Goal: Task Accomplishment & Management: Use online tool/utility

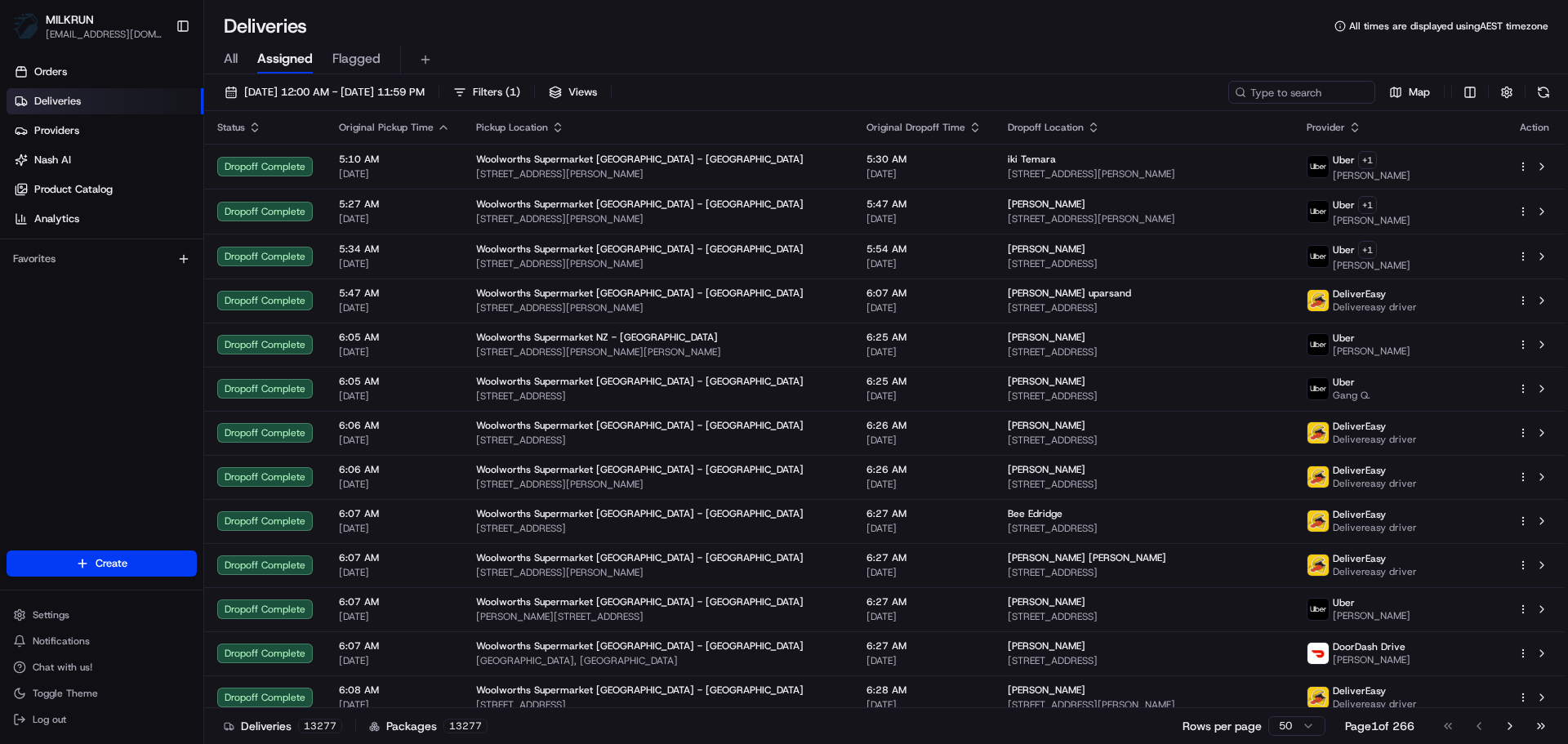
click at [240, 51] on div "All Assigned Flagged" at bounding box center [885, 59] width 1363 height 28
click at [229, 54] on span "All" at bounding box center [230, 58] width 14 height 20
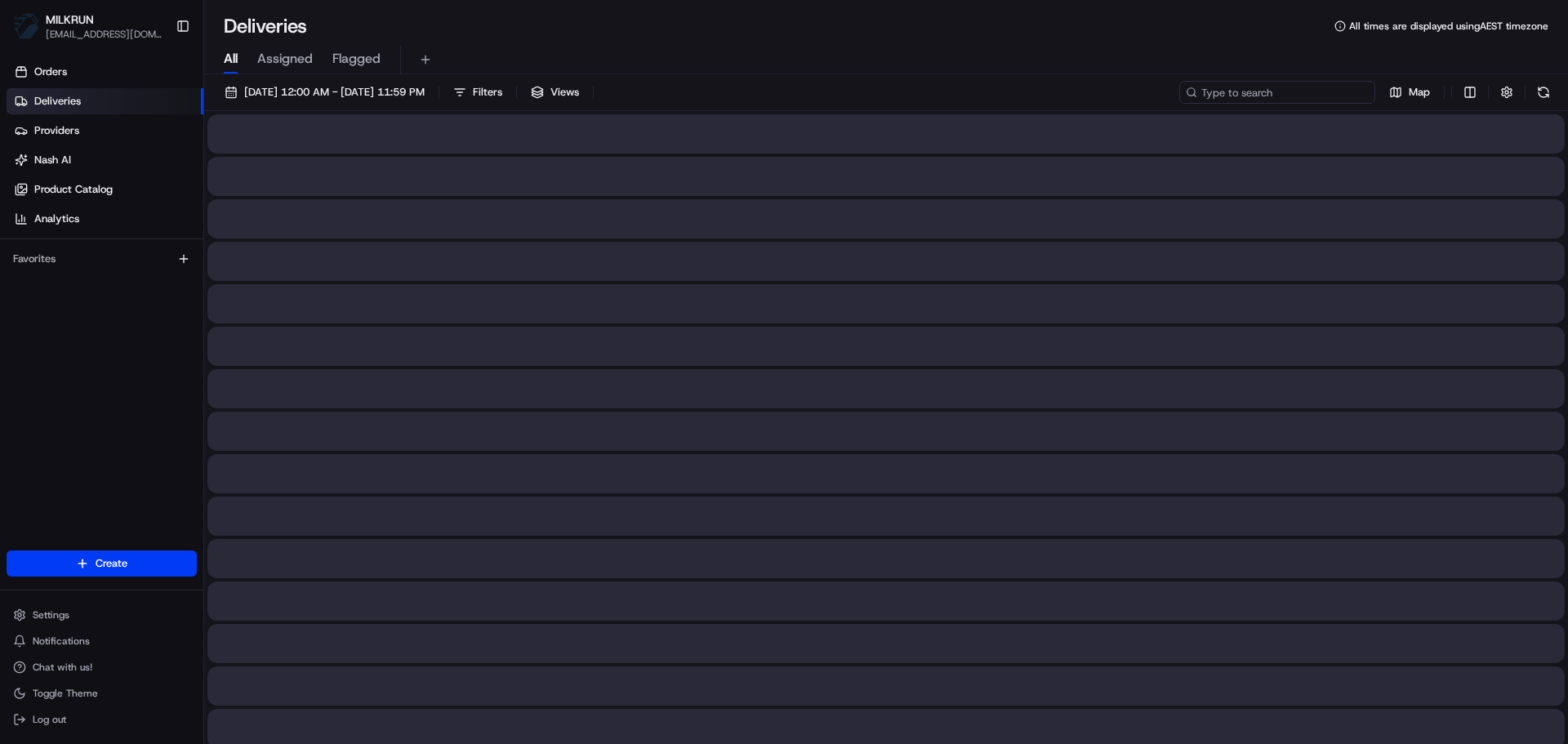
paste input "Peter Sarkissian"
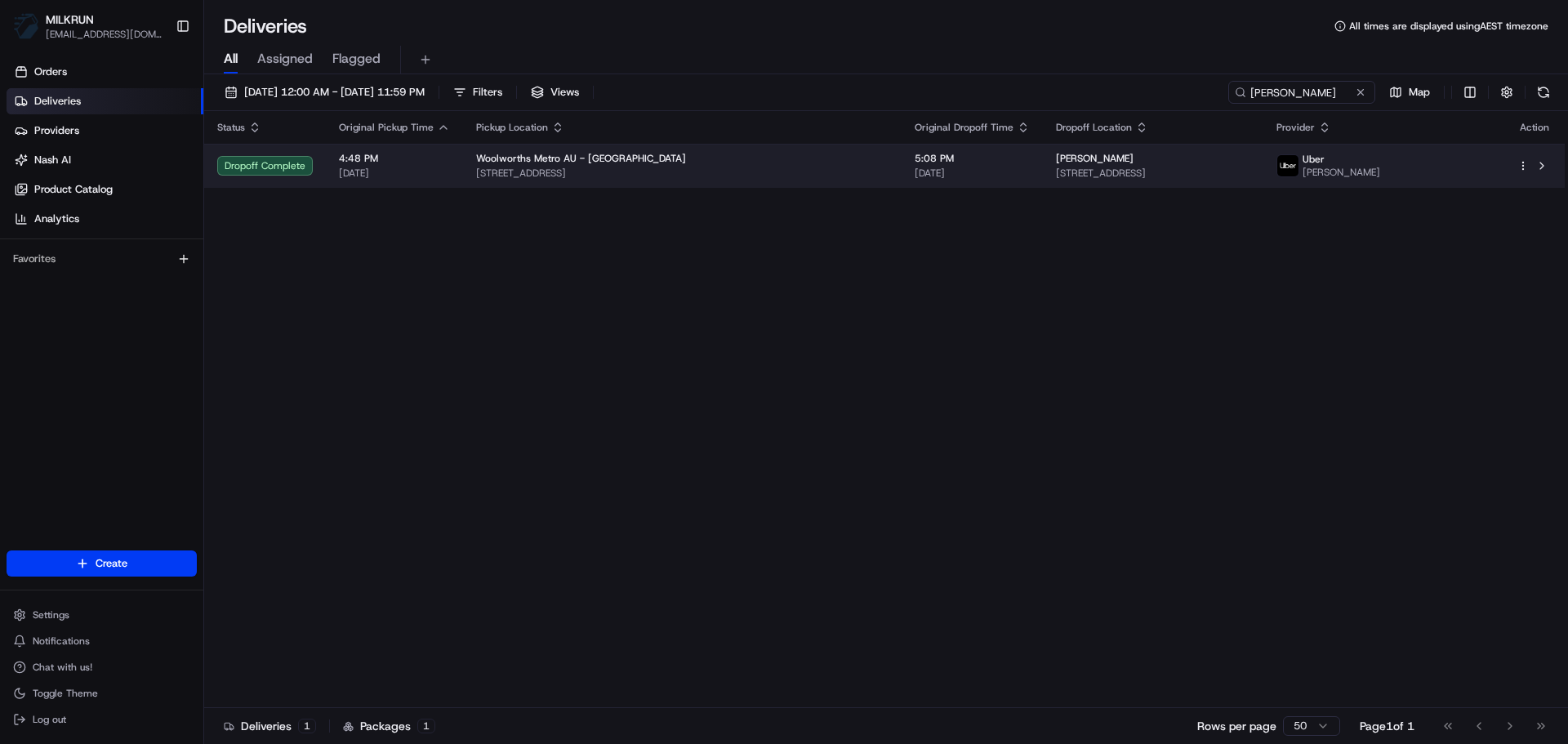
click at [1194, 186] on td "Peter Sarkissian 27A High St, Gladesville, NSW 2111, AU" at bounding box center [1153, 165] width 219 height 44
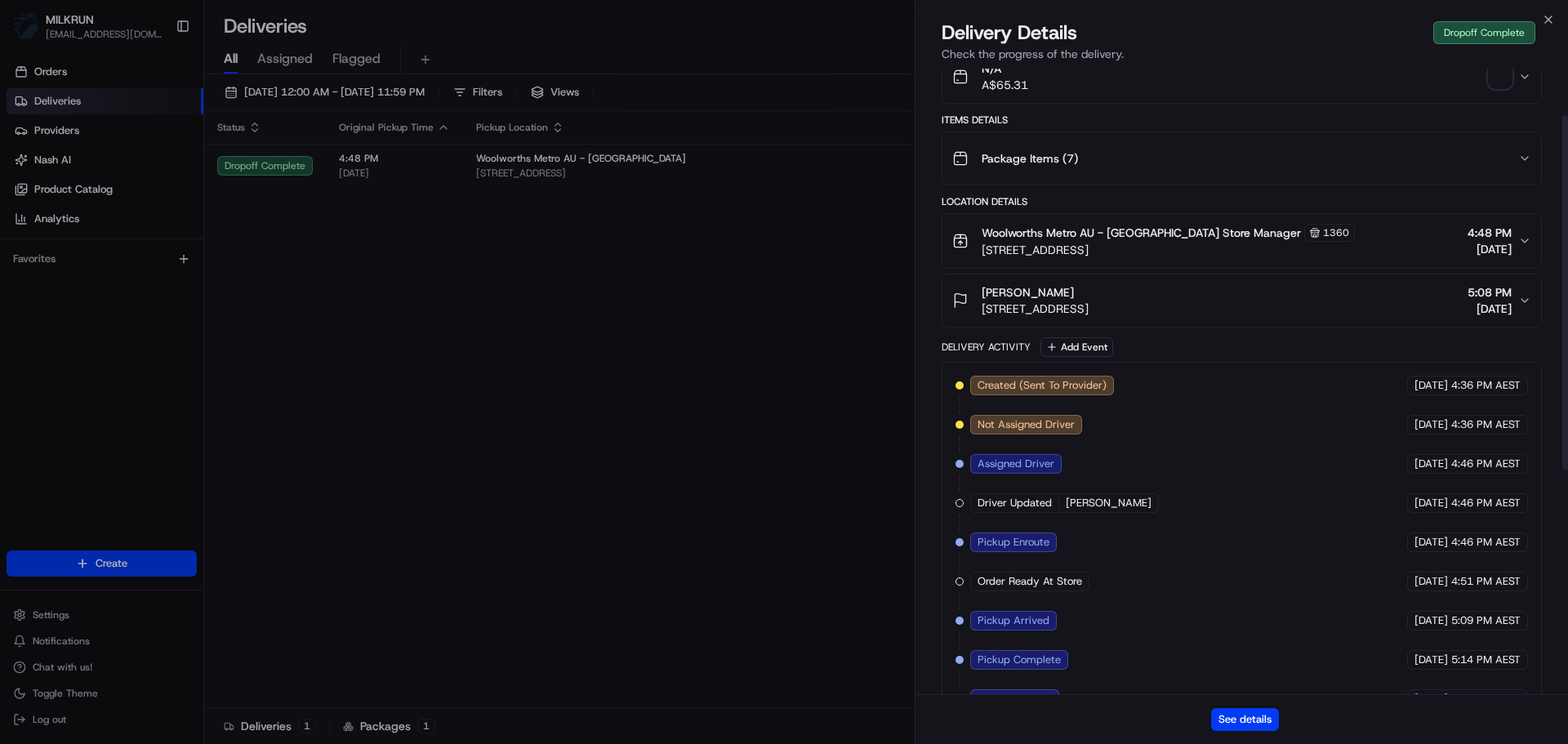
scroll to position [475, 0]
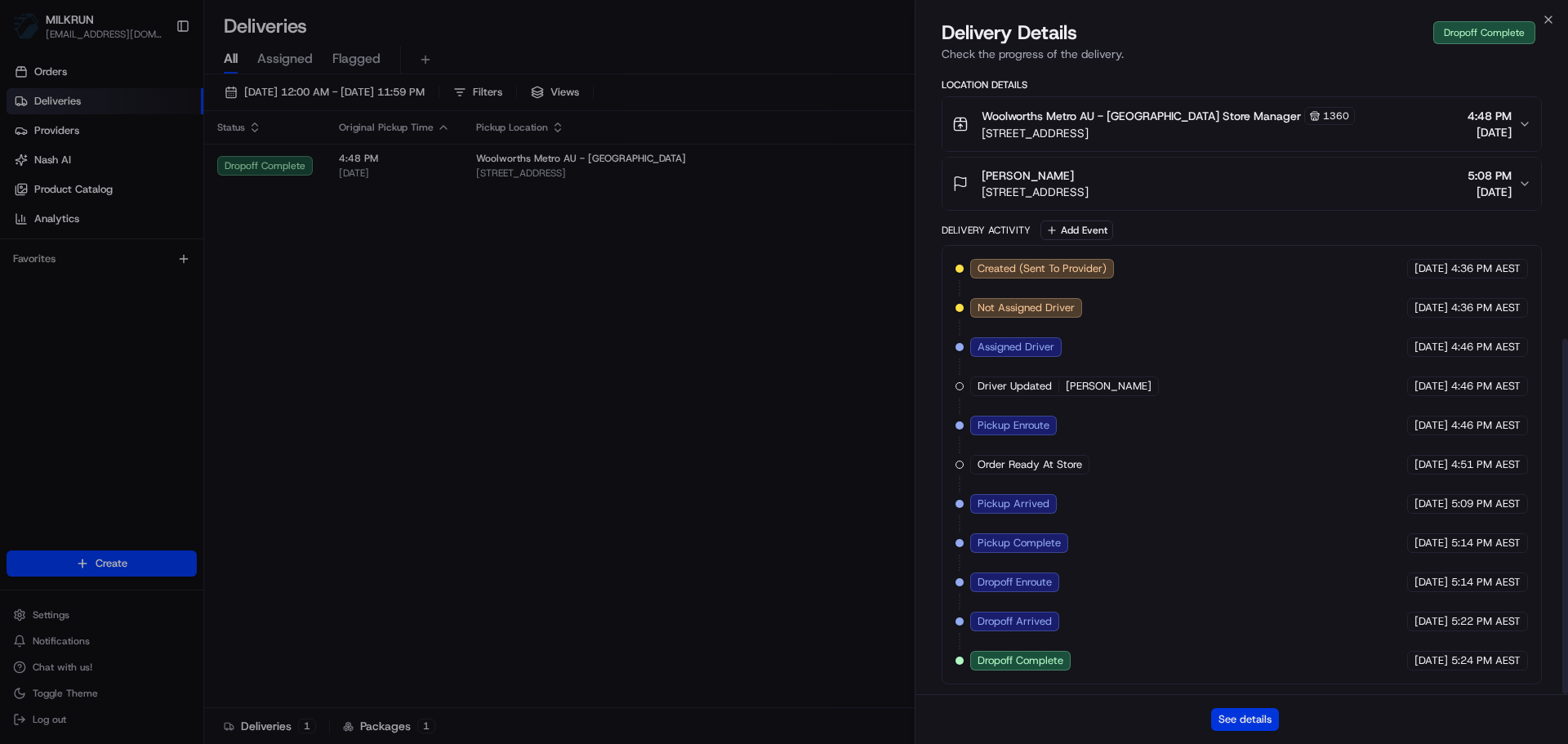
click at [1223, 713] on button "See details" at bounding box center [1244, 719] width 68 height 23
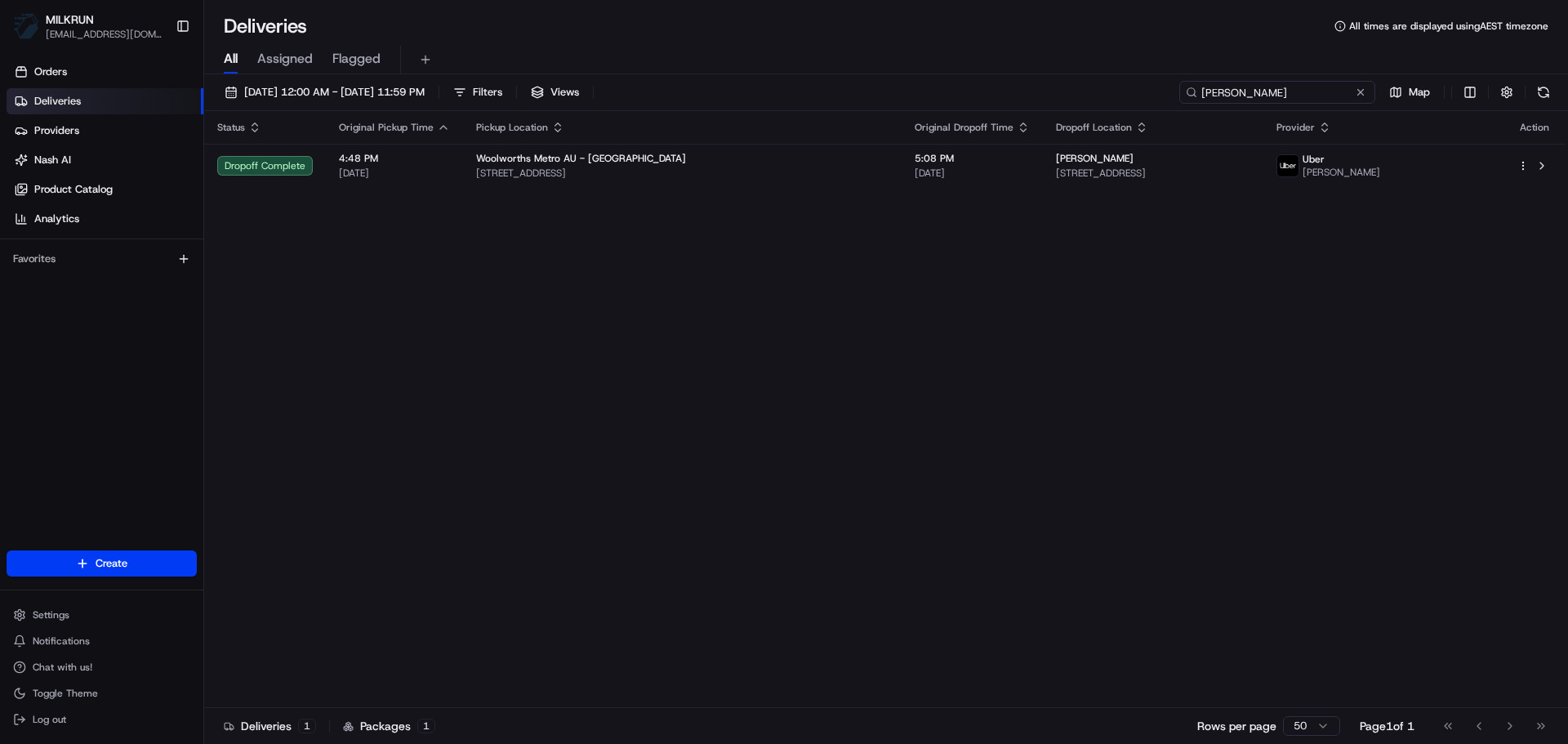
click at [1274, 90] on input "Peter Sarkissian" at bounding box center [1277, 92] width 196 height 23
paste input "Jessica schell"
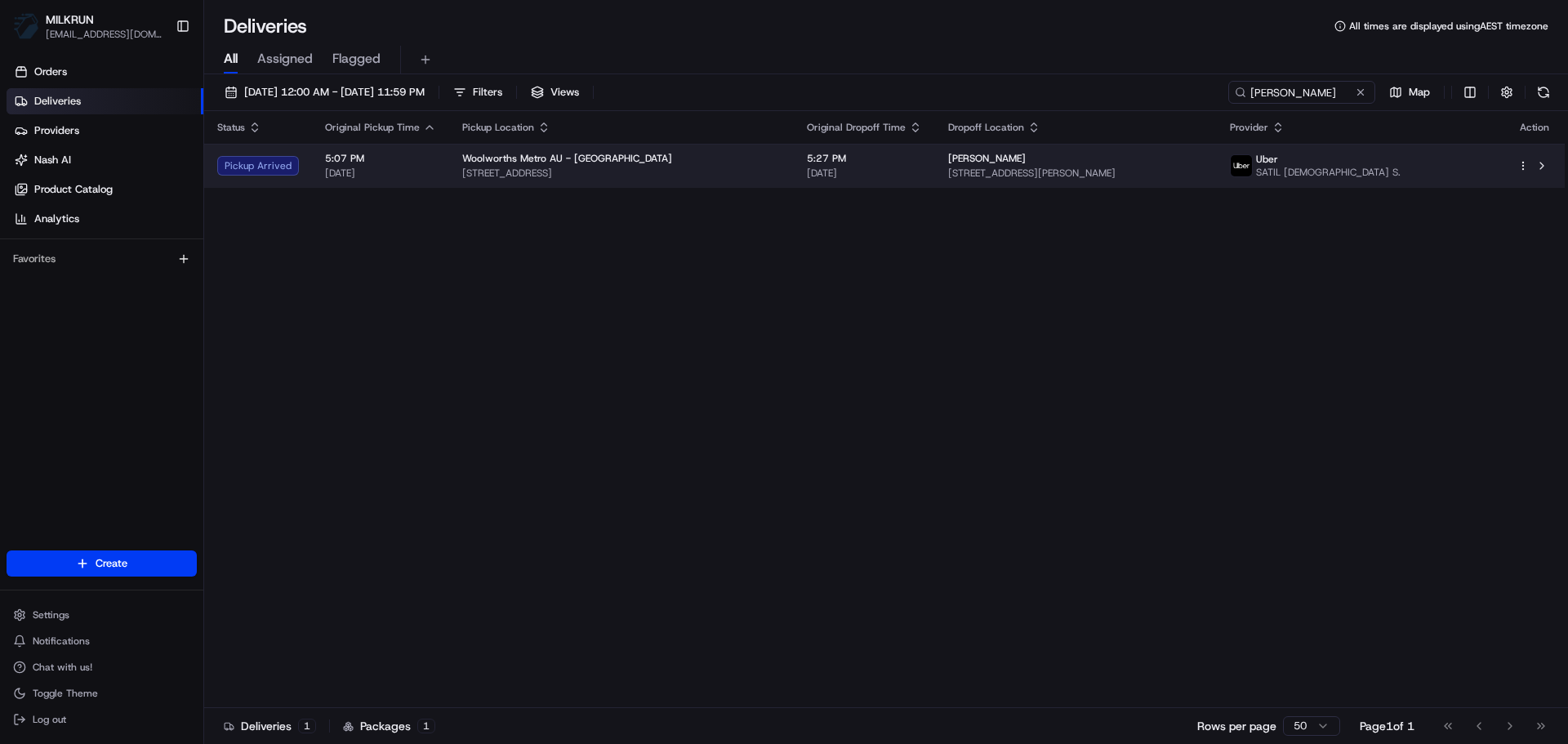
click at [848, 152] on span "5:27 PM" at bounding box center [864, 158] width 115 height 13
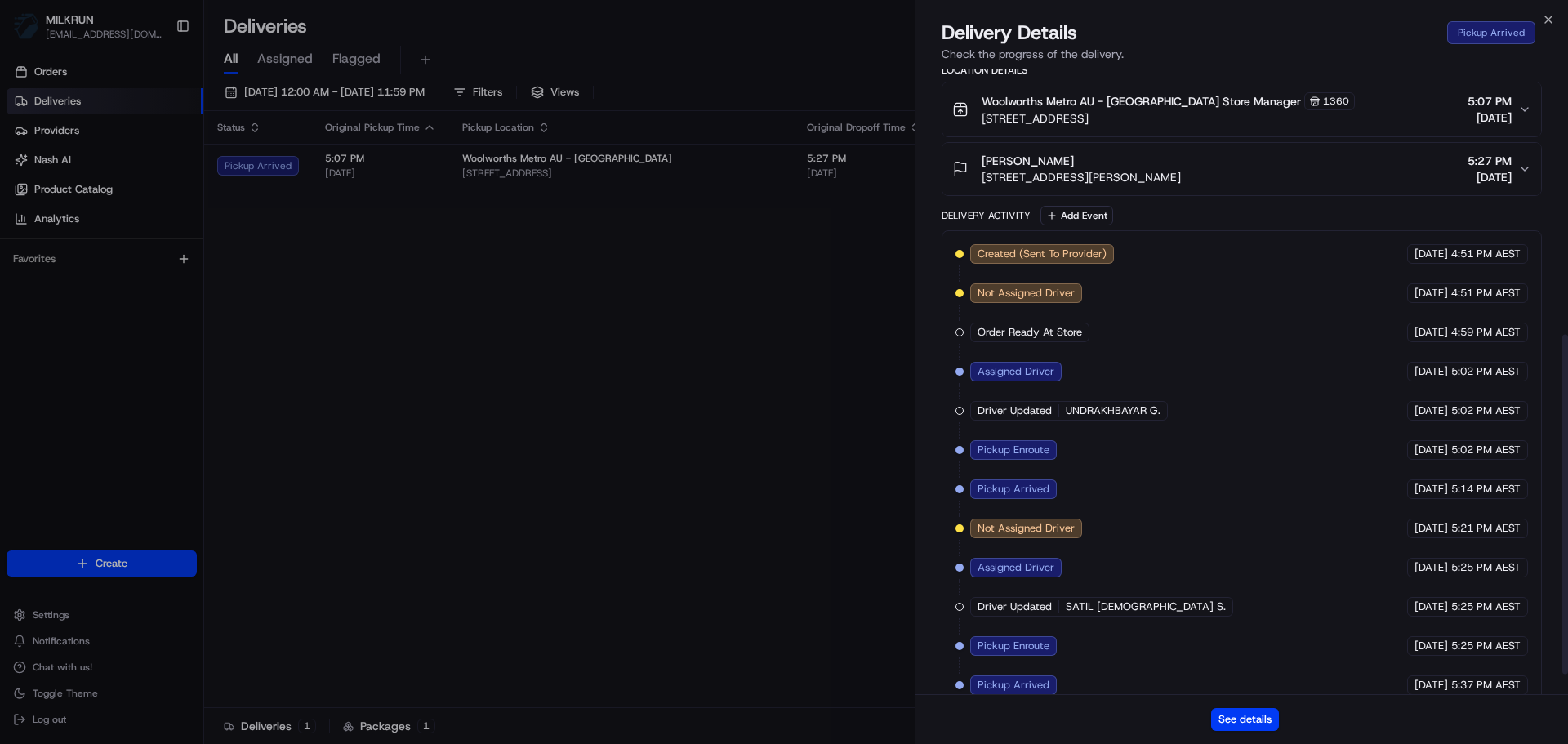
scroll to position [527, 0]
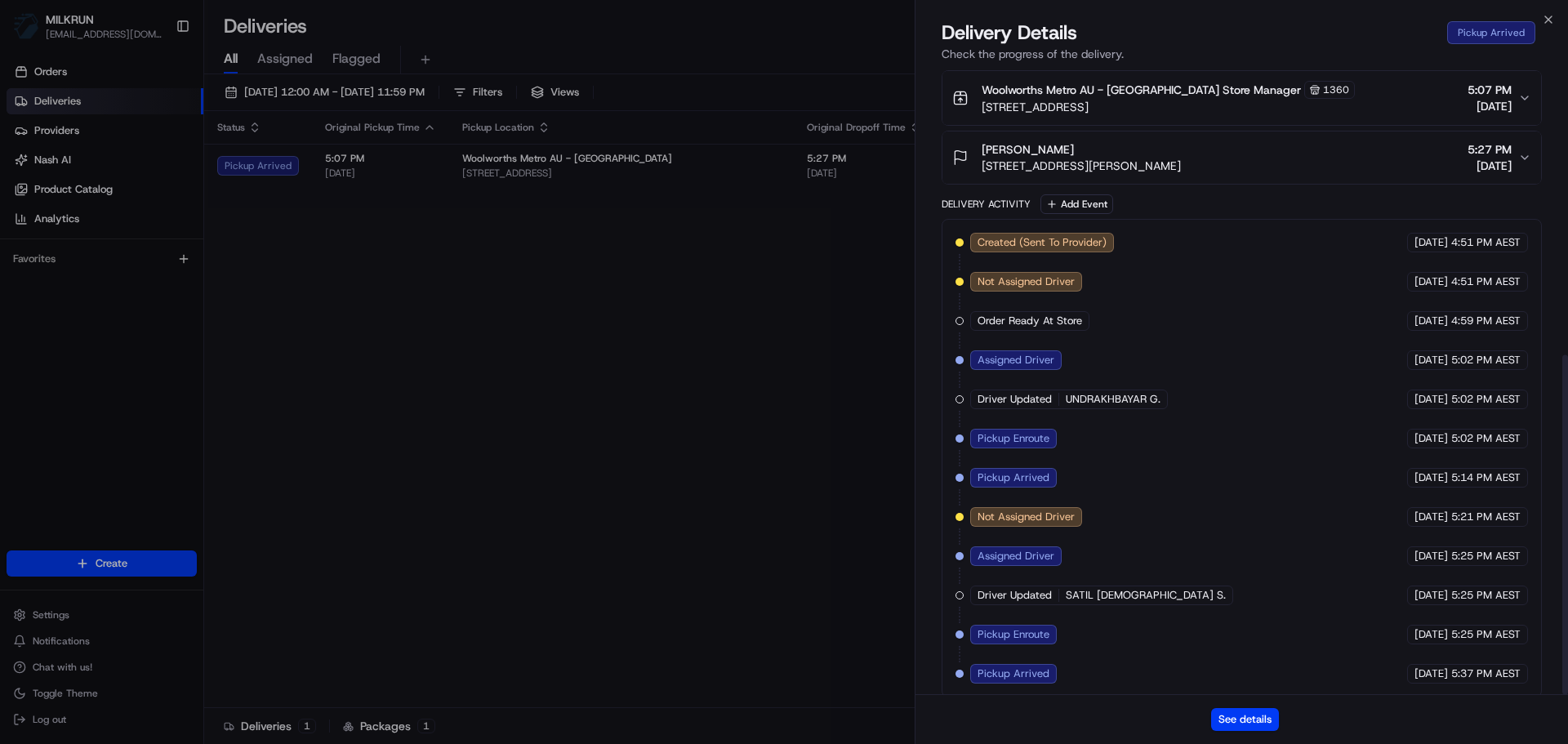
click at [1203, 710] on div "See details" at bounding box center [1242, 718] width 653 height 50
click at [1227, 715] on button "See details" at bounding box center [1244, 719] width 68 height 23
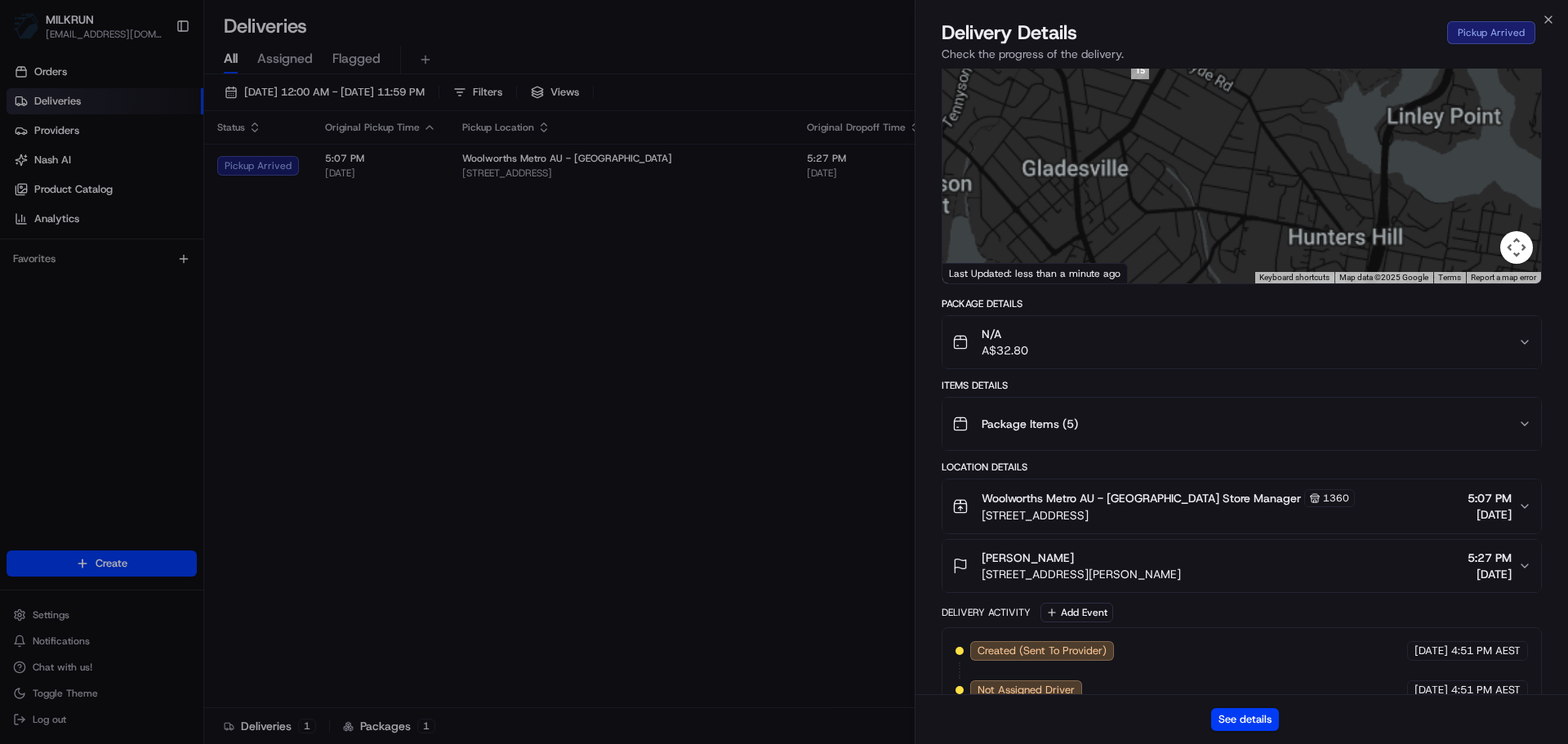
scroll to position [0, 0]
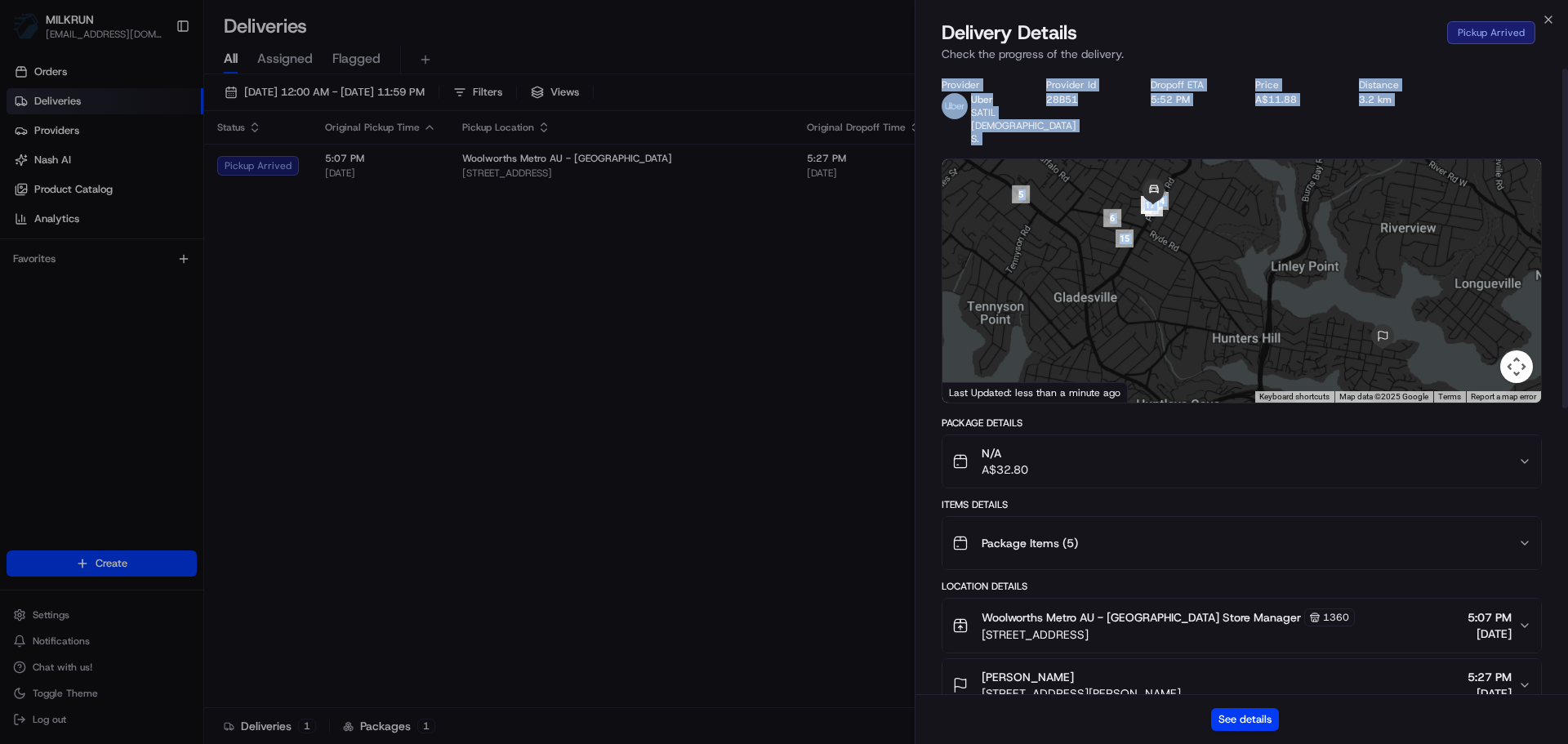
drag, startPoint x: 1254, startPoint y: 49, endPoint x: 1222, endPoint y: 151, distance: 106.9
click at [1231, 147] on div "Delivery Details Pickup Arrived Check the progress of the delivery. Provider Ub…" at bounding box center [1242, 382] width 653 height 724
click at [1219, 132] on div "Provider Uber SATIL ISLAM S. Provider Id 28B51 Dropoff ETA 5:52 PM Price A$11.8…" at bounding box center [1241, 112] width 600 height 67
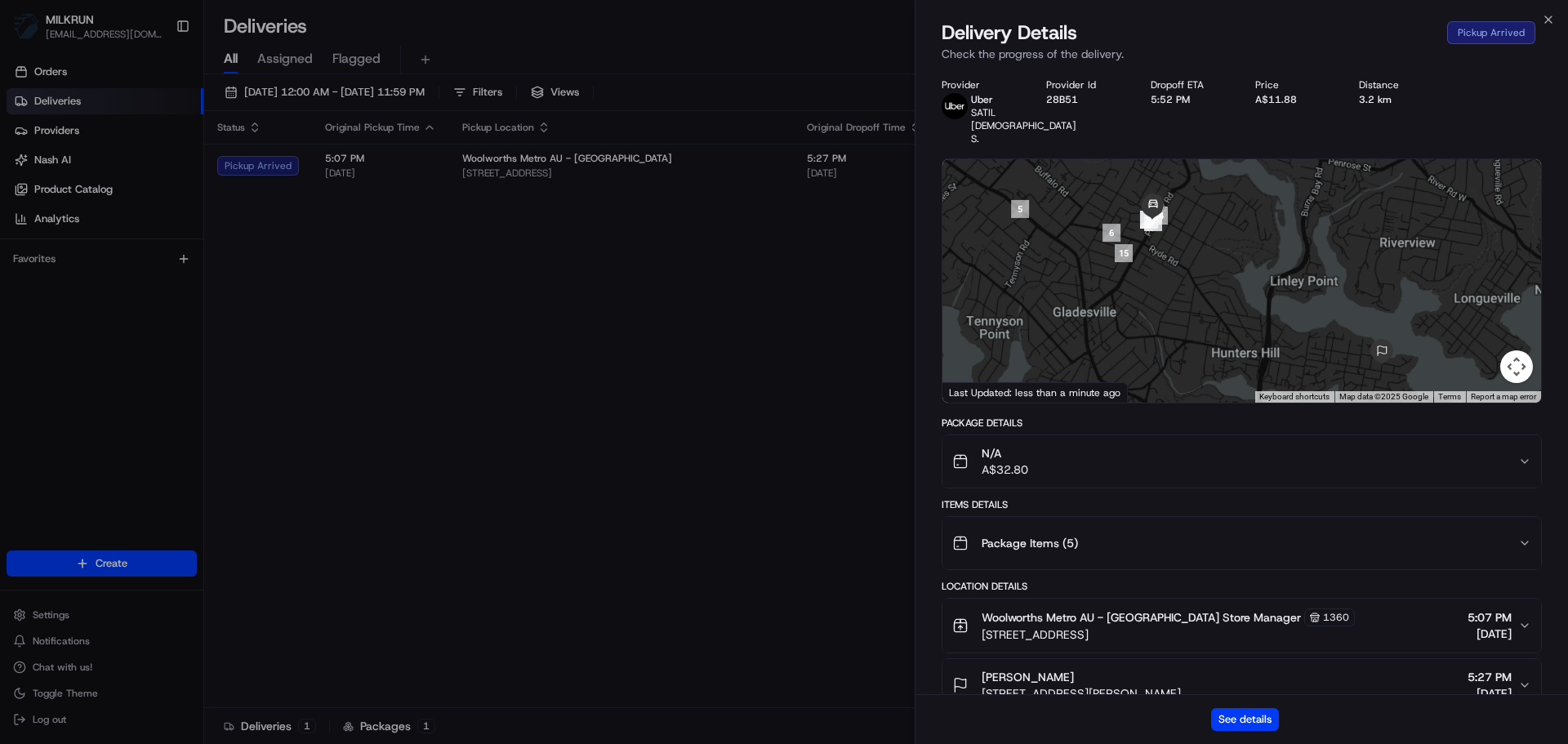
click at [1198, 259] on div at bounding box center [1241, 281] width 599 height 243
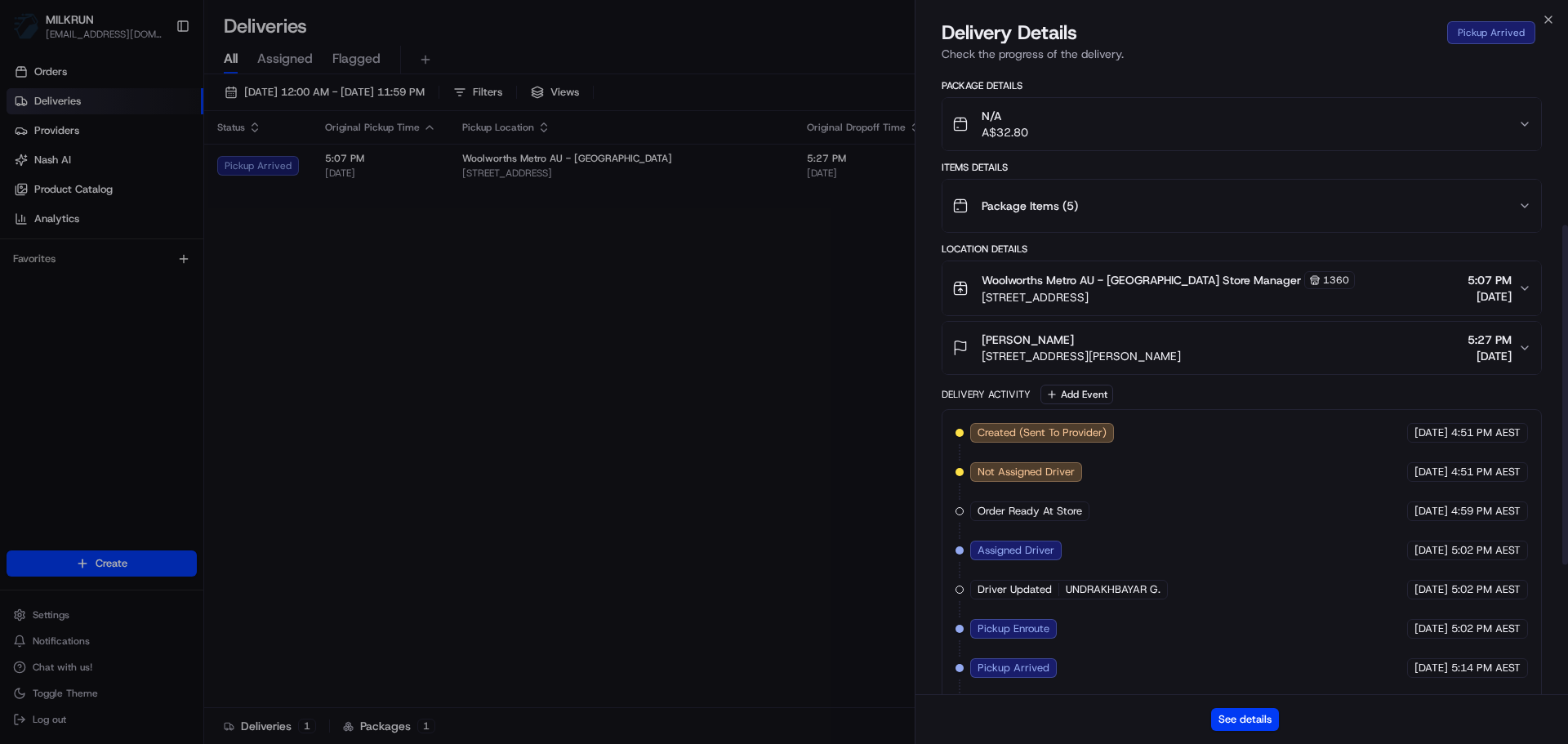
scroll to position [283, 0]
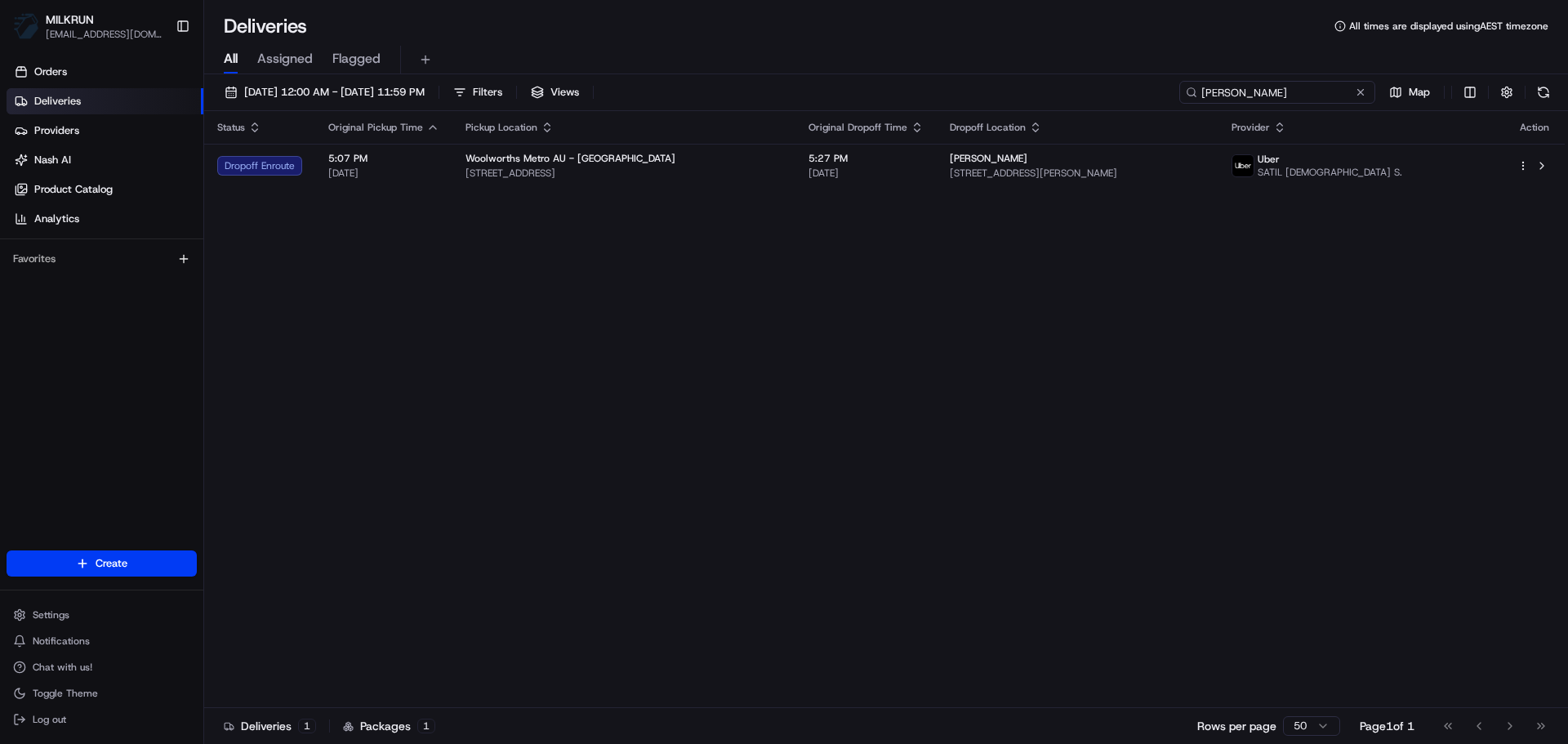
click at [1263, 88] on input "Jessica schell" at bounding box center [1277, 92] width 196 height 23
paste input "Michaela Selby"
type input "Michaela Selby"
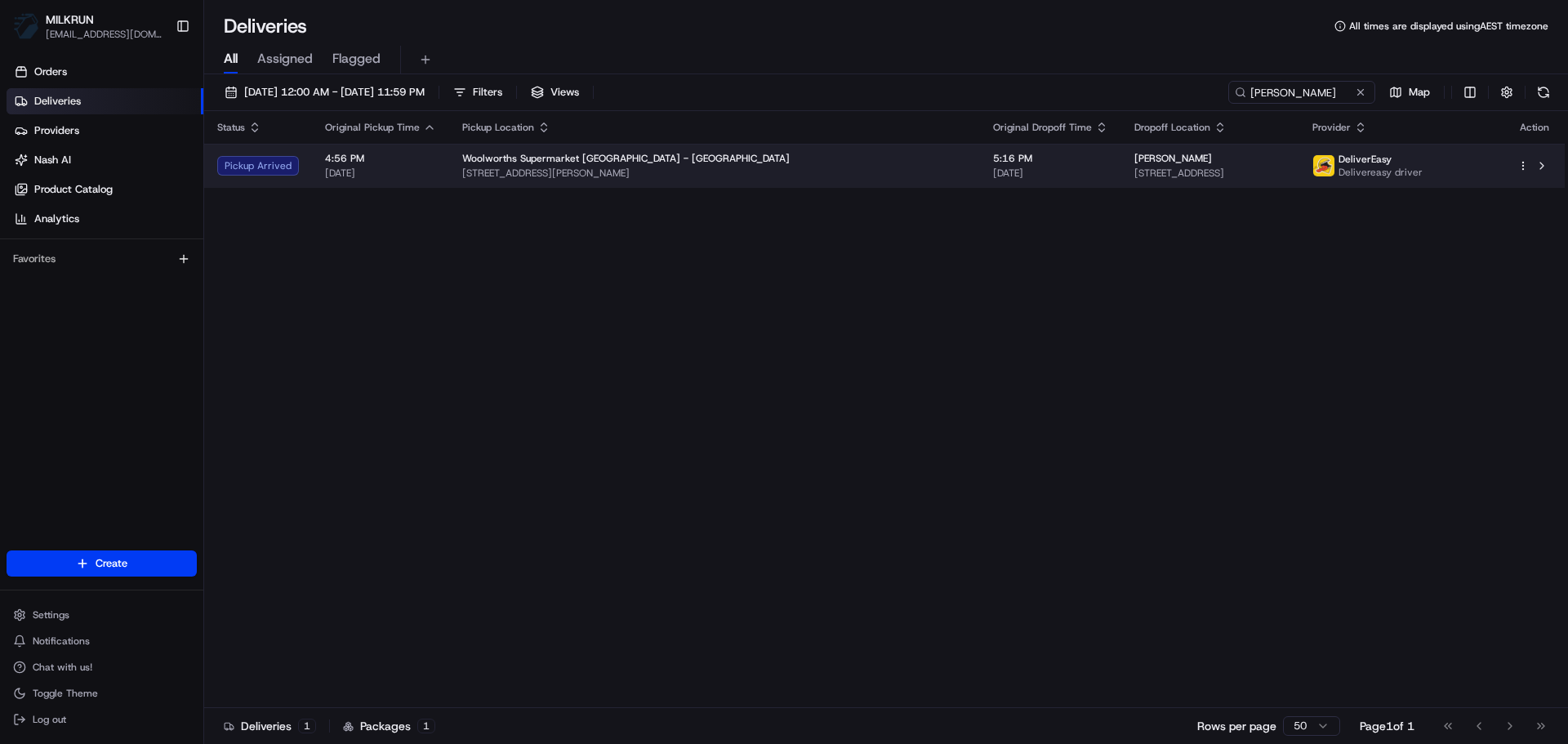
click at [728, 164] on div "Woolworths Supermarket NZ - Hamilton" at bounding box center [714, 158] width 504 height 13
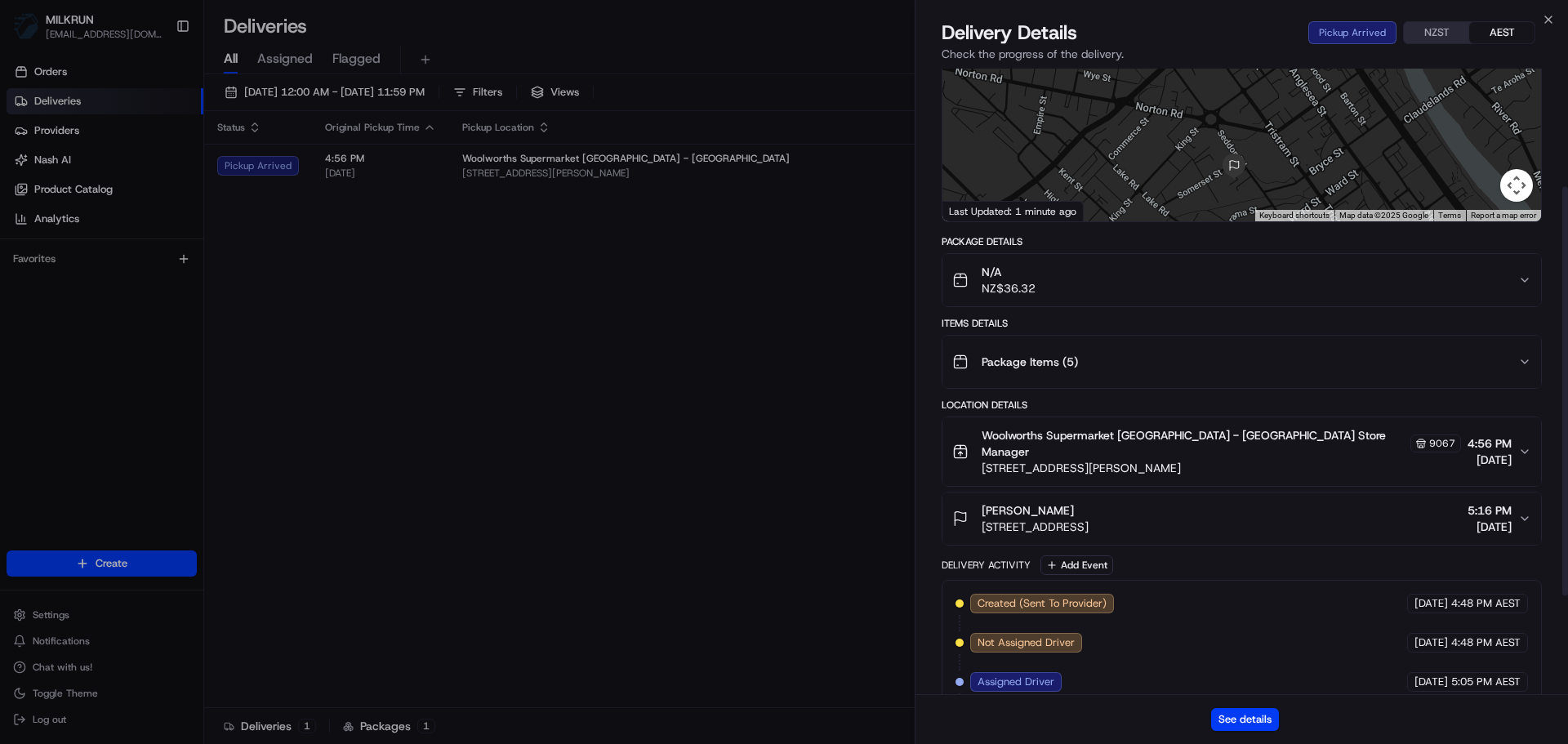
scroll to position [331, 0]
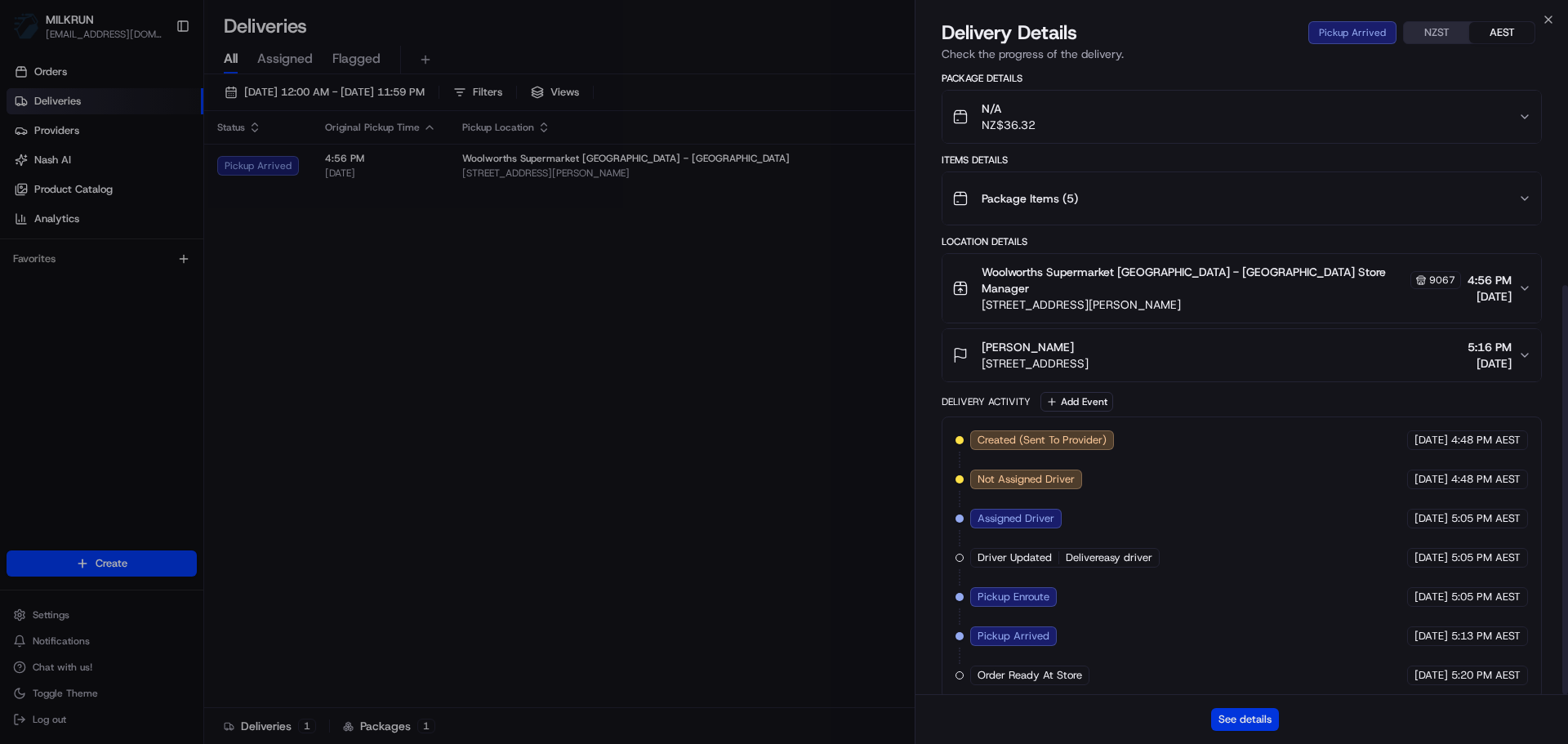
click at [1269, 722] on button "See details" at bounding box center [1244, 719] width 68 height 23
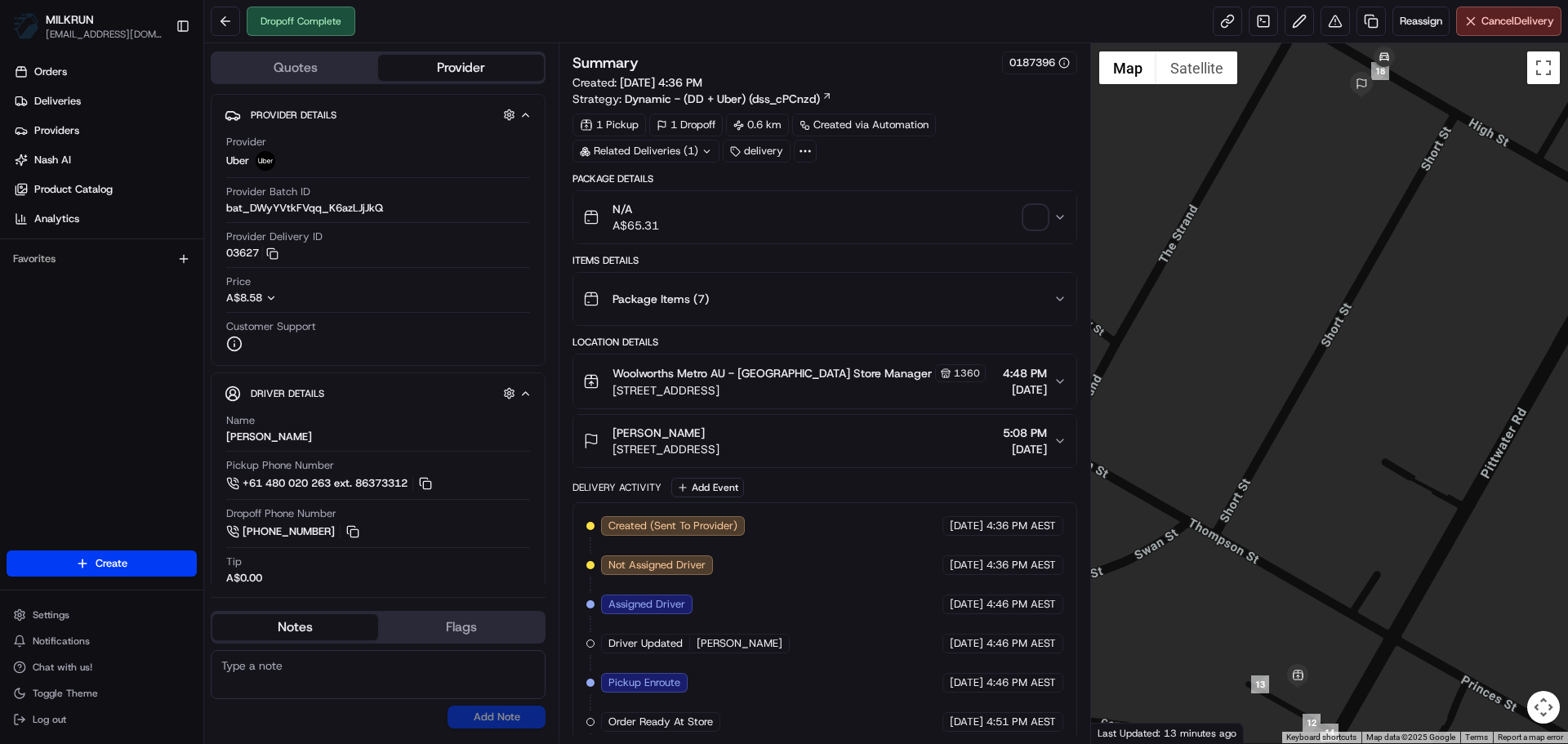
click at [1034, 212] on span "button" at bounding box center [1035, 217] width 23 height 23
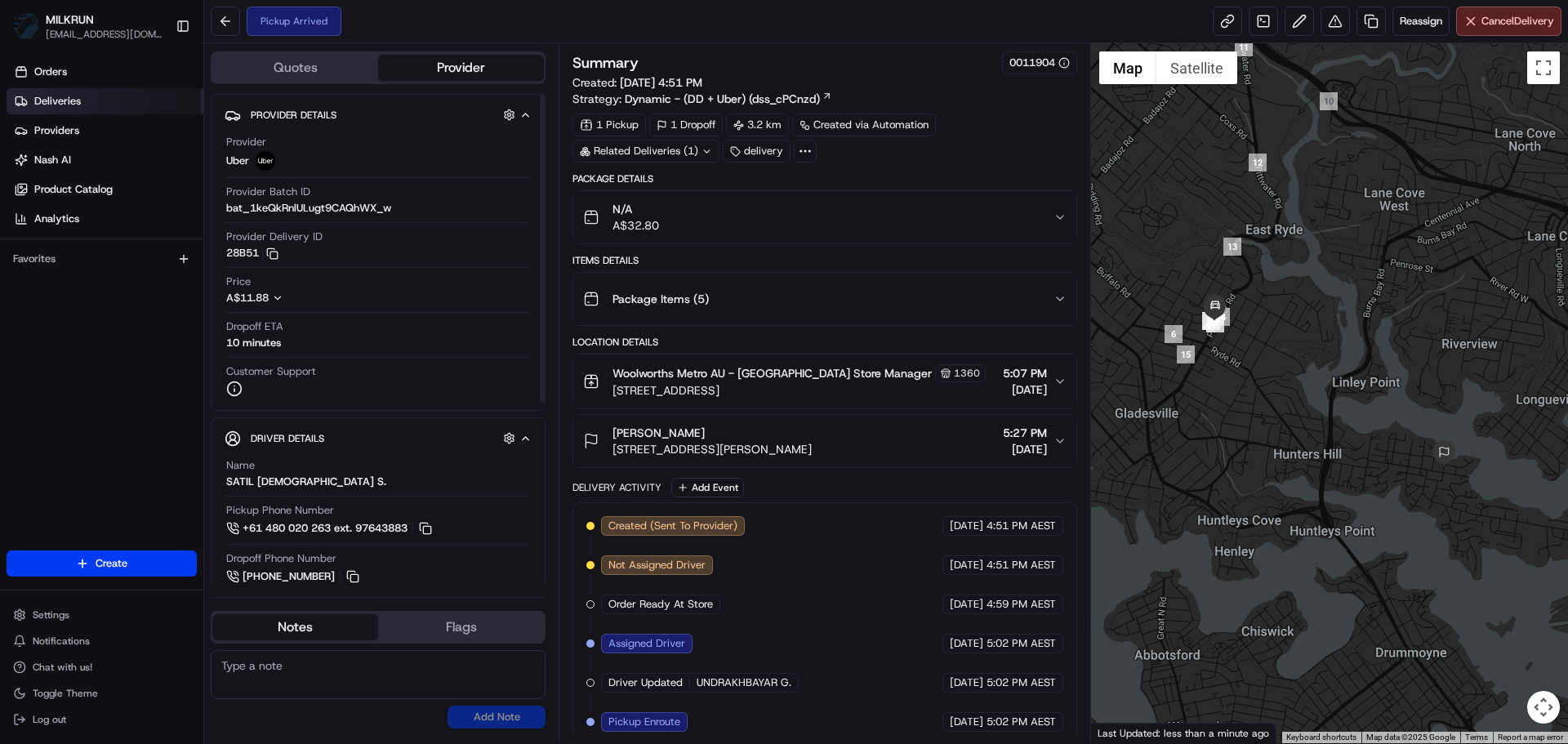
click at [54, 102] on span "Deliveries" at bounding box center [57, 101] width 46 height 15
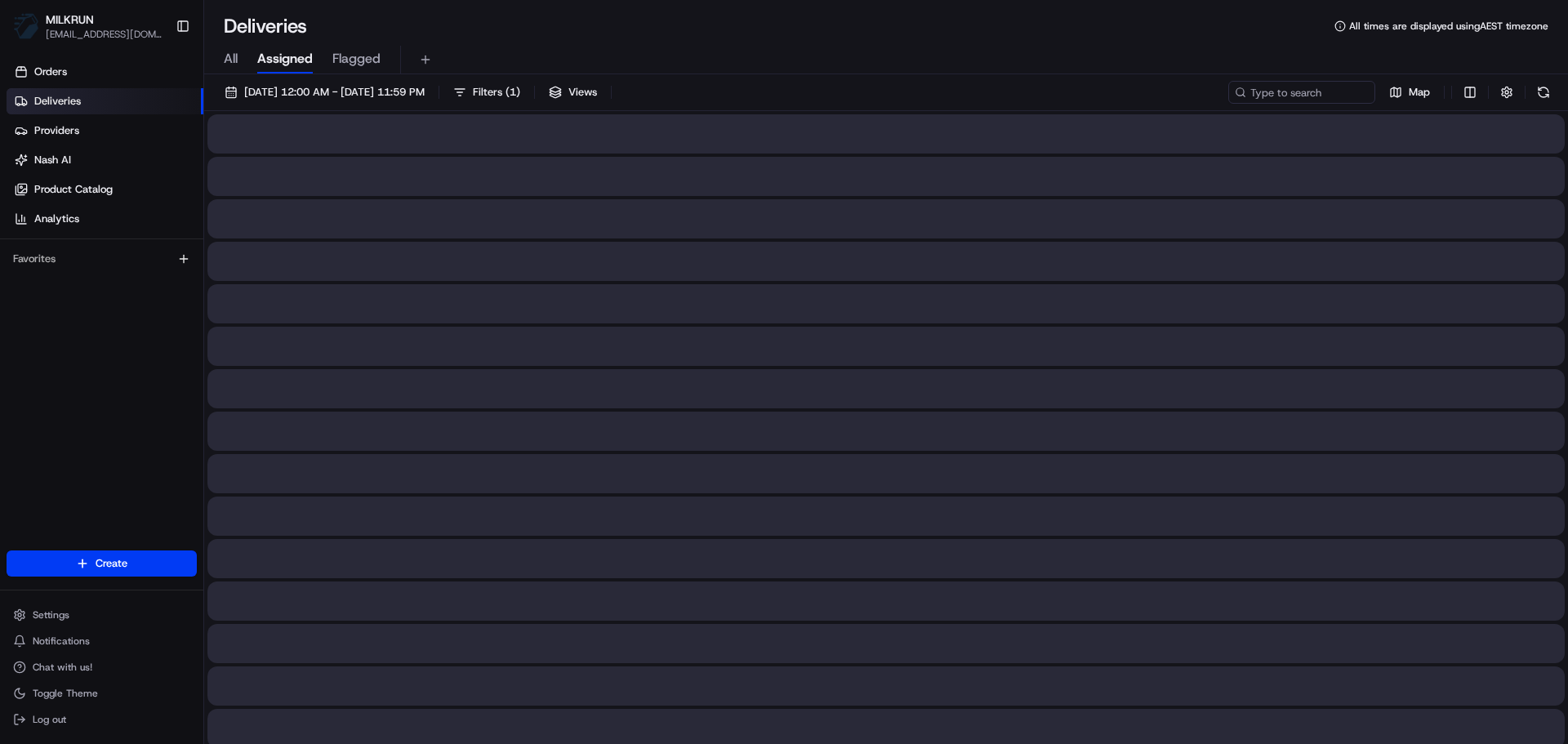
click at [224, 57] on span "All" at bounding box center [230, 58] width 14 height 20
click at [1279, 92] on input at bounding box center [1277, 92] width 196 height 23
paste input "Claudine Safajou"
type input "Claudine Safajou"
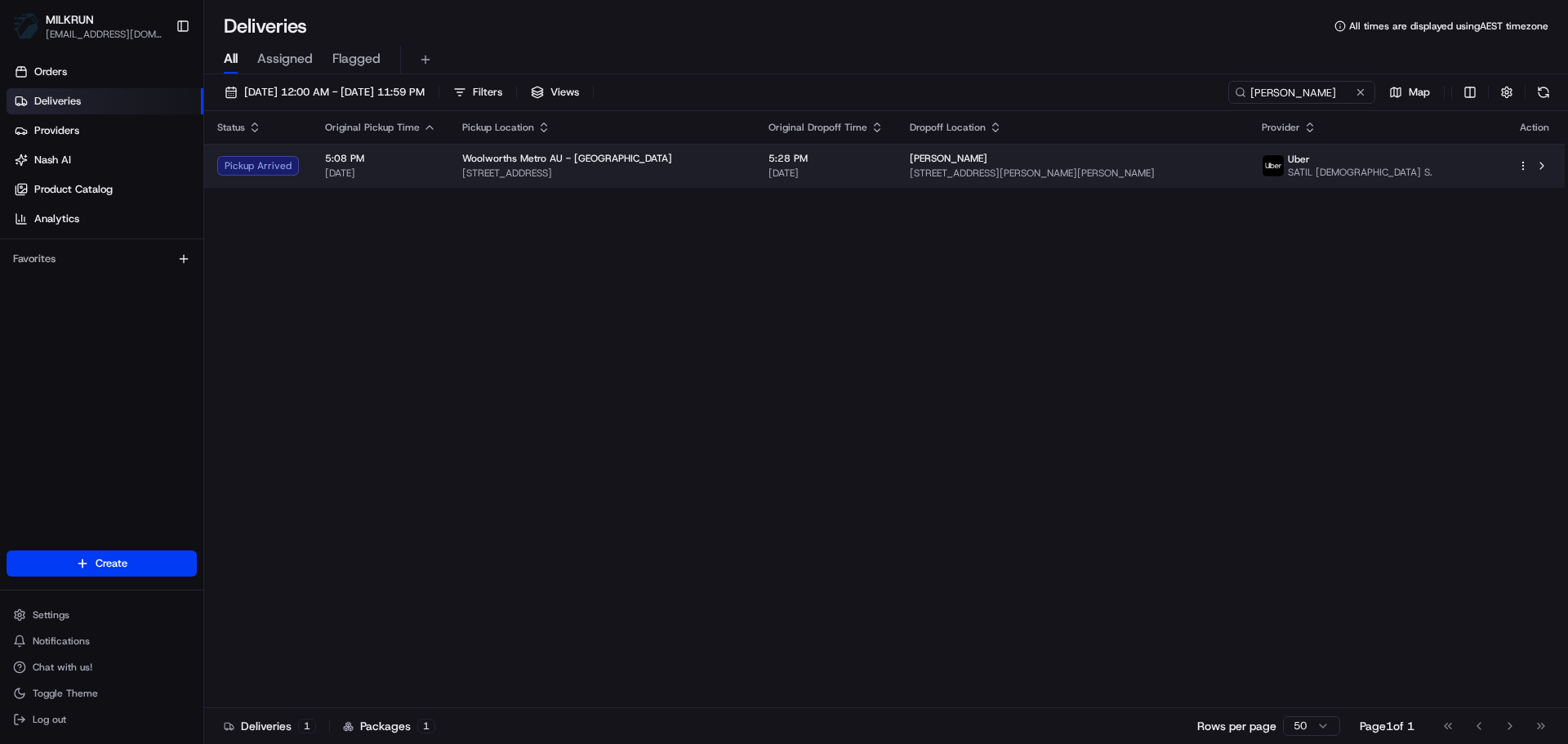
click at [755, 167] on td "Woolworths Metro AU - Boronia Park 130 Pittwater Rd, Gladesville, NSW 2111, AU" at bounding box center [602, 165] width 307 height 44
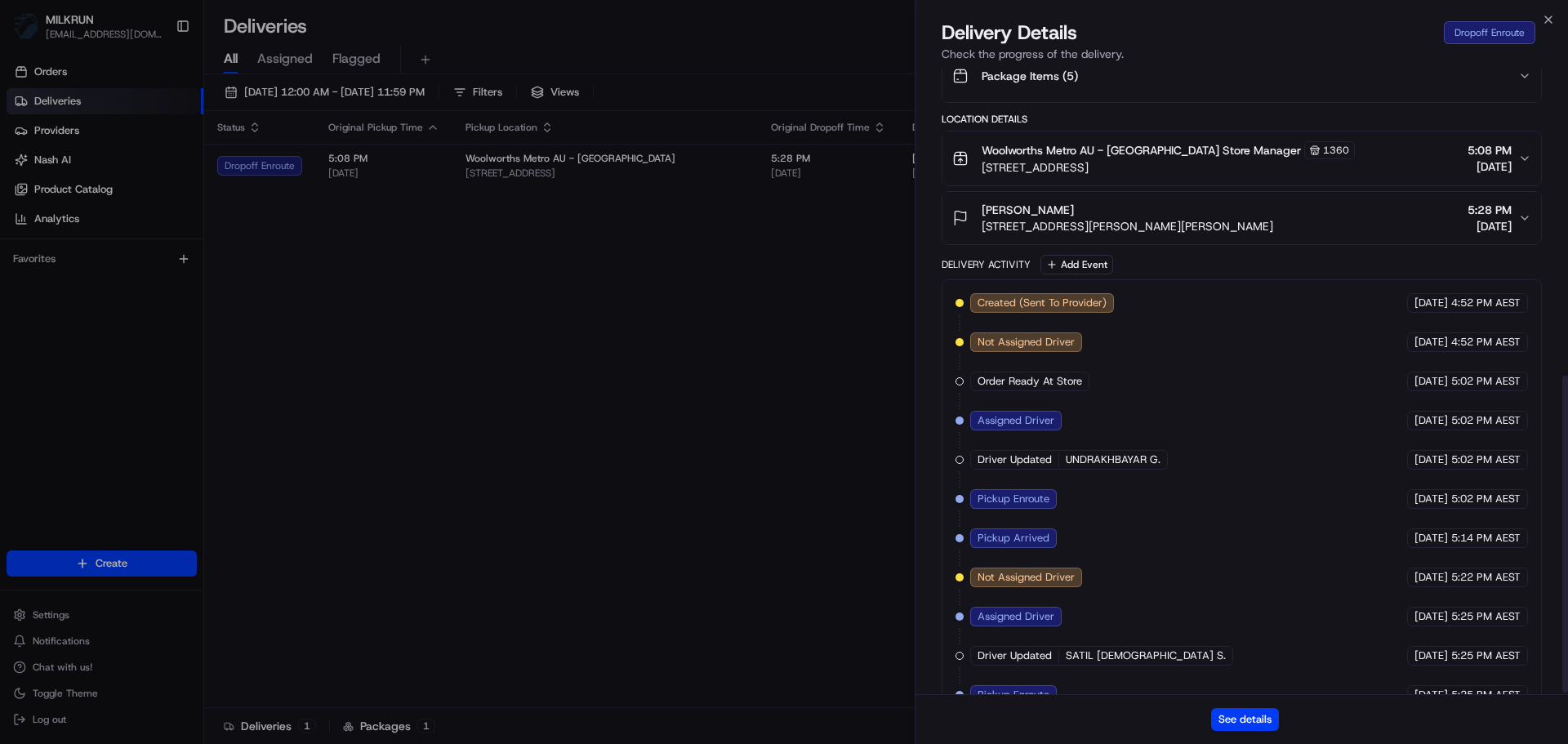
scroll to position [605, 0]
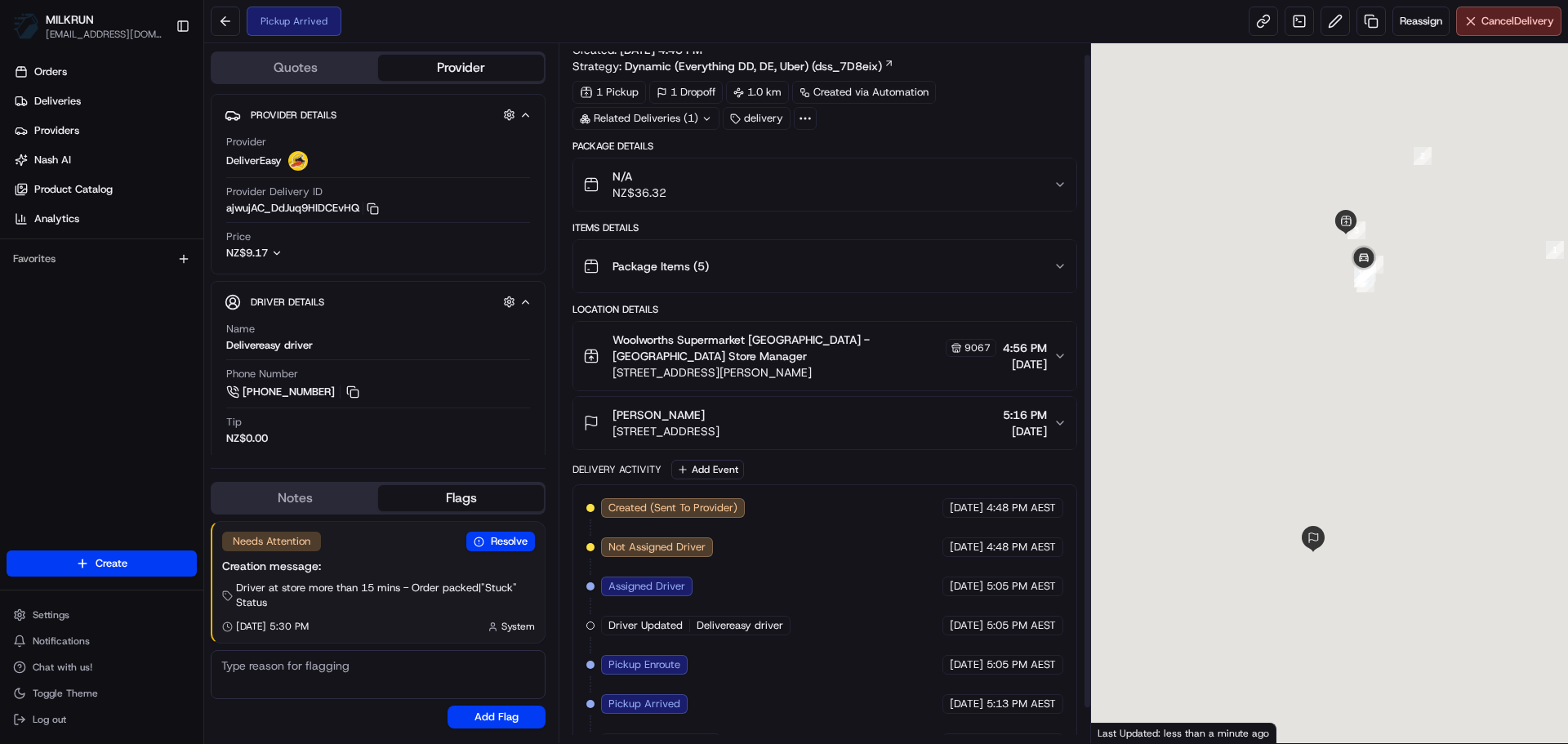
scroll to position [50, 0]
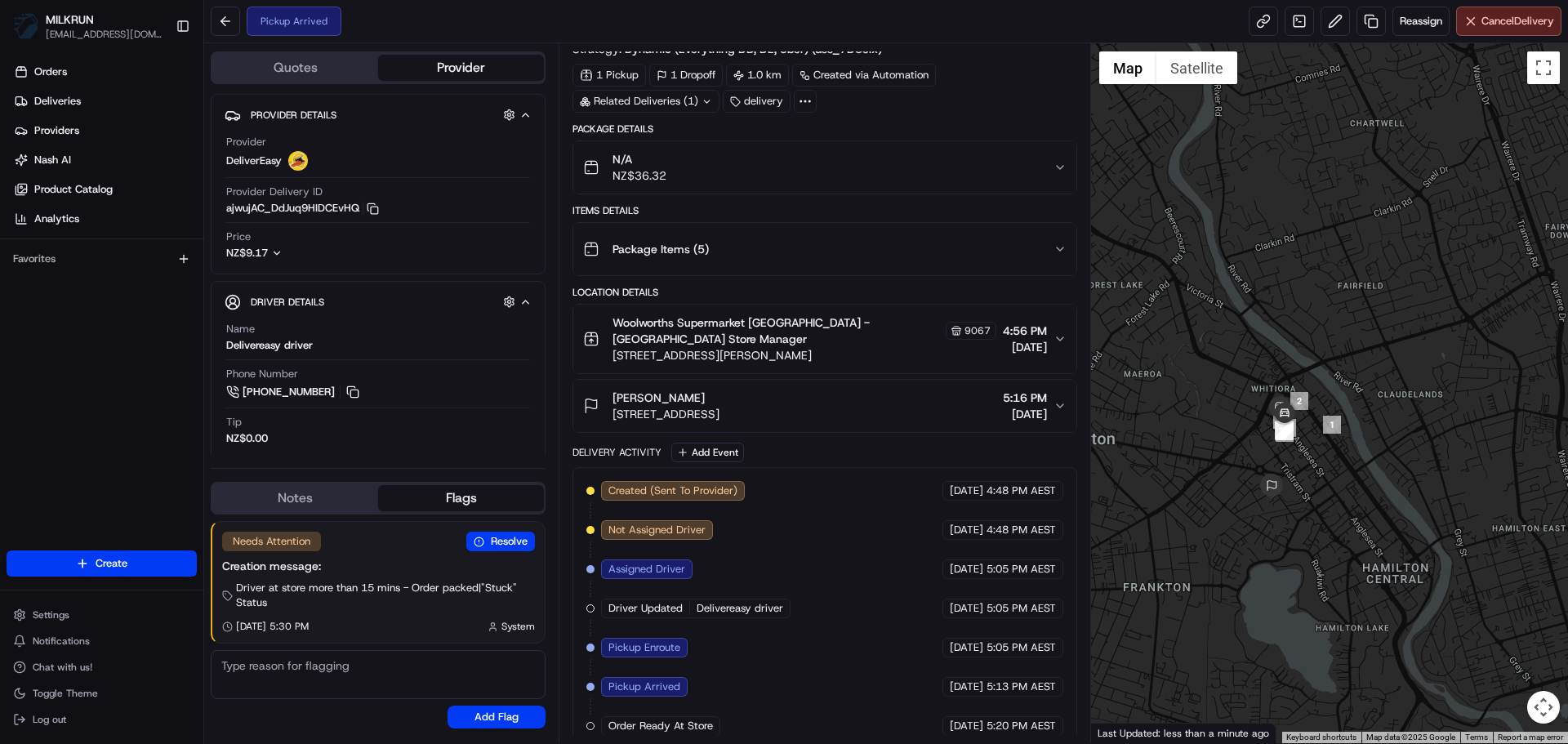
drag, startPoint x: 703, startPoint y: 385, endPoint x: 611, endPoint y: 384, distance: 92.0
click at [611, 390] on div "Michaela Selby 41 Seddon Road, Frankton, Waikato Region 3204, NZ" at bounding box center [651, 406] width 136 height 33
copy span "[PERSON_NAME]"
drag, startPoint x: 76, startPoint y: 92, endPoint x: 91, endPoint y: 92, distance: 15.0
click at [76, 92] on link "Deliveries" at bounding box center [105, 101] width 197 height 27
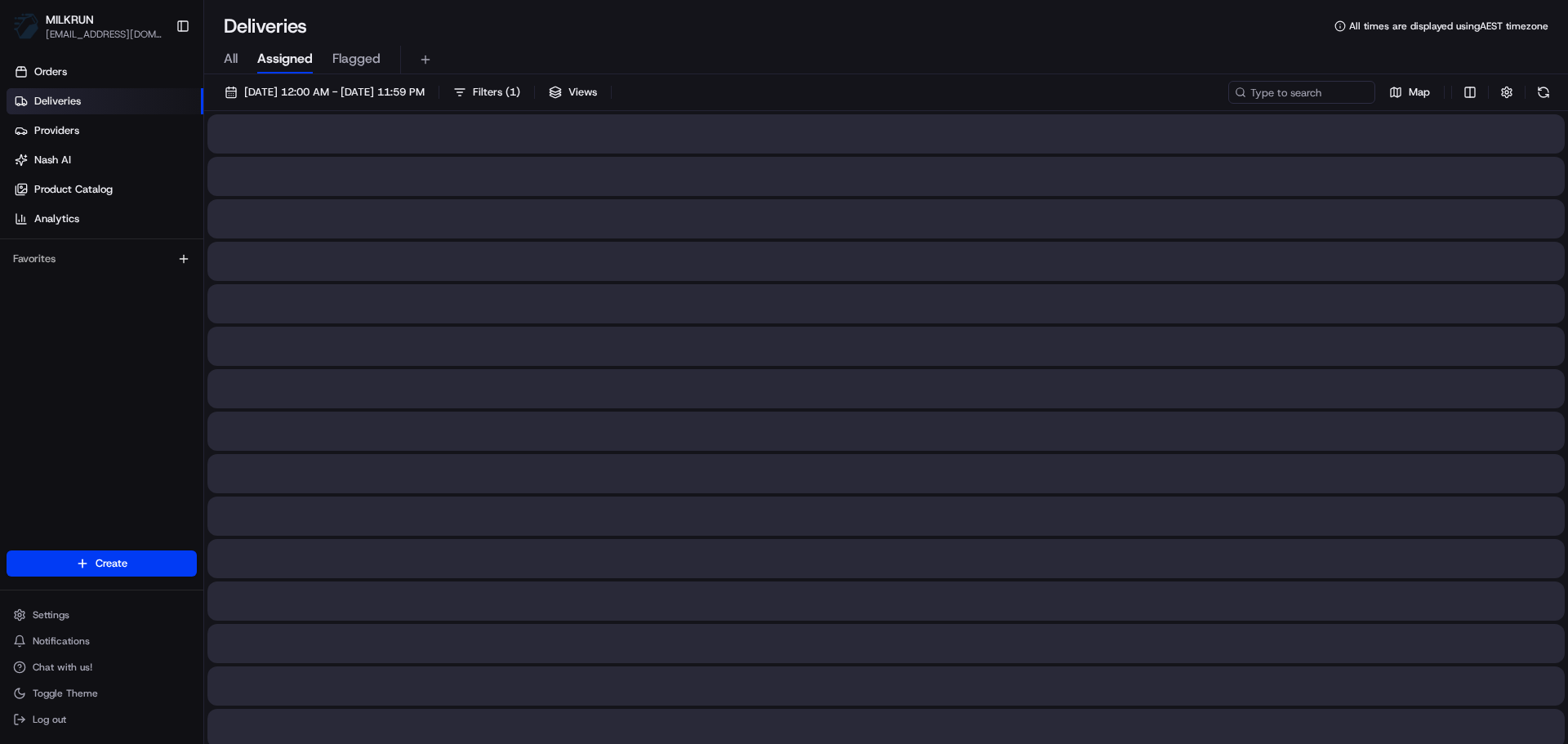
click at [228, 51] on span "All" at bounding box center [230, 58] width 14 height 20
click at [1276, 93] on input at bounding box center [1277, 92] width 196 height 23
paste input "[PERSON_NAME]"
type input "[PERSON_NAME]"
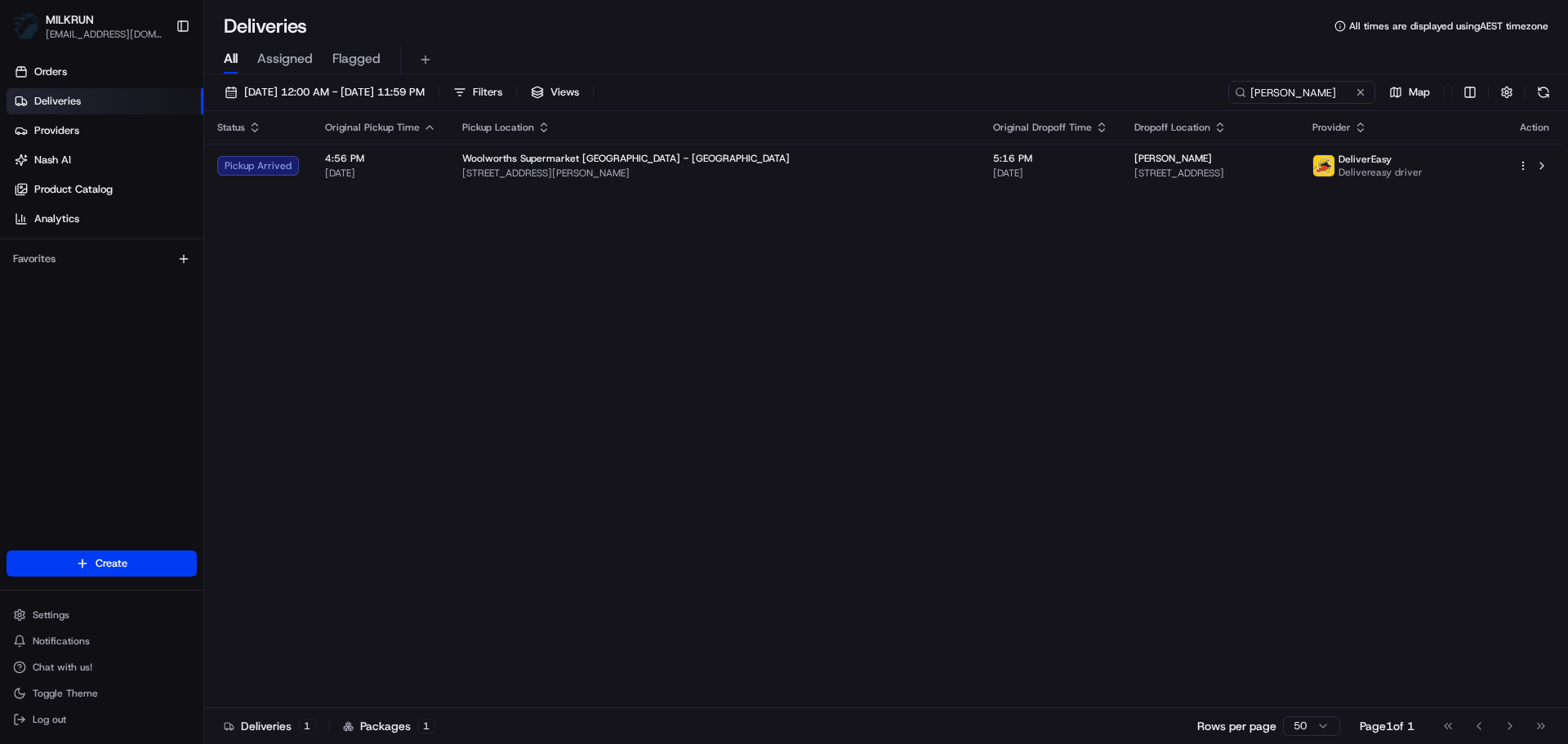
click at [980, 135] on th "Original Dropoff Time" at bounding box center [1050, 128] width 141 height 33
click at [956, 189] on div "Status Original Pickup Time Pickup Location Original Dropoff Time Dropoff Locat…" at bounding box center [884, 409] width 1360 height 597
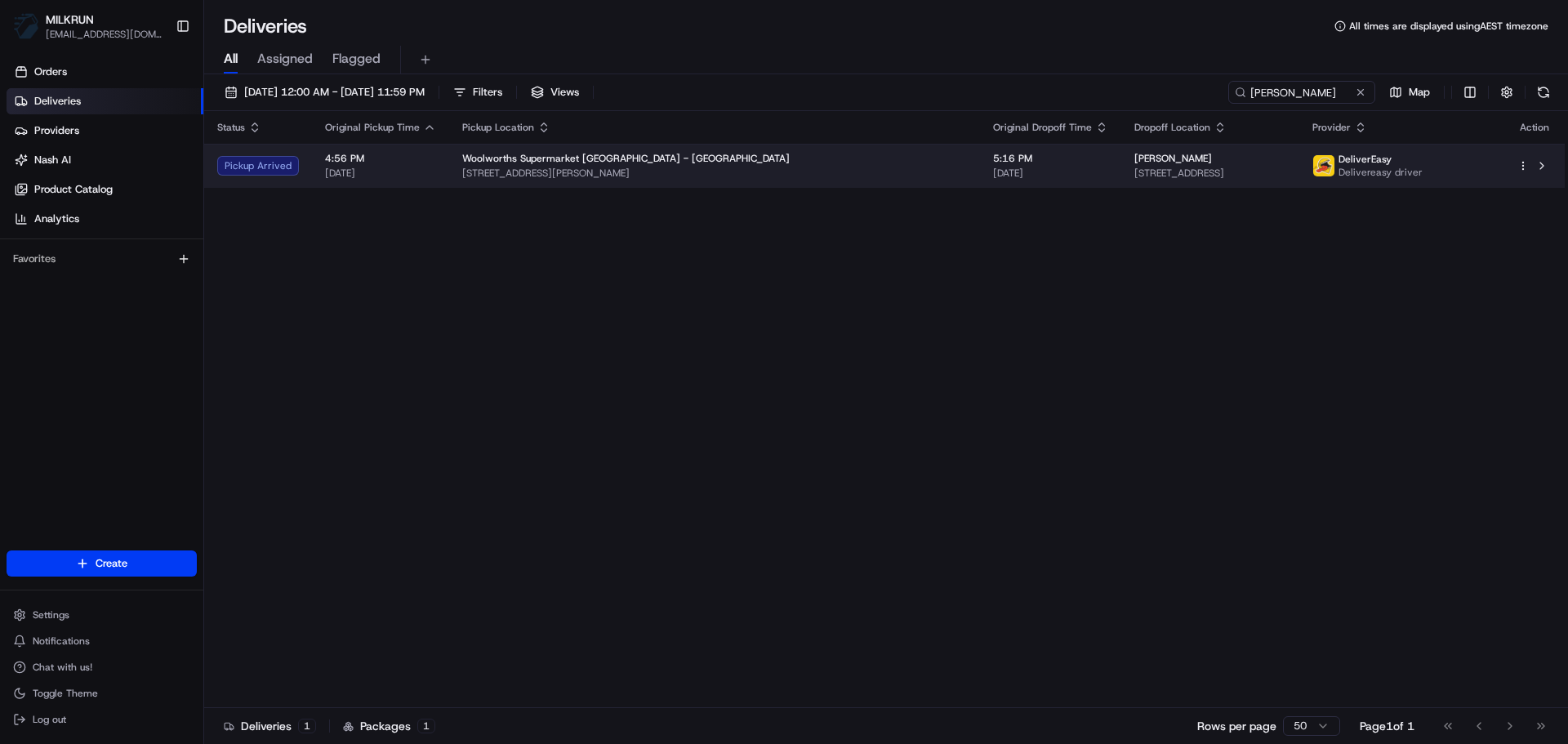
click at [1121, 161] on td "Michaela Selby 41 Seddon Road, Frankton, Waikato Region 3204, NZ" at bounding box center [1210, 165] width 178 height 44
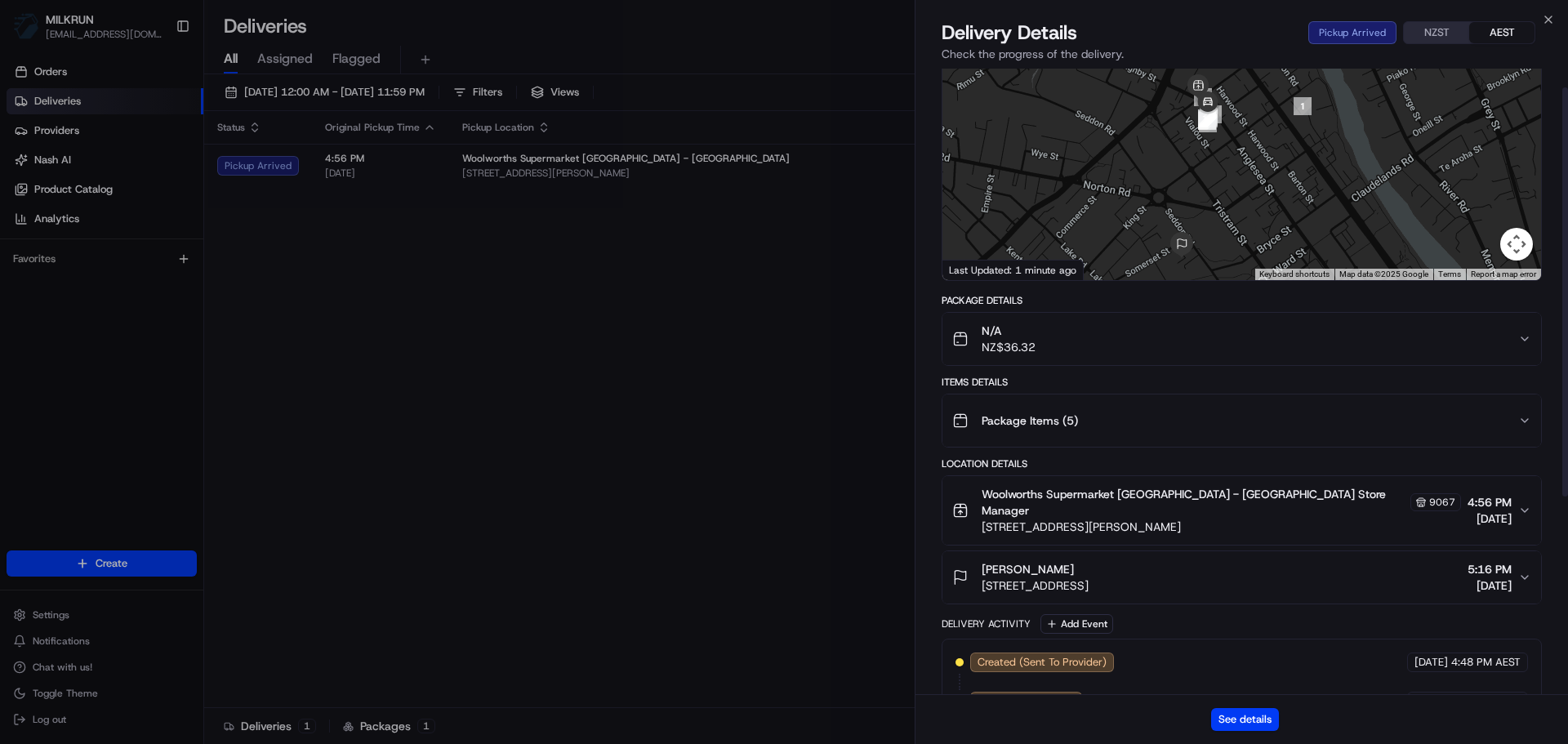
scroll to position [331, 0]
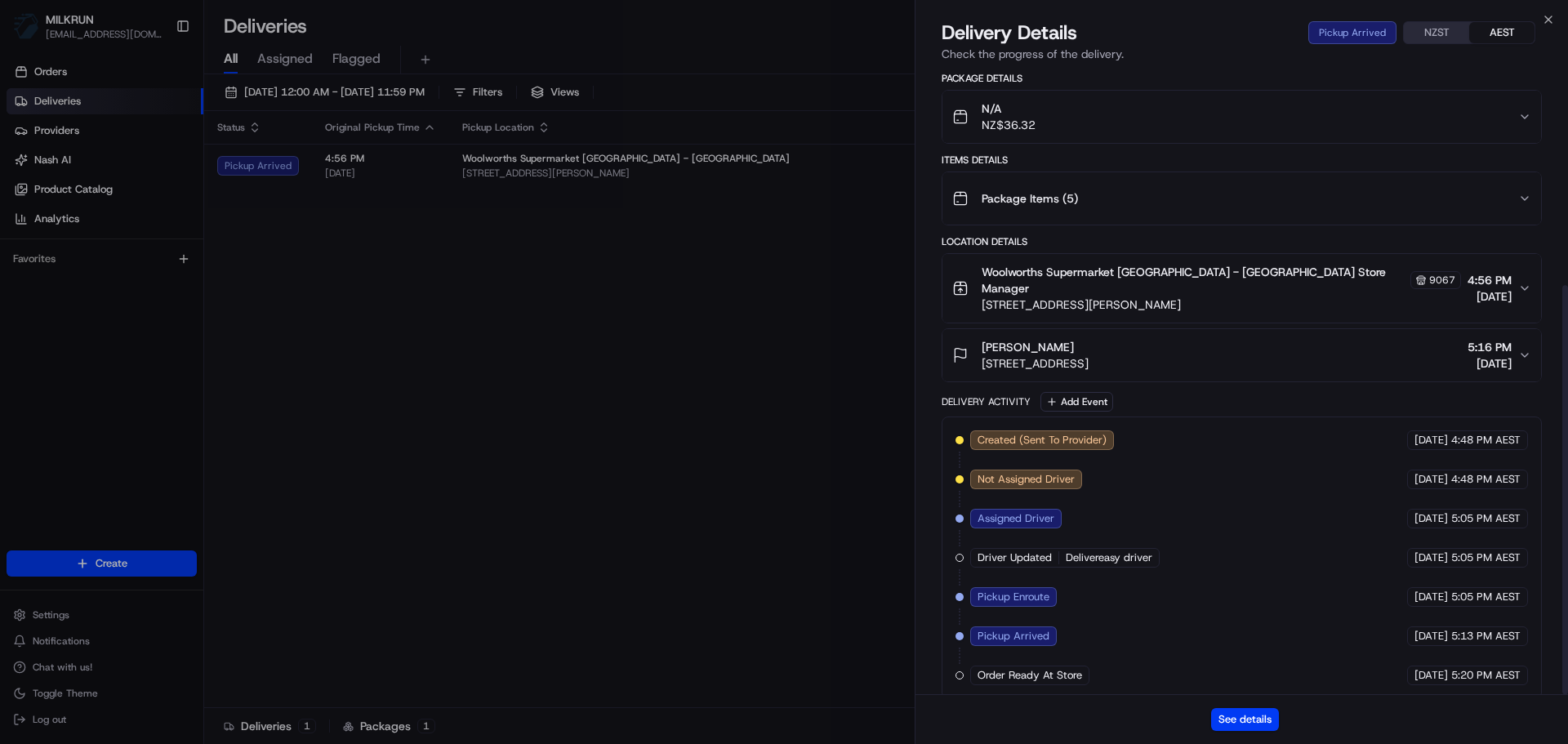
drag, startPoint x: 1184, startPoint y: 501, endPoint x: 1173, endPoint y: 642, distance: 141.4
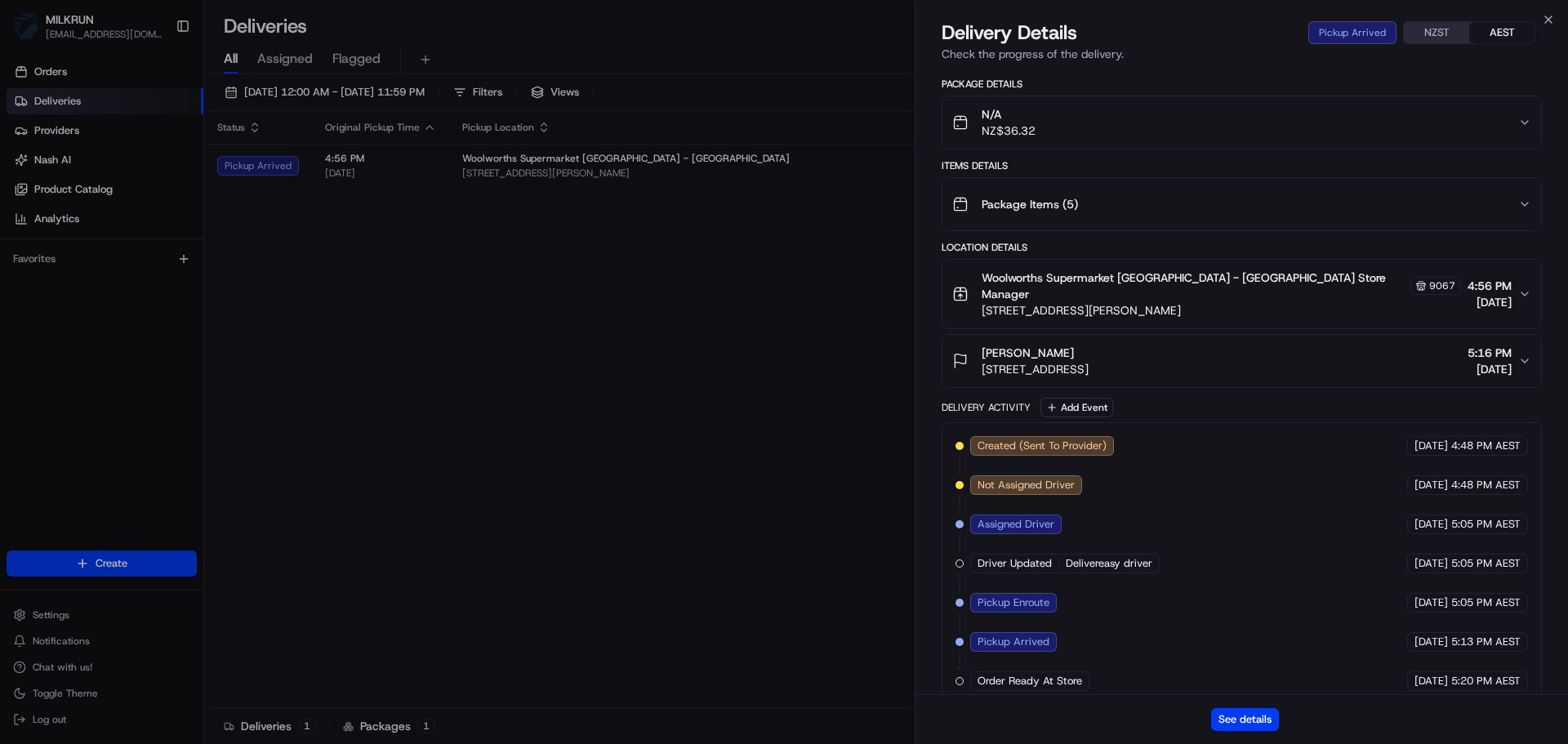
drag, startPoint x: 1237, startPoint y: 665, endPoint x: 1237, endPoint y: 633, distance: 32.0
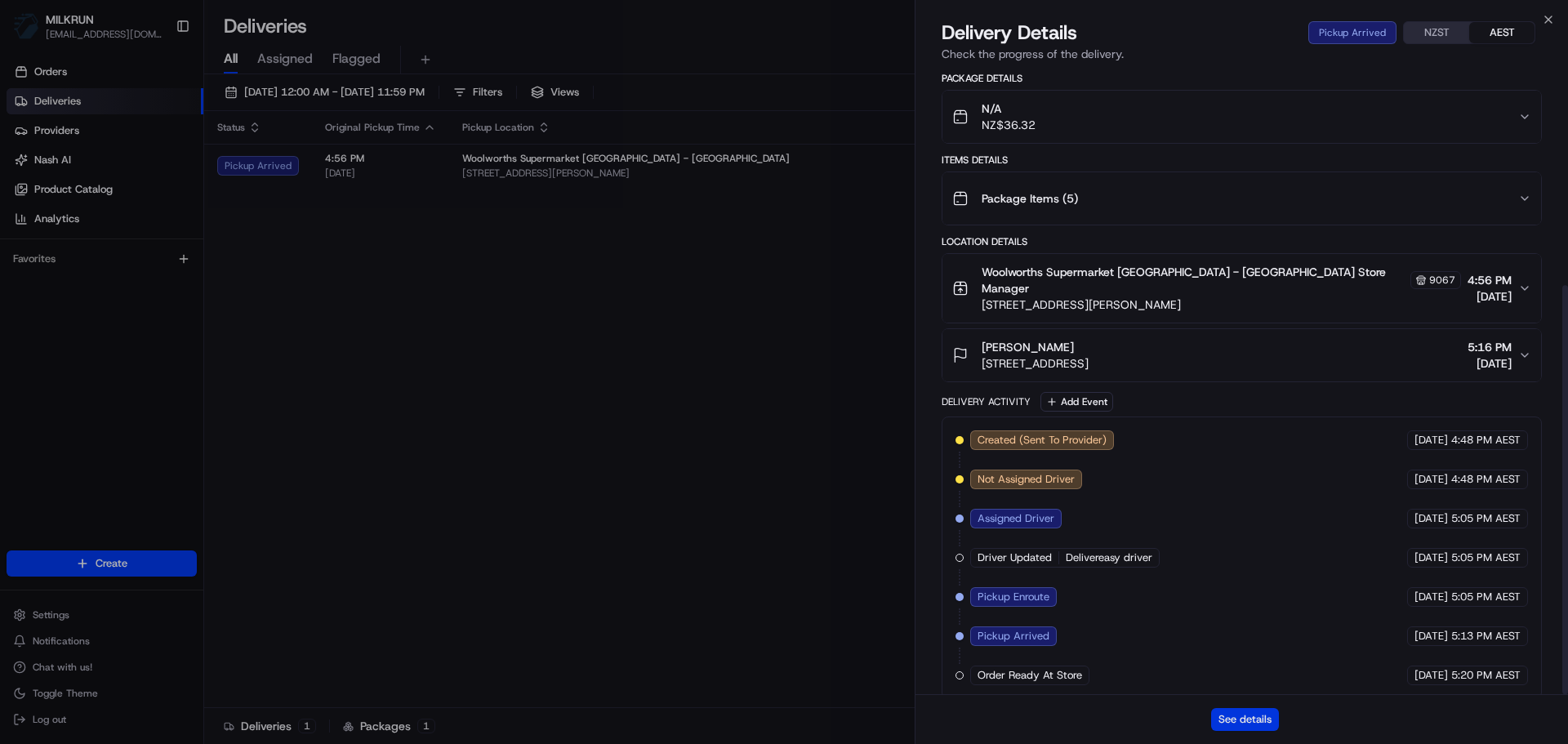
drag, startPoint x: 1237, startPoint y: 625, endPoint x: 1237, endPoint y: 711, distance: 86.0
click at [1234, 714] on button "See details" at bounding box center [1244, 719] width 68 height 23
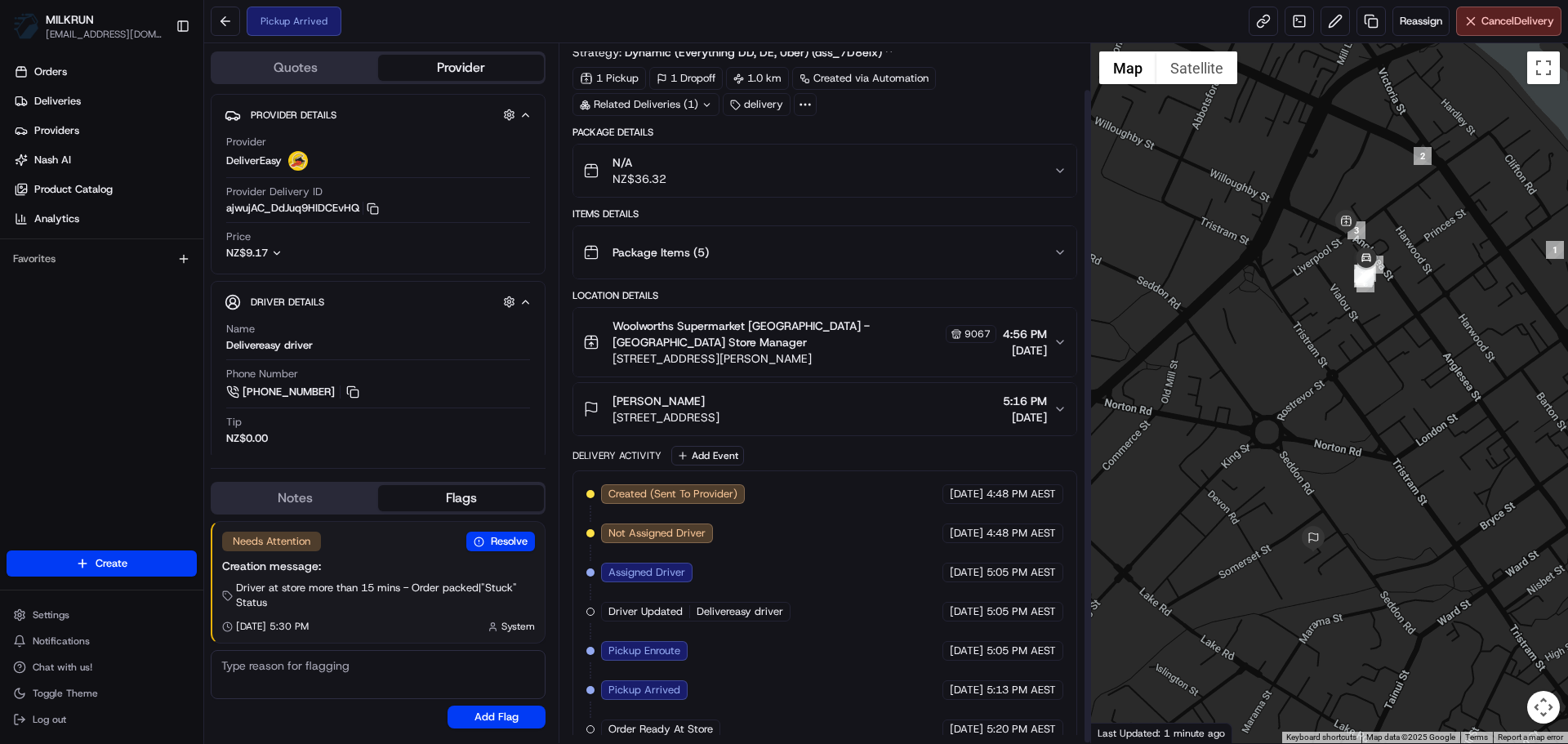
scroll to position [50, 0]
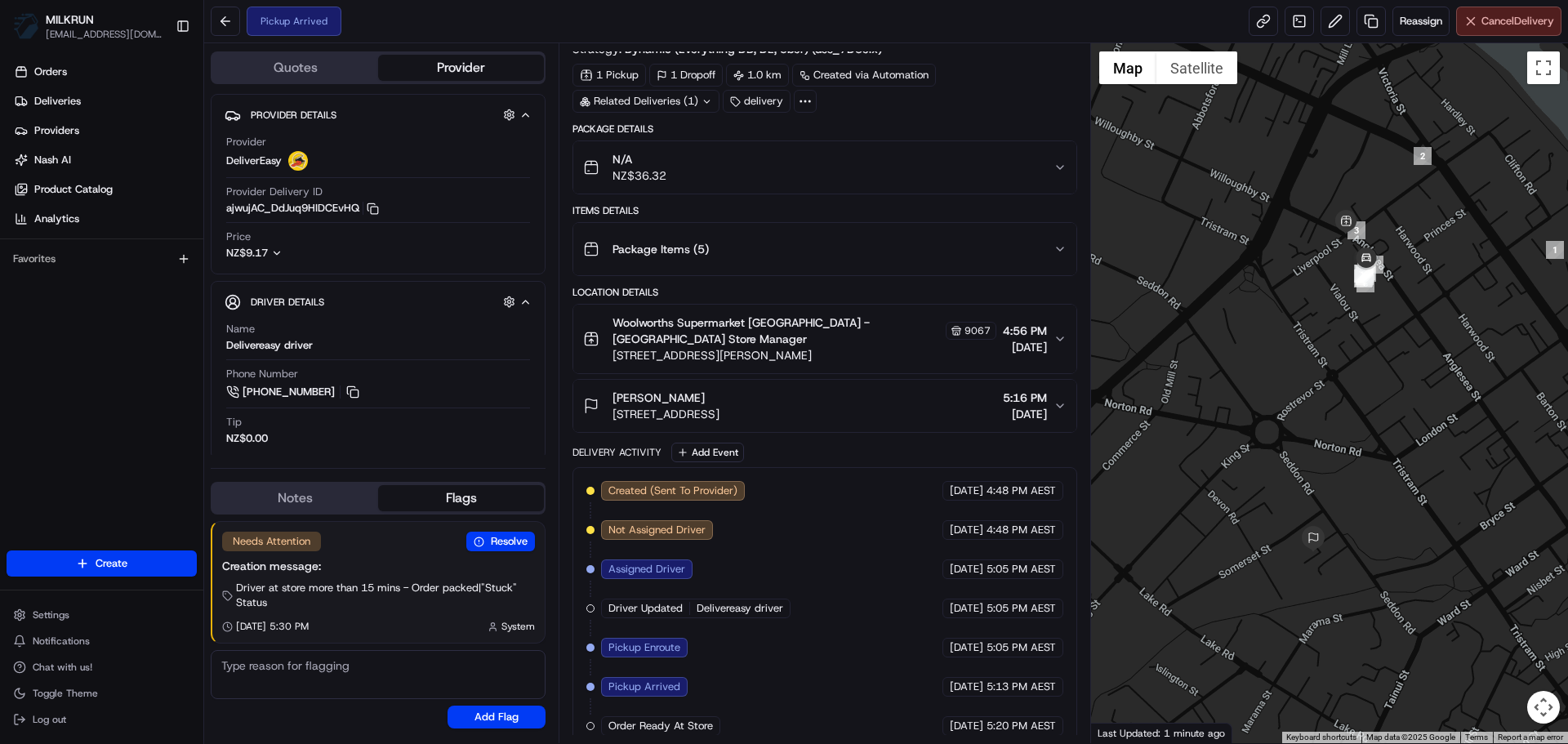
click at [1499, 17] on span "Cancel Delivery" at bounding box center [1517, 21] width 73 height 15
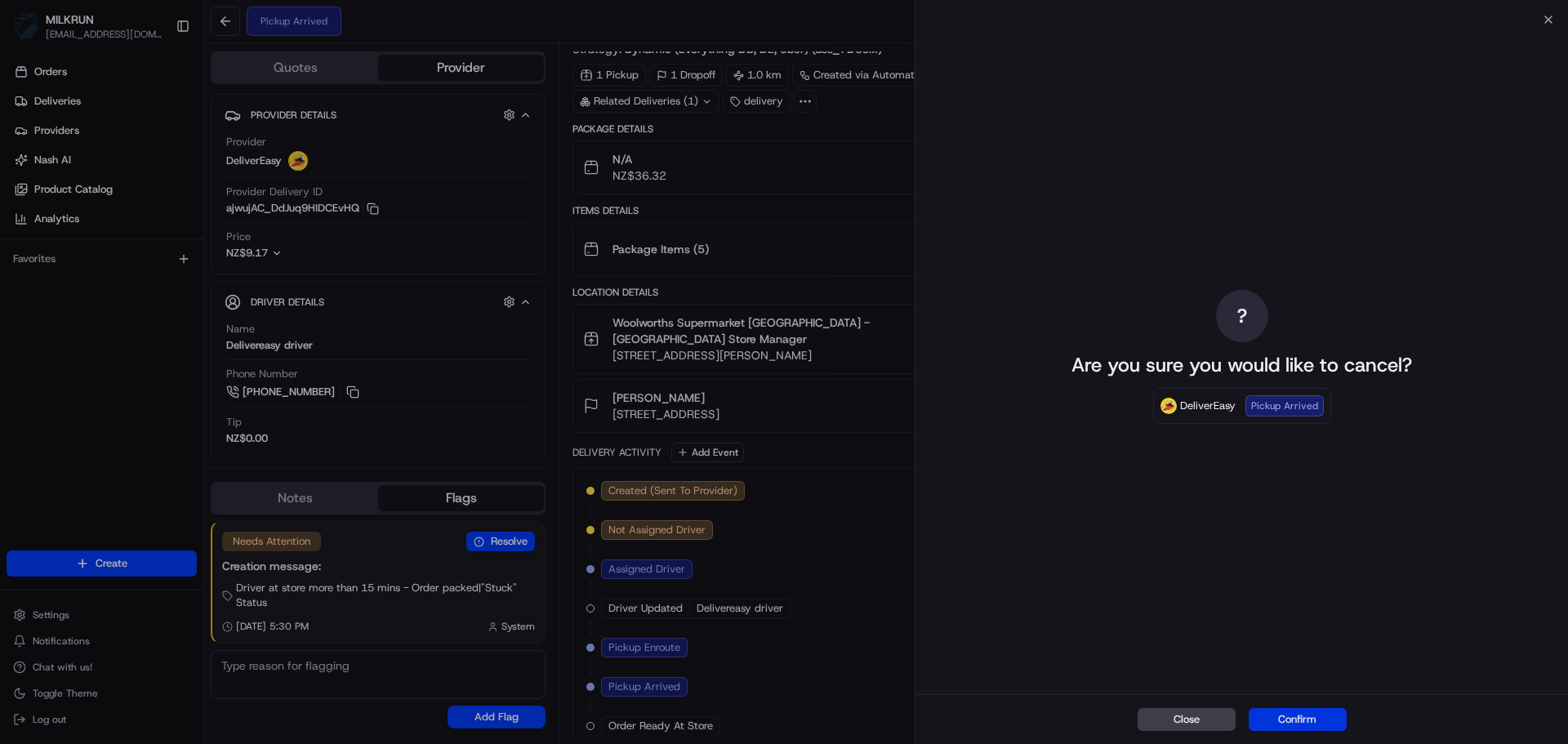
click at [1268, 720] on button "Confirm" at bounding box center [1297, 719] width 98 height 23
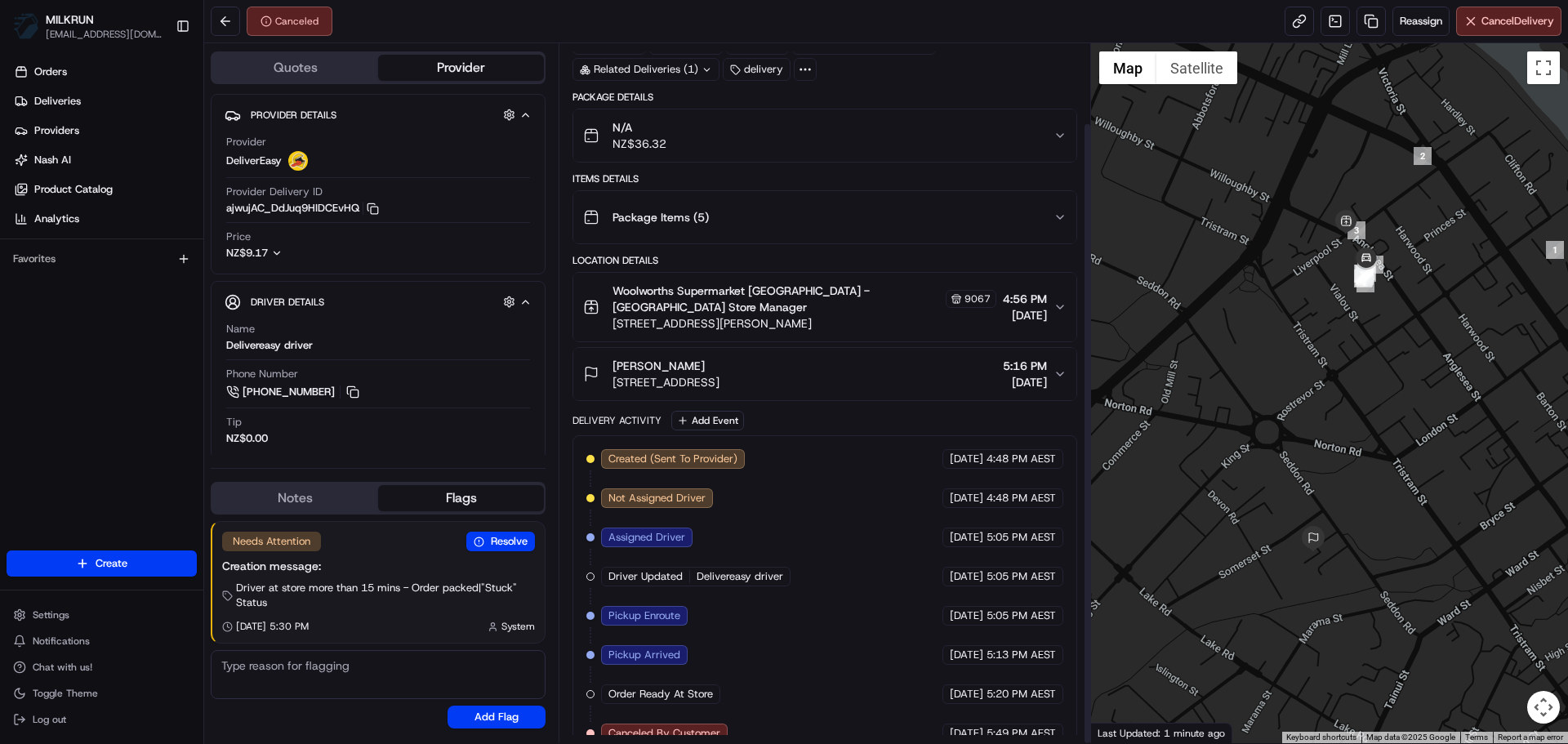
scroll to position [89, 0]
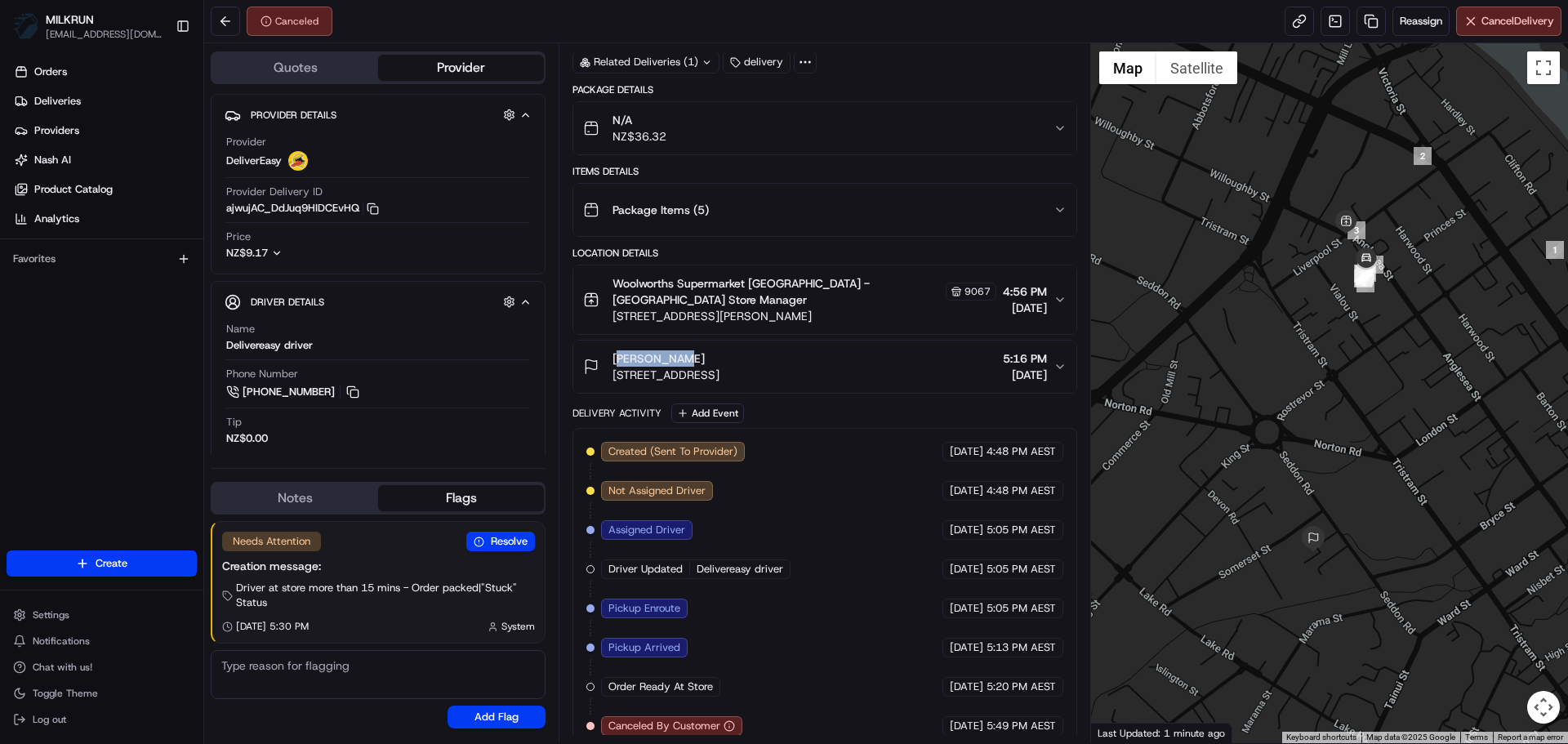
drag, startPoint x: 609, startPoint y: 343, endPoint x: 666, endPoint y: 345, distance: 57.0
click at [666, 350] on div "[PERSON_NAME] [STREET_ADDRESS][PERSON_NAME]" at bounding box center [651, 366] width 136 height 33
copy span "[PERSON_NAME]"
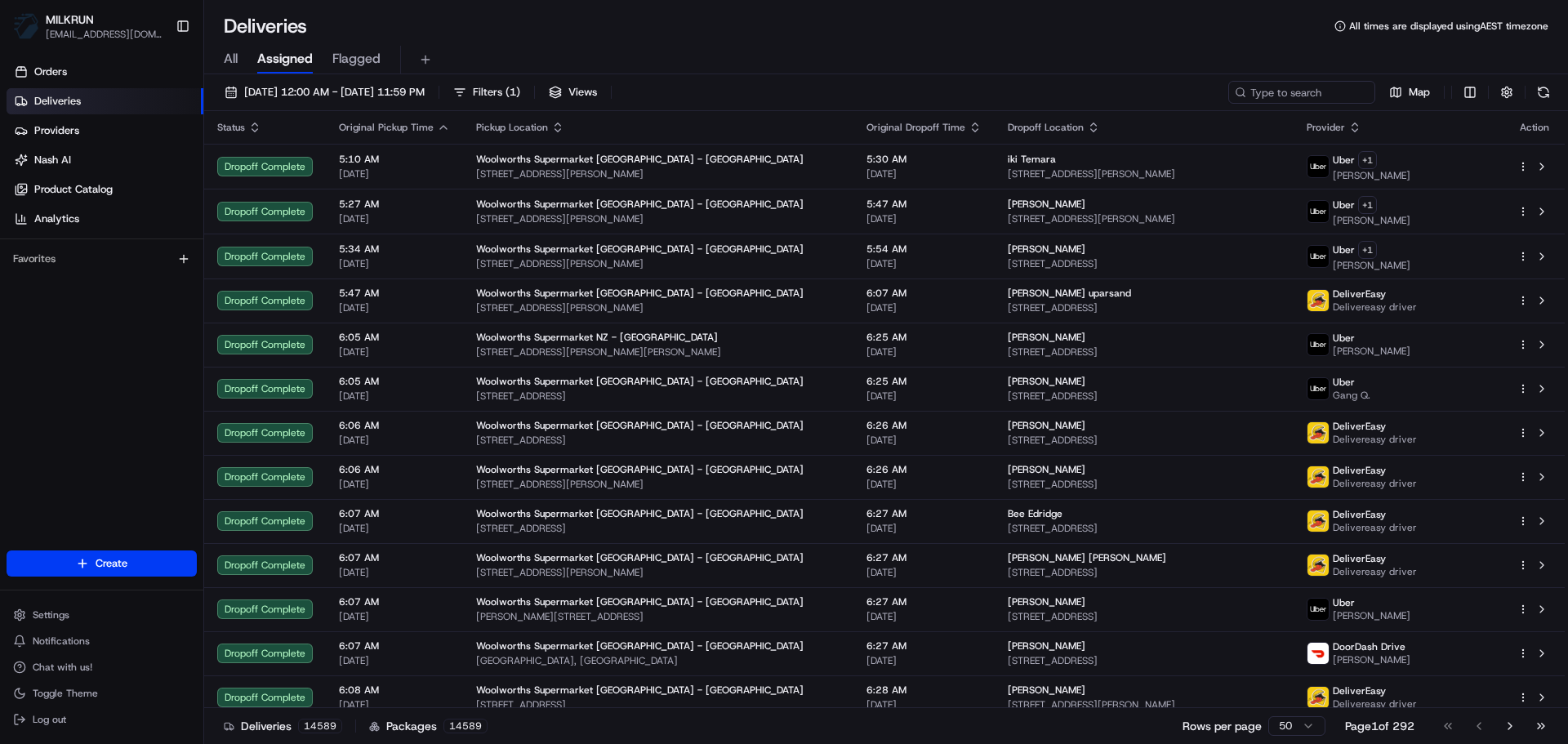
click at [219, 55] on div "All Assigned Flagged" at bounding box center [885, 59] width 1363 height 28
click at [228, 57] on span "All" at bounding box center [230, 58] width 14 height 20
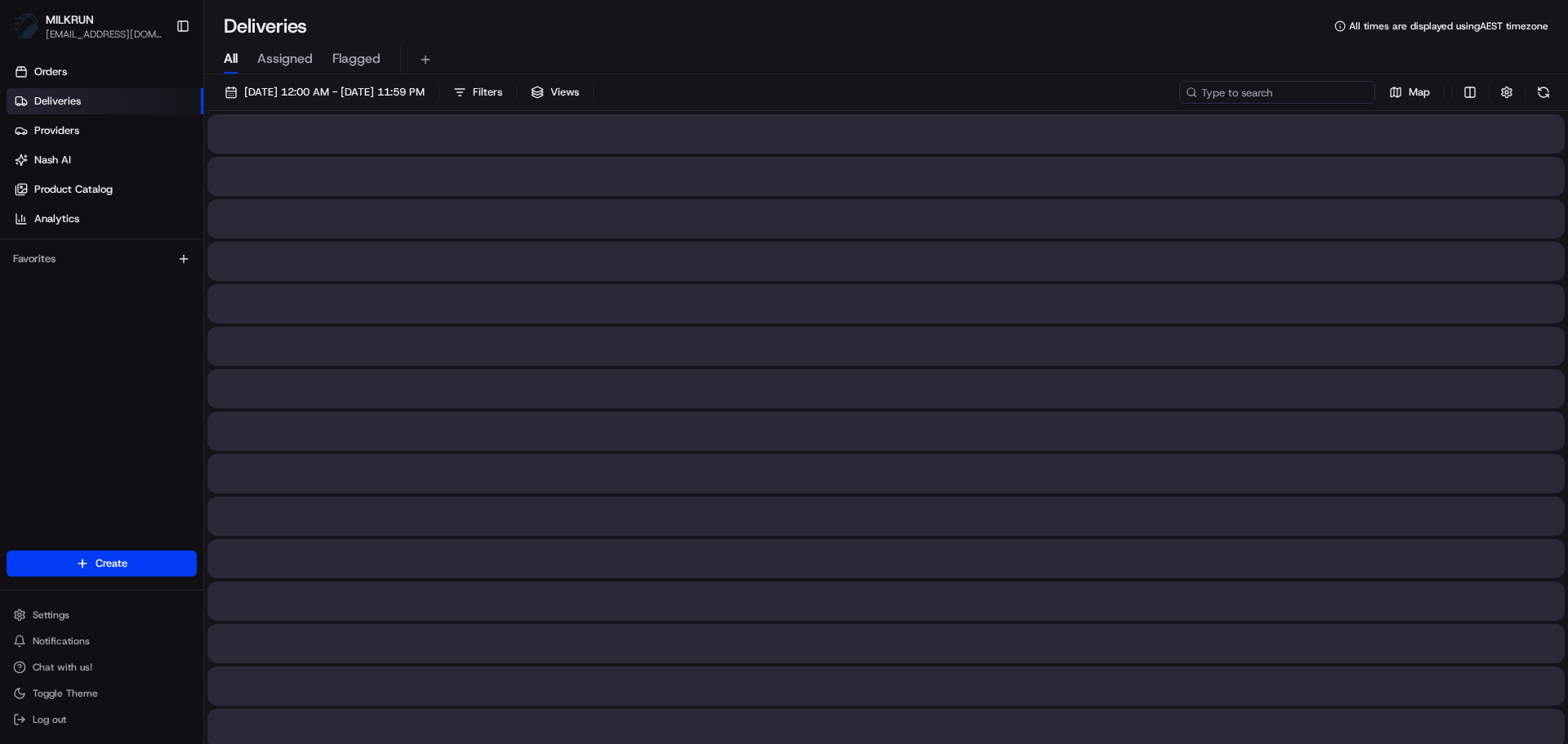
click at [1364, 87] on input at bounding box center [1277, 92] width 196 height 23
paste input "[PERSON_NAME]"
type input "[PERSON_NAME]"
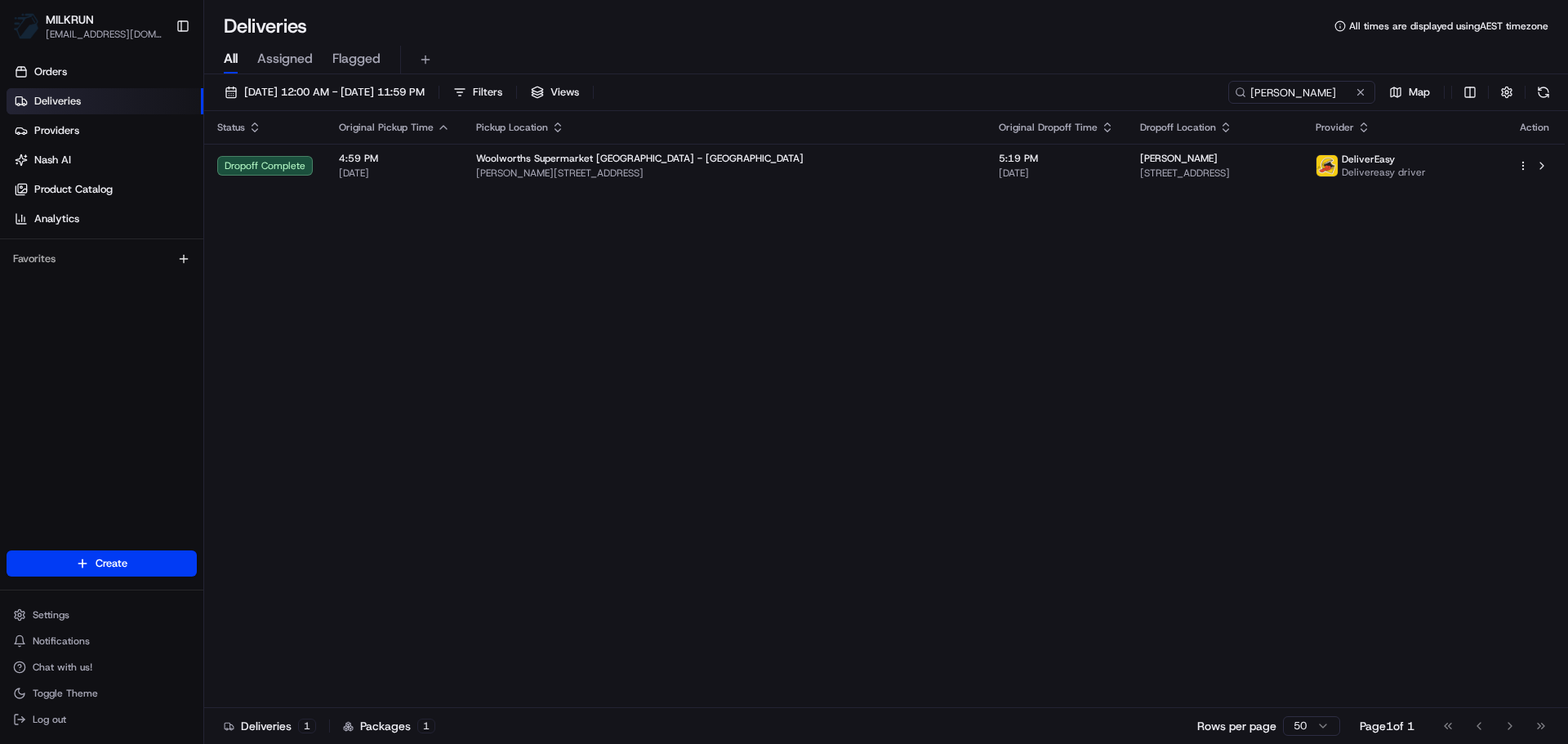
click at [1301, 194] on div "Status Original Pickup Time Pickup Location Original Dropoff Time Dropoff Locat…" at bounding box center [884, 409] width 1360 height 597
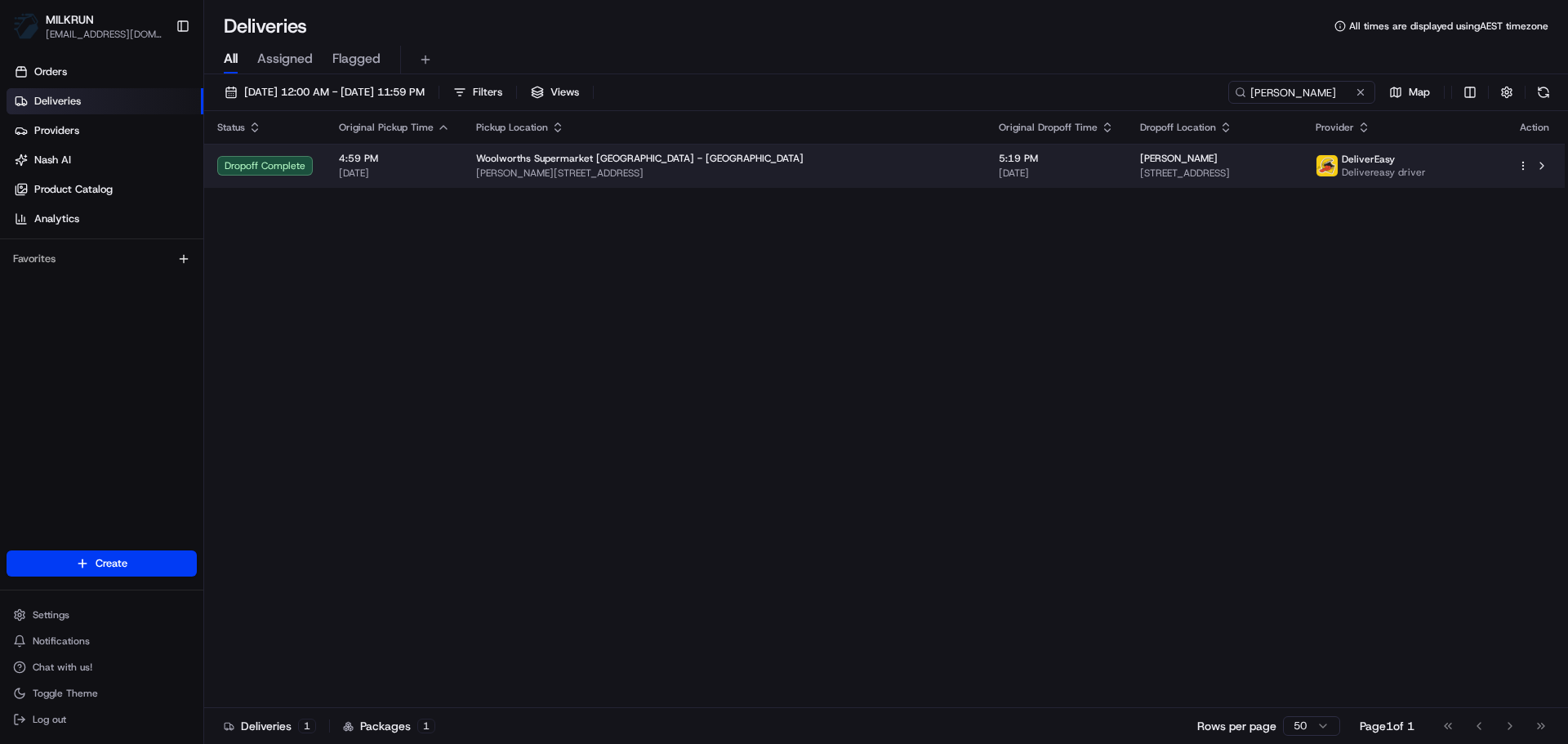
click at [1289, 169] on span "[STREET_ADDRESS]" at bounding box center [1214, 173] width 149 height 13
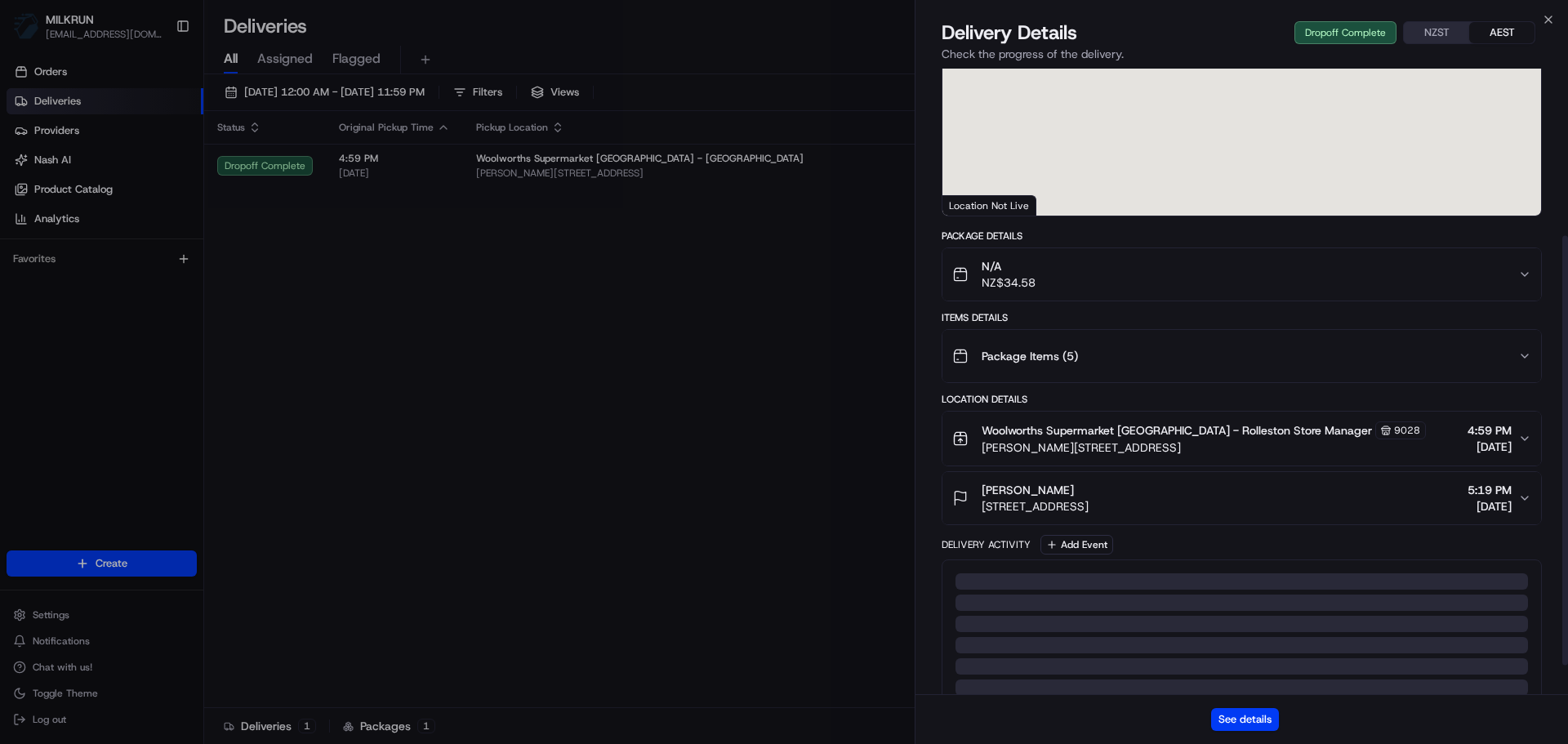
scroll to position [286, 0]
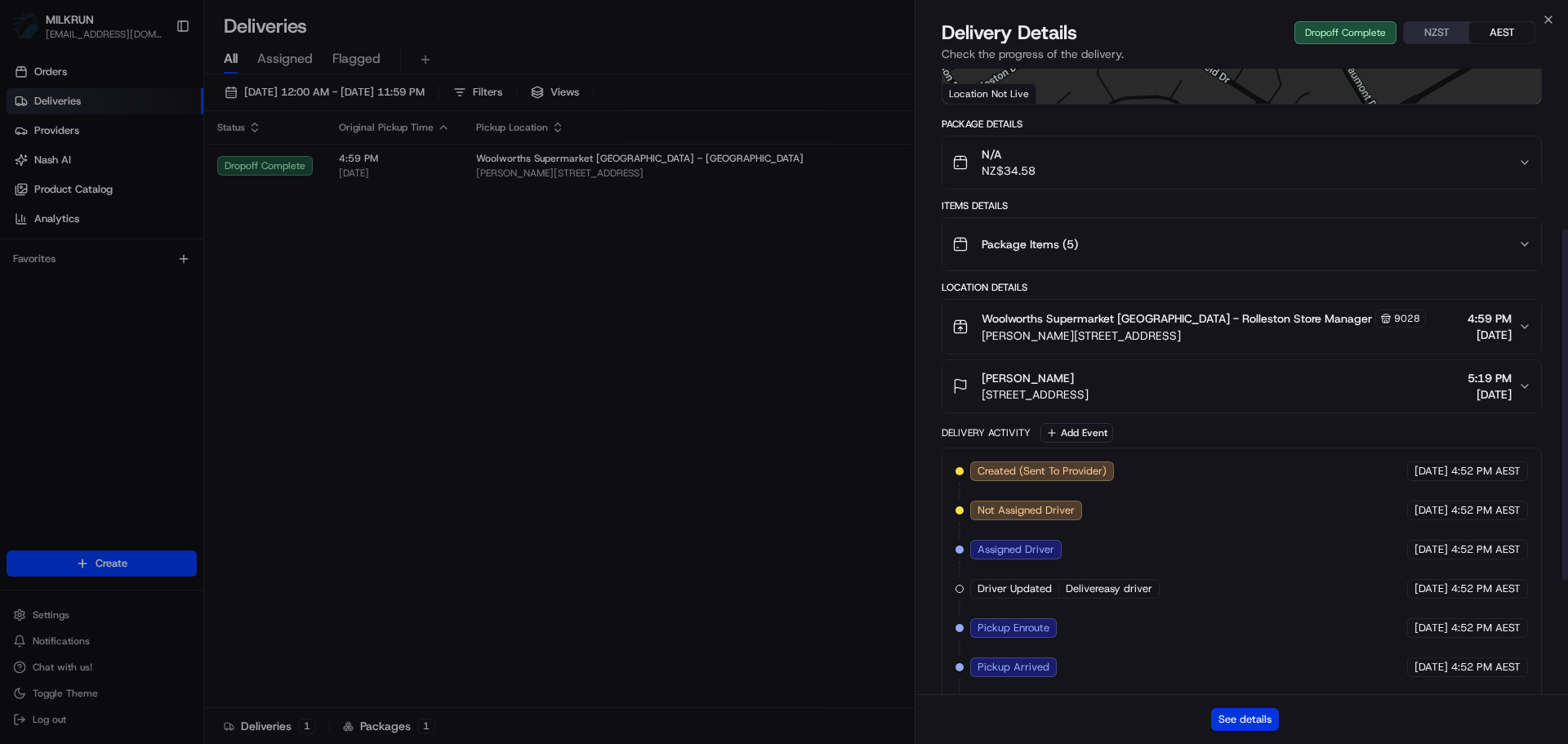
click at [1237, 721] on button "See details" at bounding box center [1244, 719] width 68 height 23
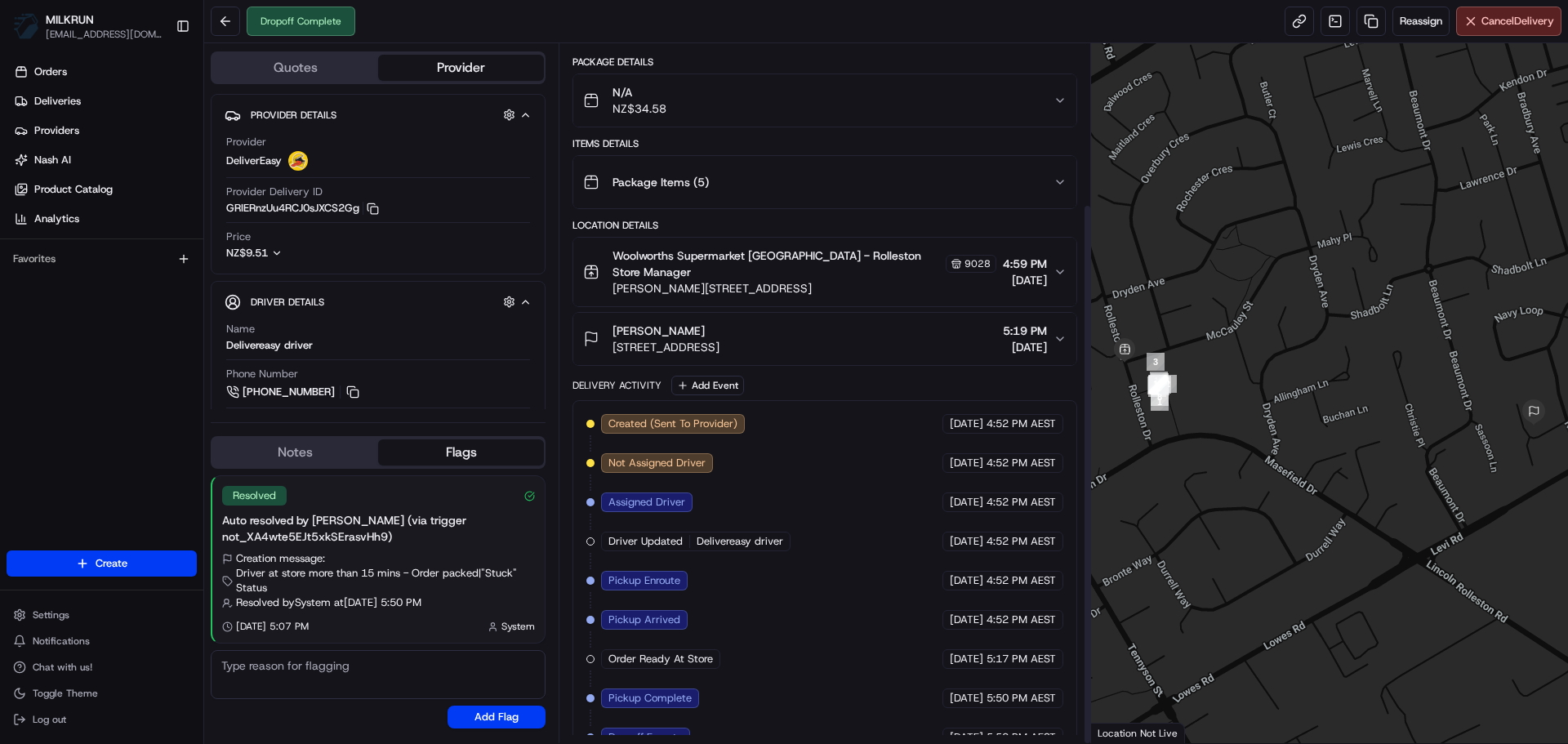
scroll to position [206, 0]
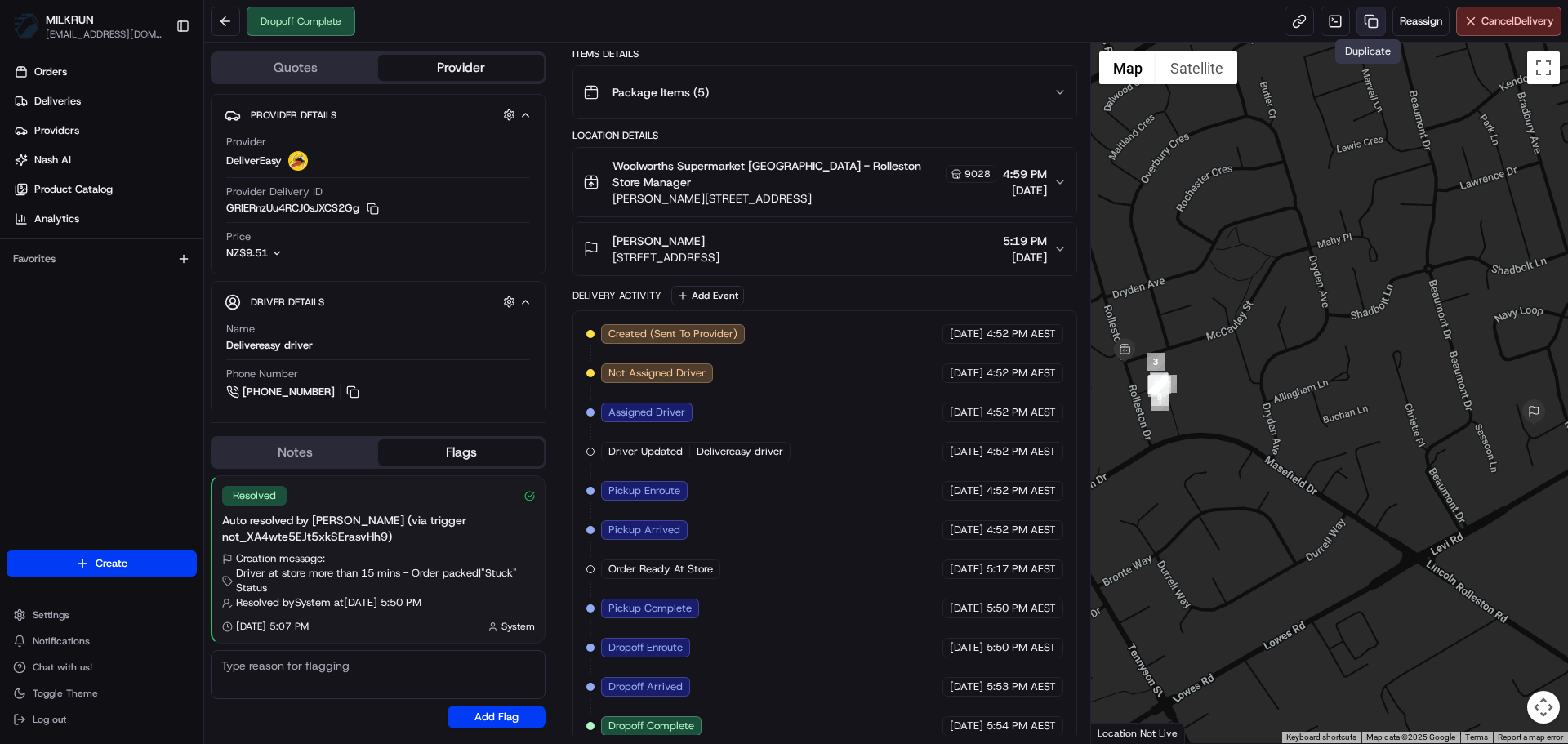
click at [1361, 14] on link at bounding box center [1371, 21] width 29 height 29
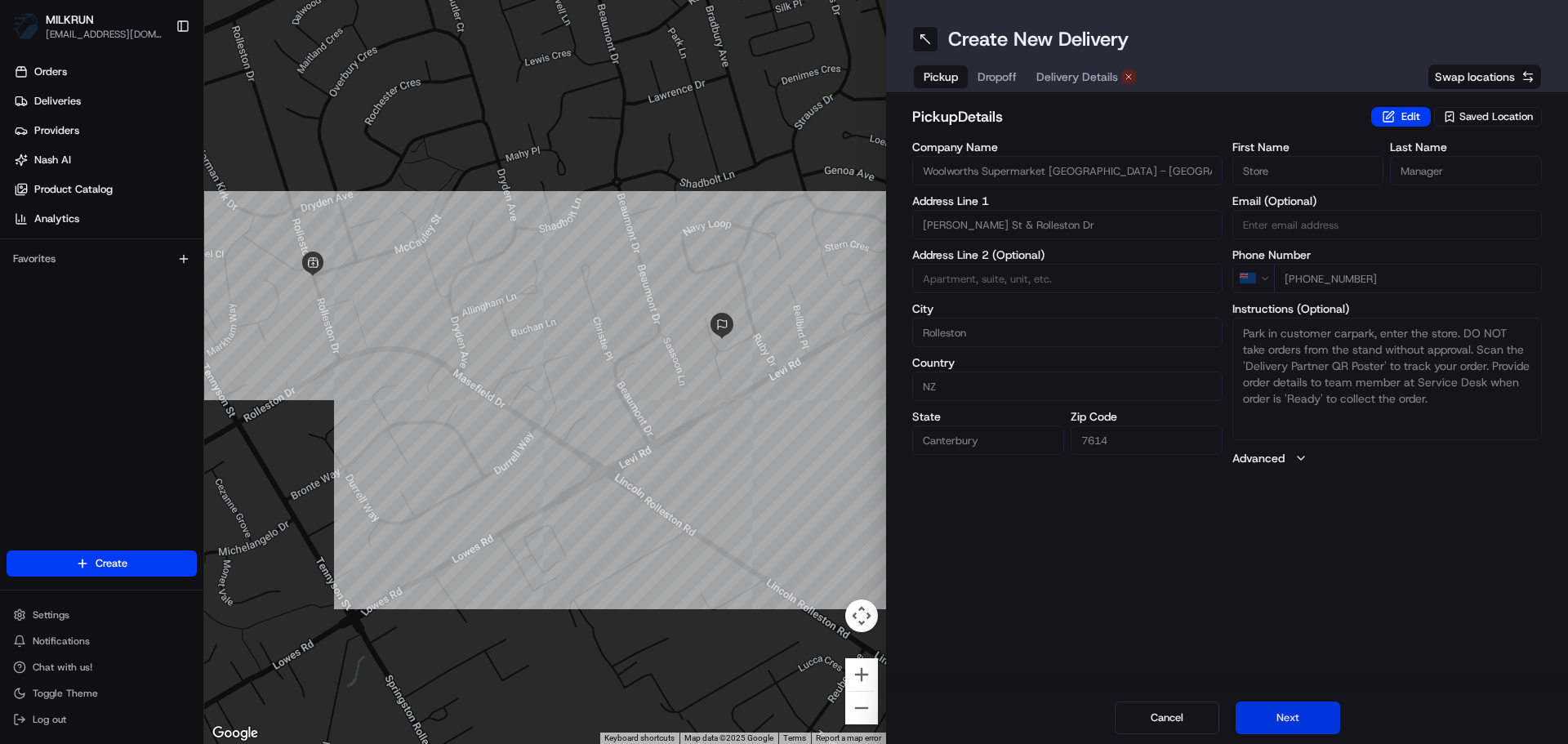
click at [1302, 714] on button "Next" at bounding box center [1288, 717] width 104 height 33
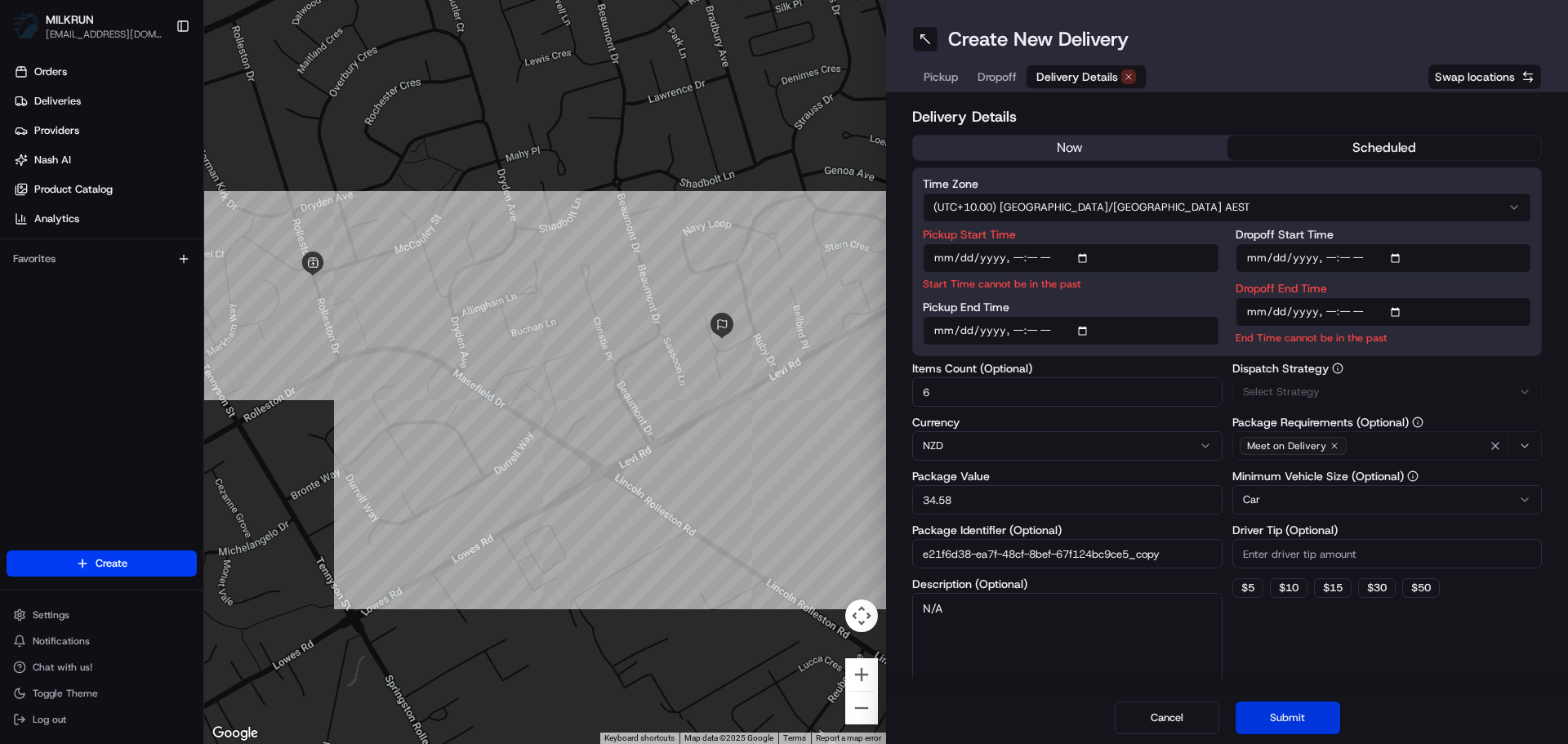
click at [1302, 714] on button "Submit" at bounding box center [1288, 717] width 104 height 33
click at [1146, 158] on button "now" at bounding box center [1070, 147] width 314 height 25
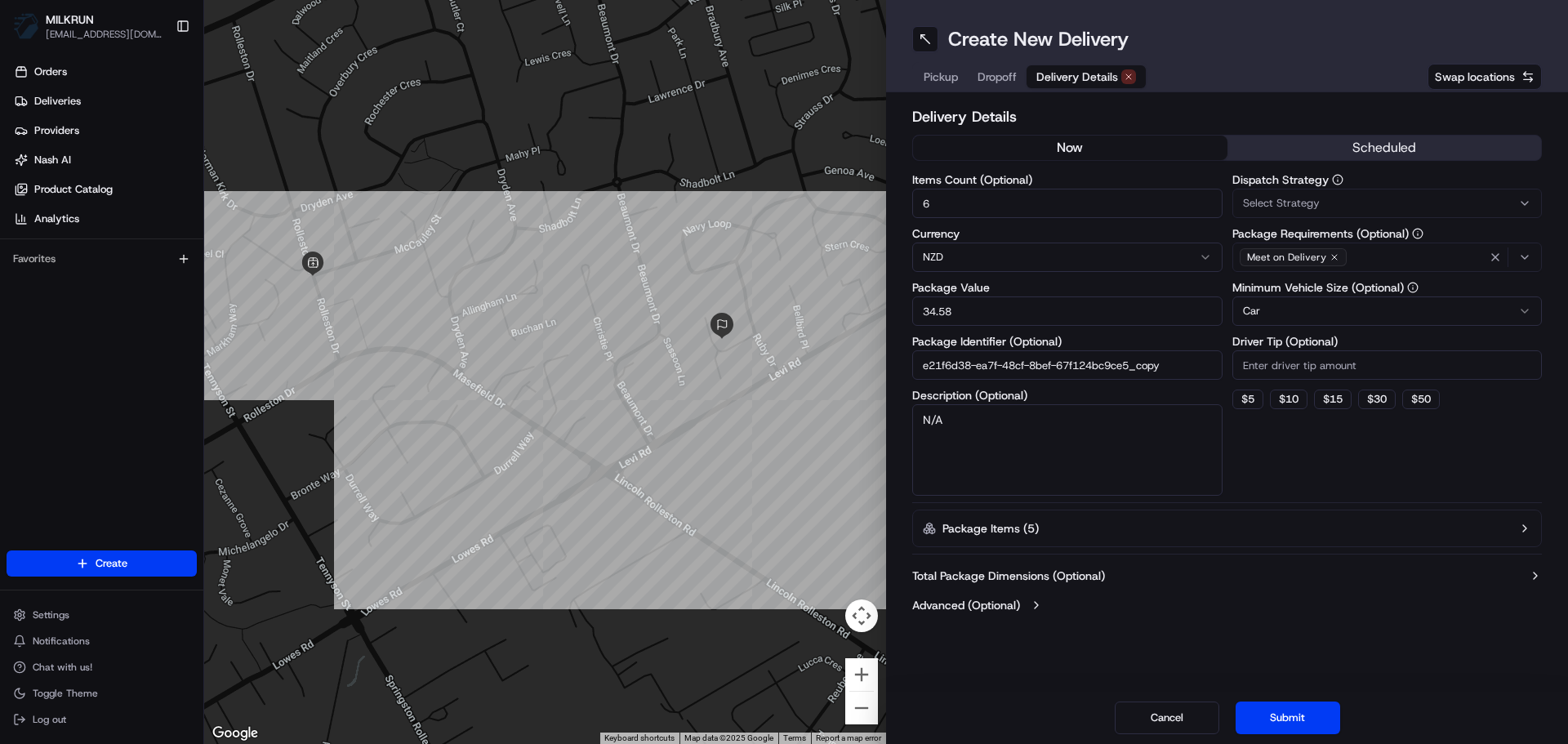
click at [1247, 725] on button "Submit" at bounding box center [1288, 717] width 104 height 33
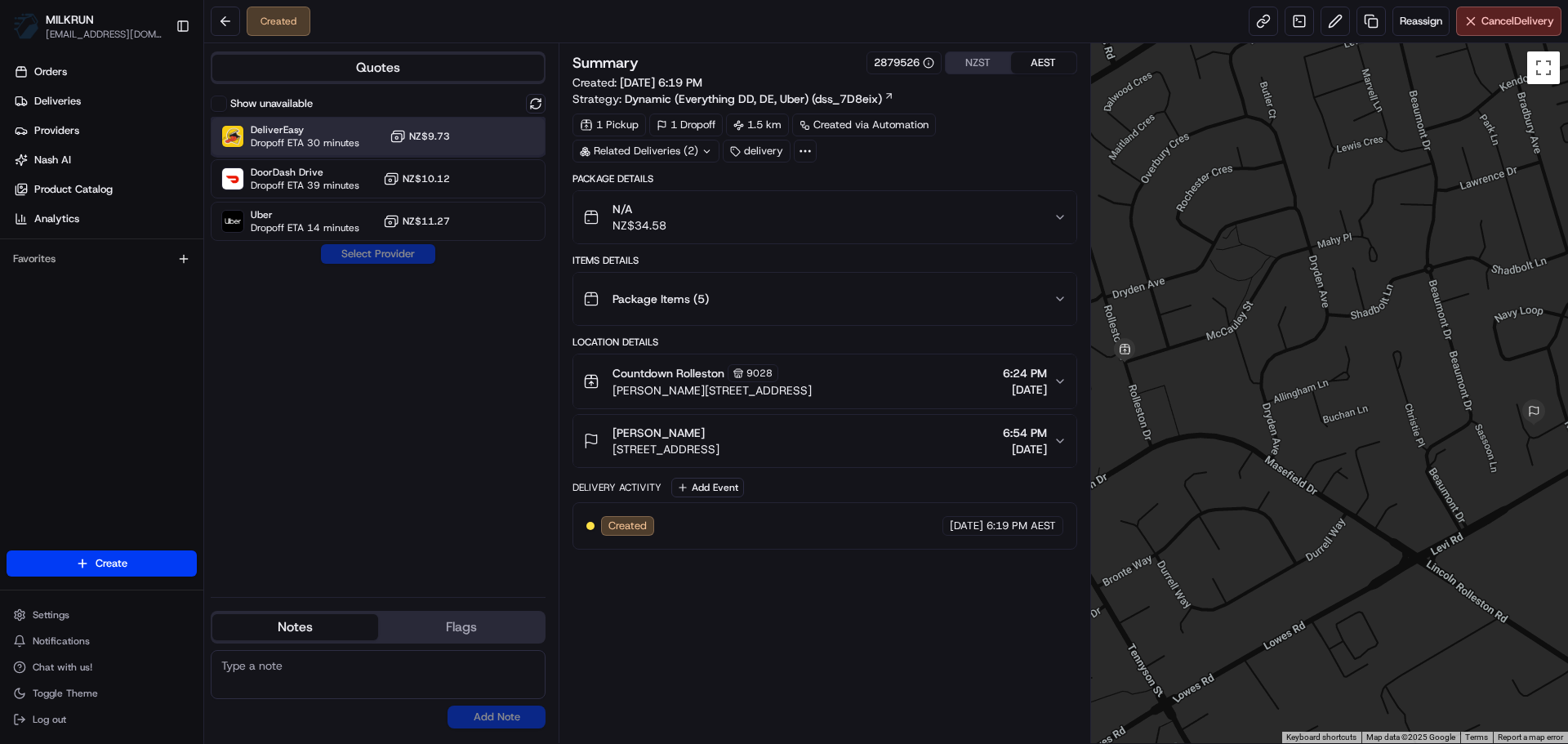
click at [462, 146] on div "DeliverEasy Dropoff ETA 30 minutes NZ$9.73" at bounding box center [378, 136] width 335 height 39
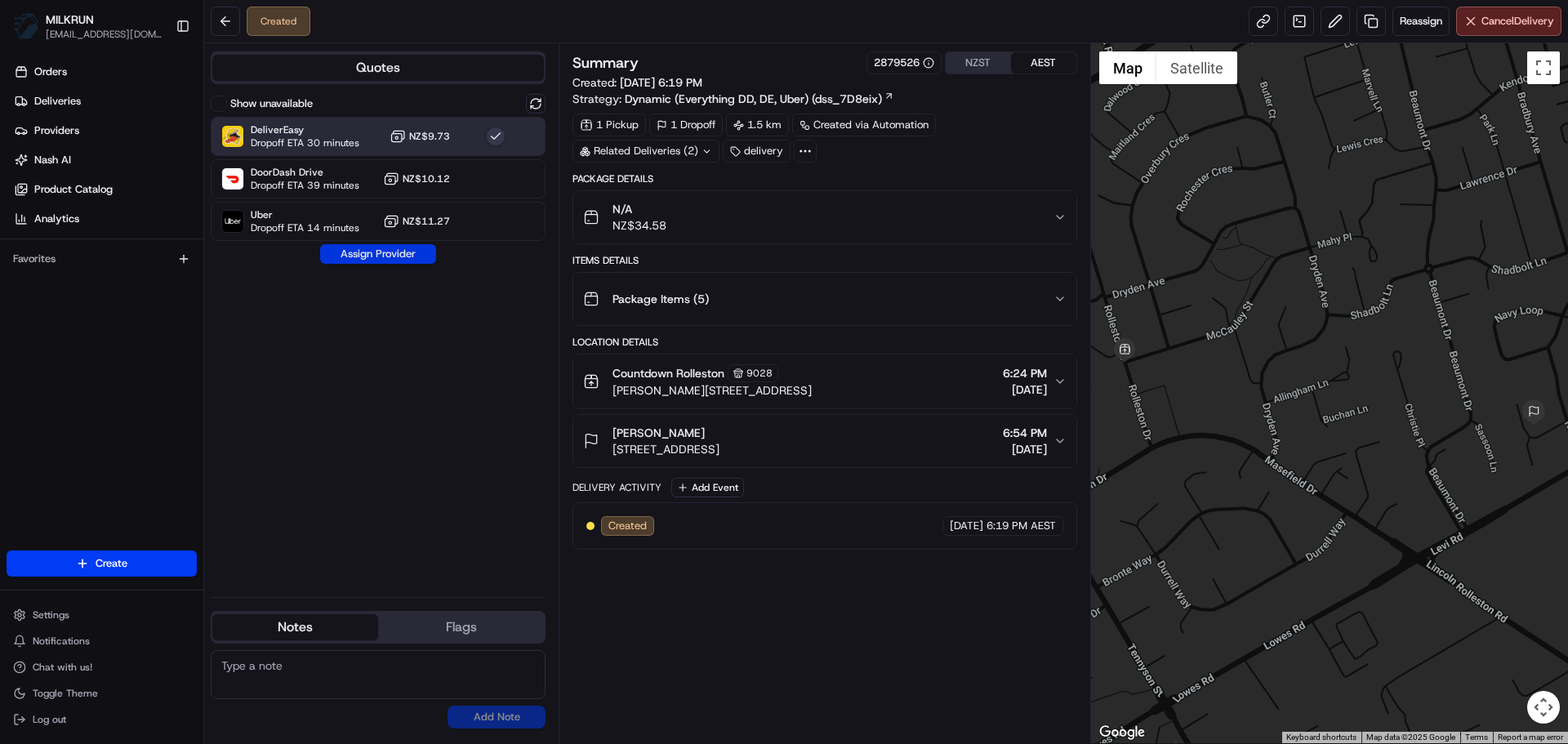
click at [408, 263] on button "Assign Provider" at bounding box center [378, 253] width 116 height 20
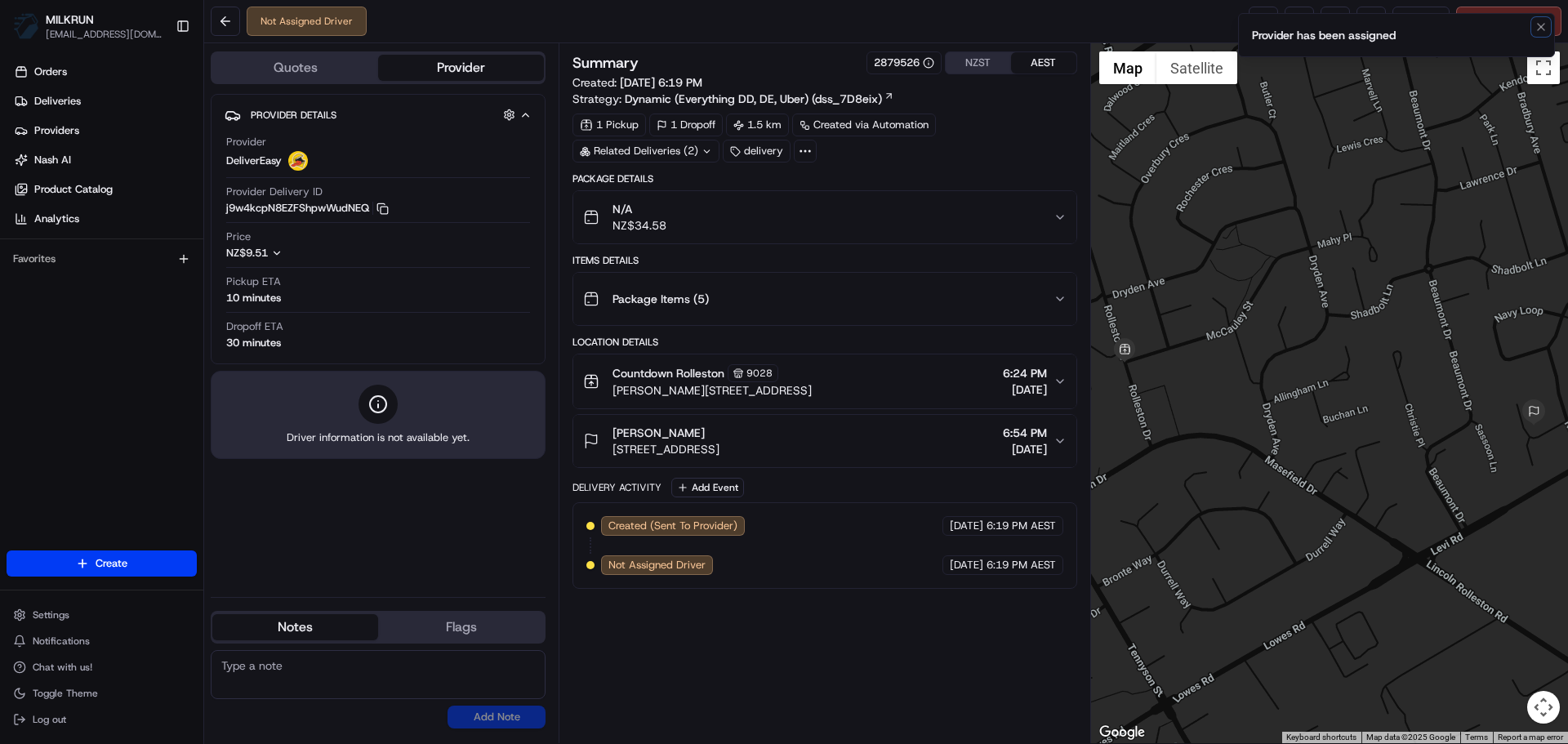
click at [1533, 22] on button "Notifications (F8)" at bounding box center [1541, 27] width 20 height 20
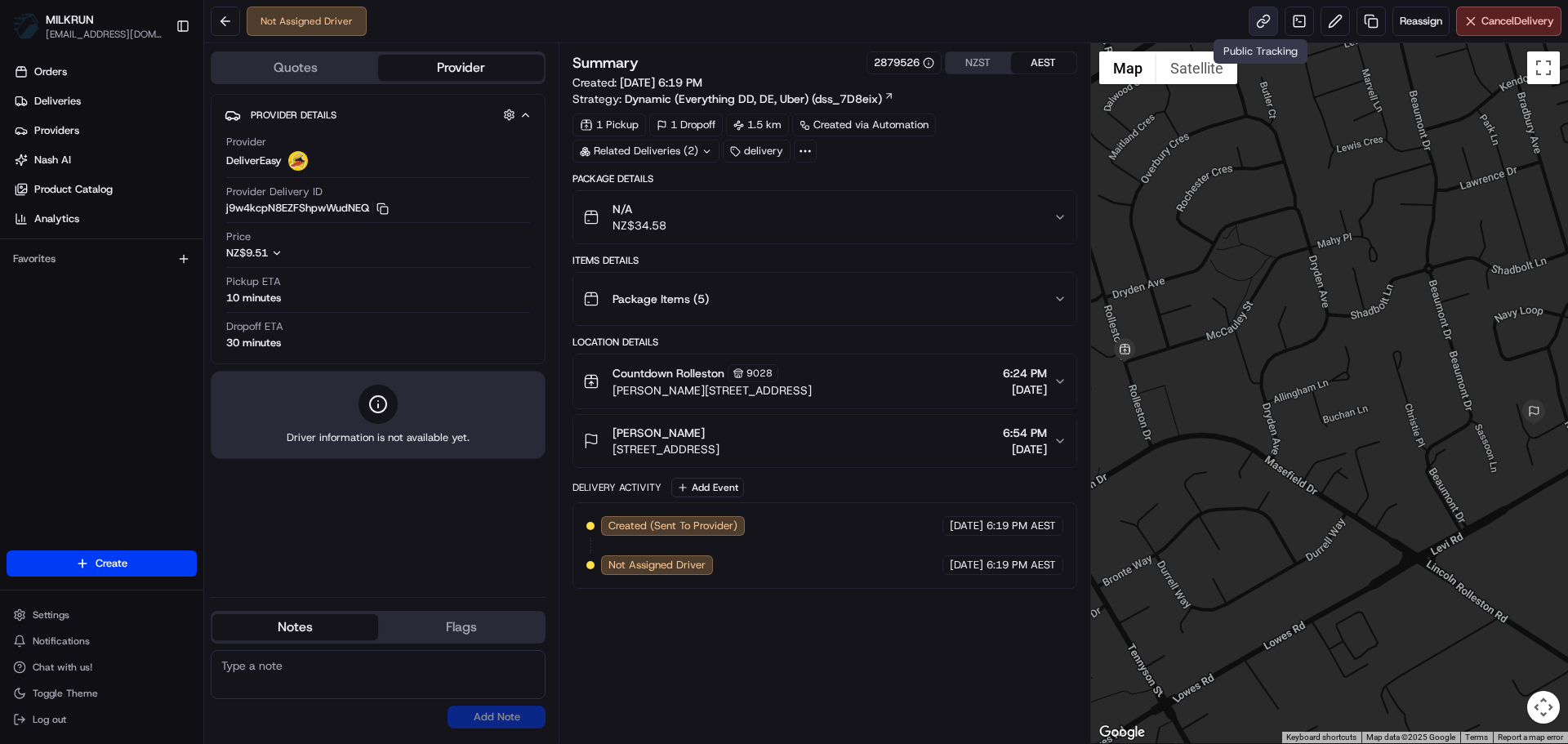
click at [1255, 31] on link at bounding box center [1263, 21] width 29 height 29
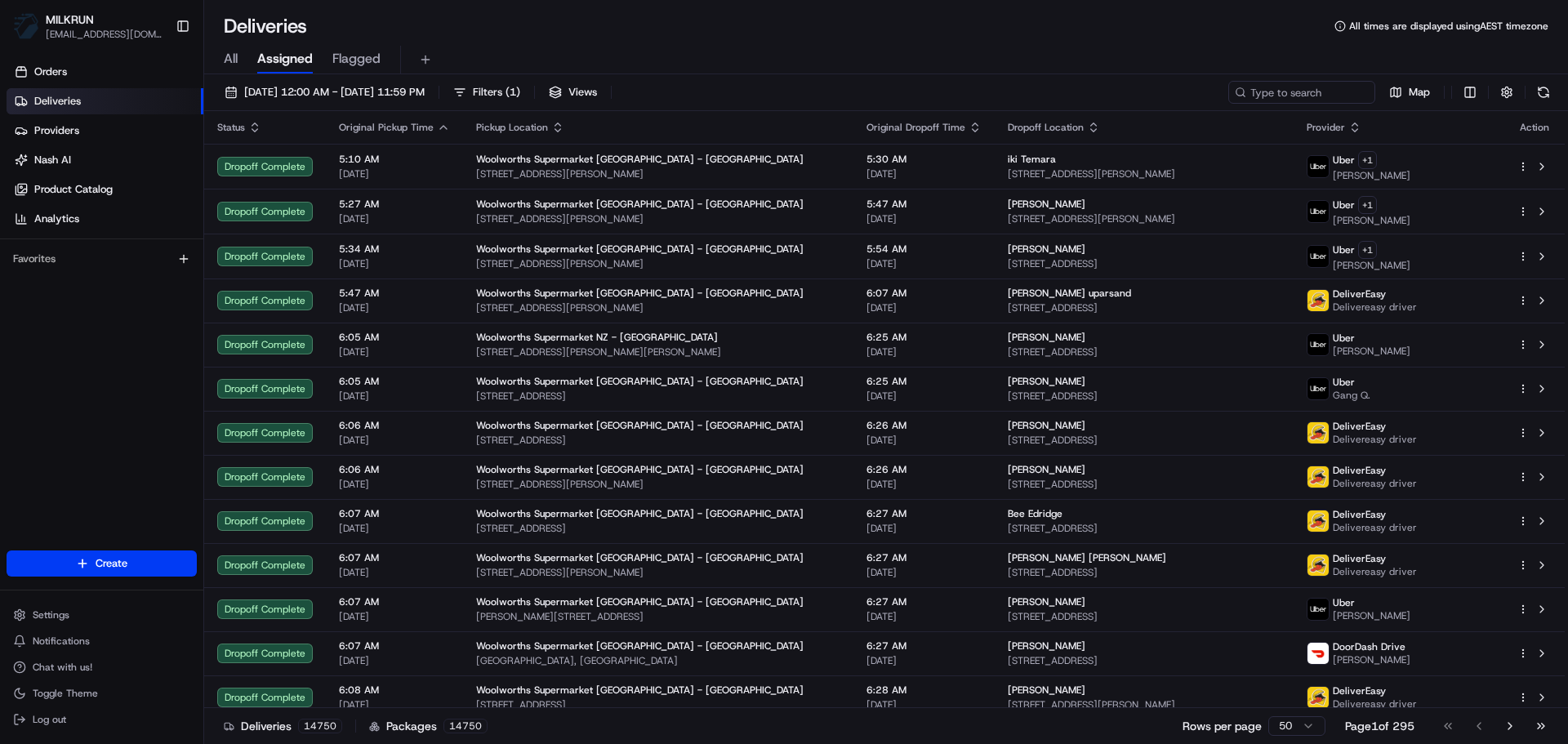
click at [241, 63] on div "All Assigned Flagged" at bounding box center [885, 59] width 1363 height 28
click at [238, 58] on div "All Assigned Flagged" at bounding box center [885, 59] width 1363 height 28
click at [237, 58] on span "All" at bounding box center [230, 58] width 14 height 20
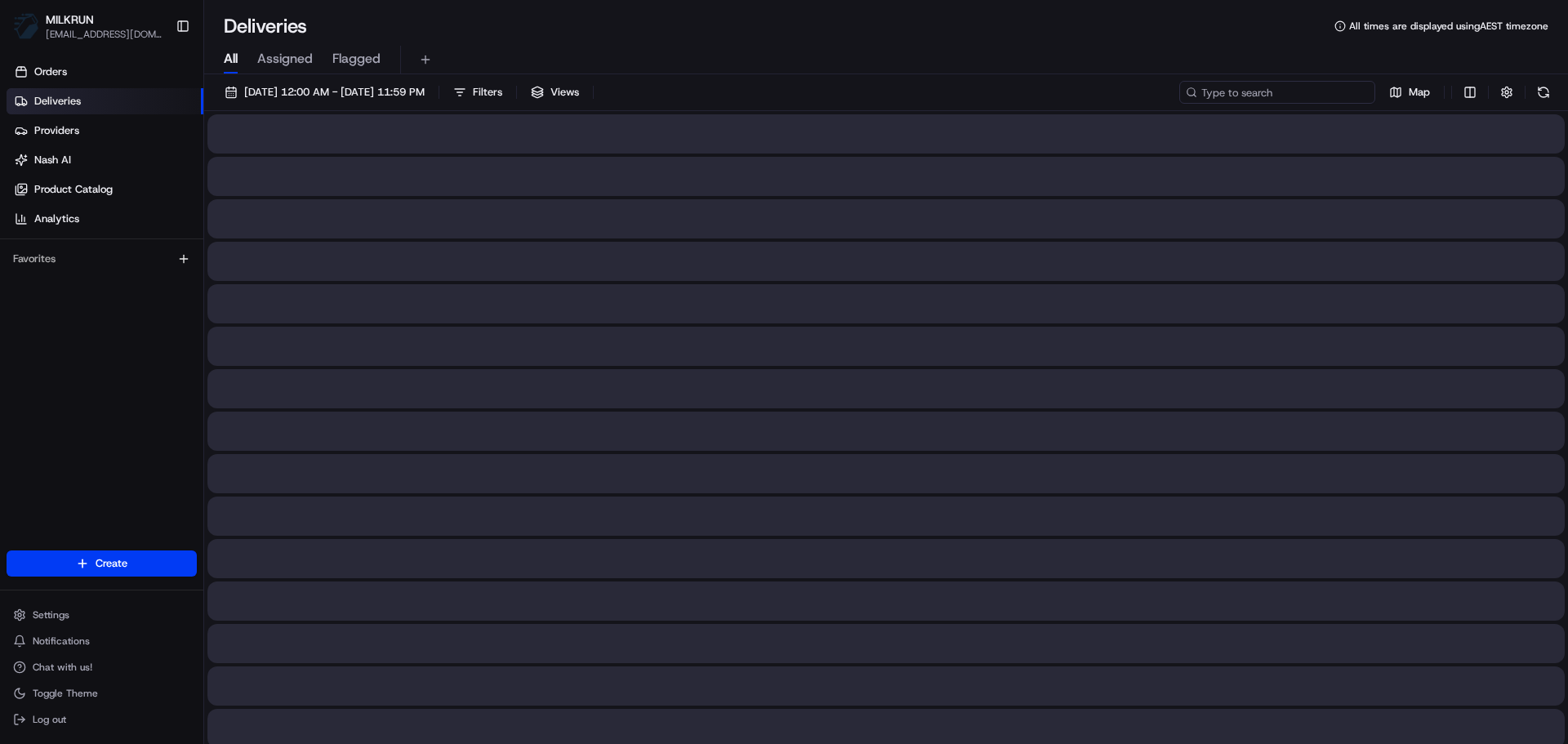
click at [1248, 89] on input at bounding box center [1277, 92] width 196 height 23
paste input "[PERSON_NAME]"
type input "[PERSON_NAME]"
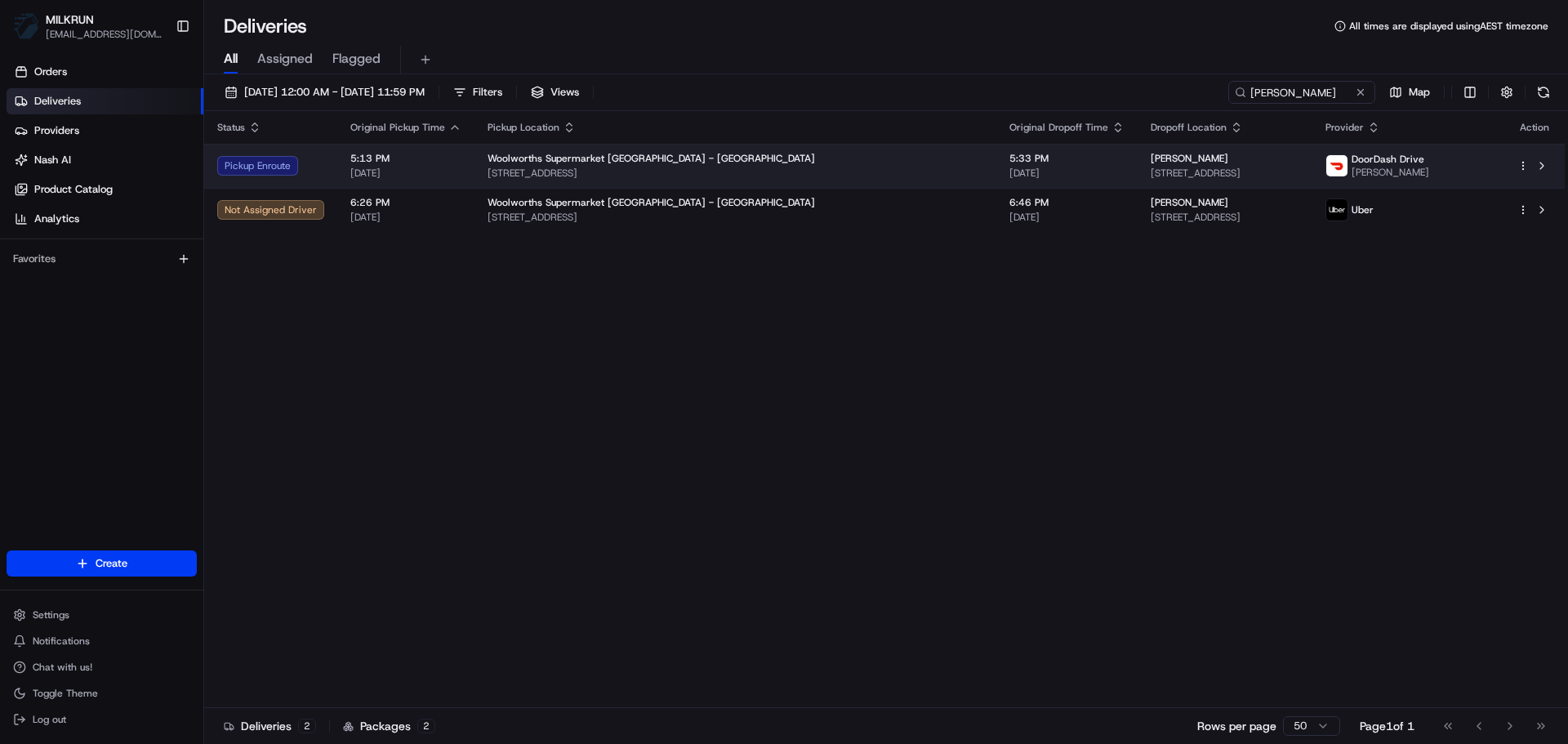
click at [1009, 164] on span "5:33 PM" at bounding box center [1066, 158] width 115 height 13
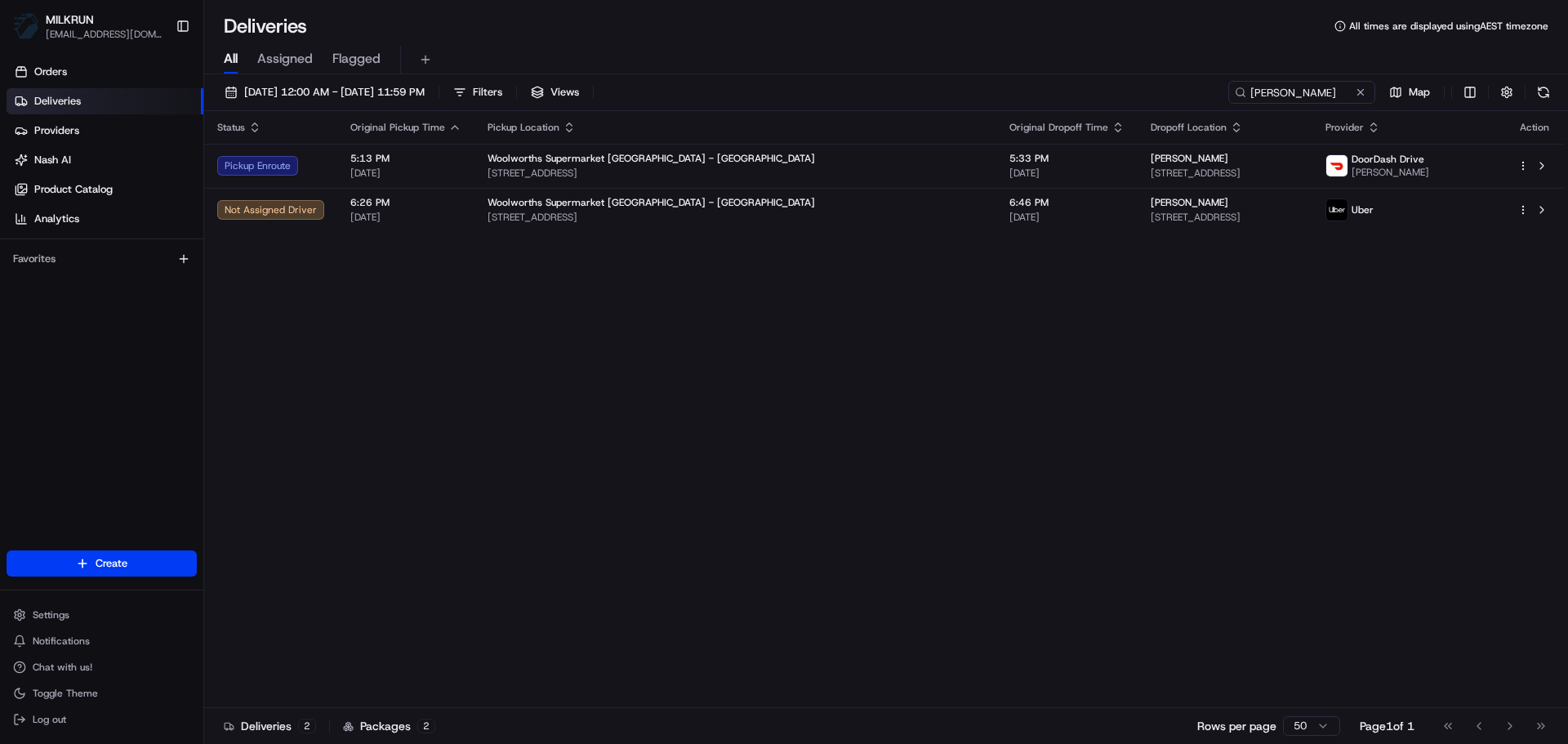
click at [1137, 135] on th "Dropoff Location" at bounding box center [1225, 128] width 175 height 33
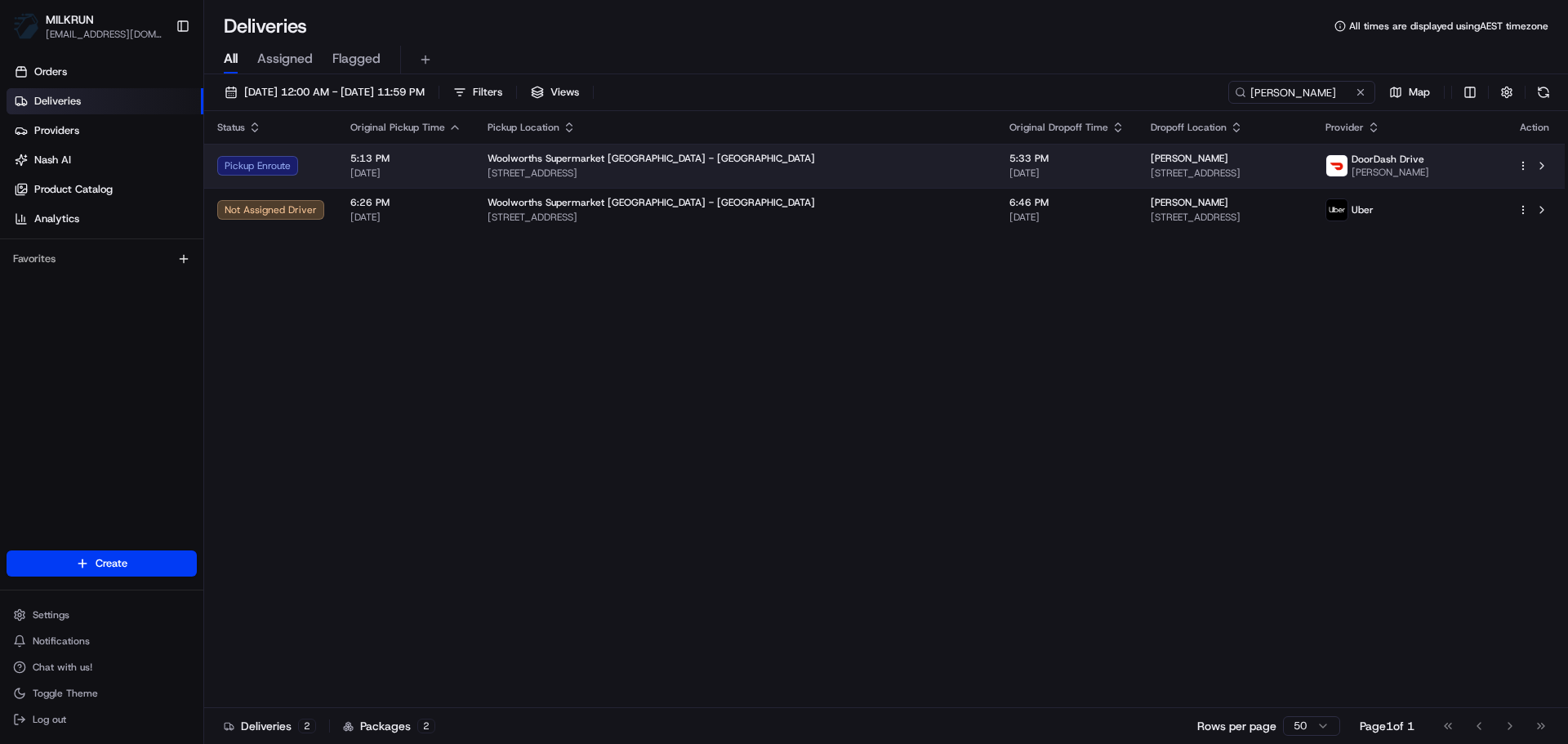
click at [1150, 158] on span "[PERSON_NAME]" at bounding box center [1189, 158] width 78 height 13
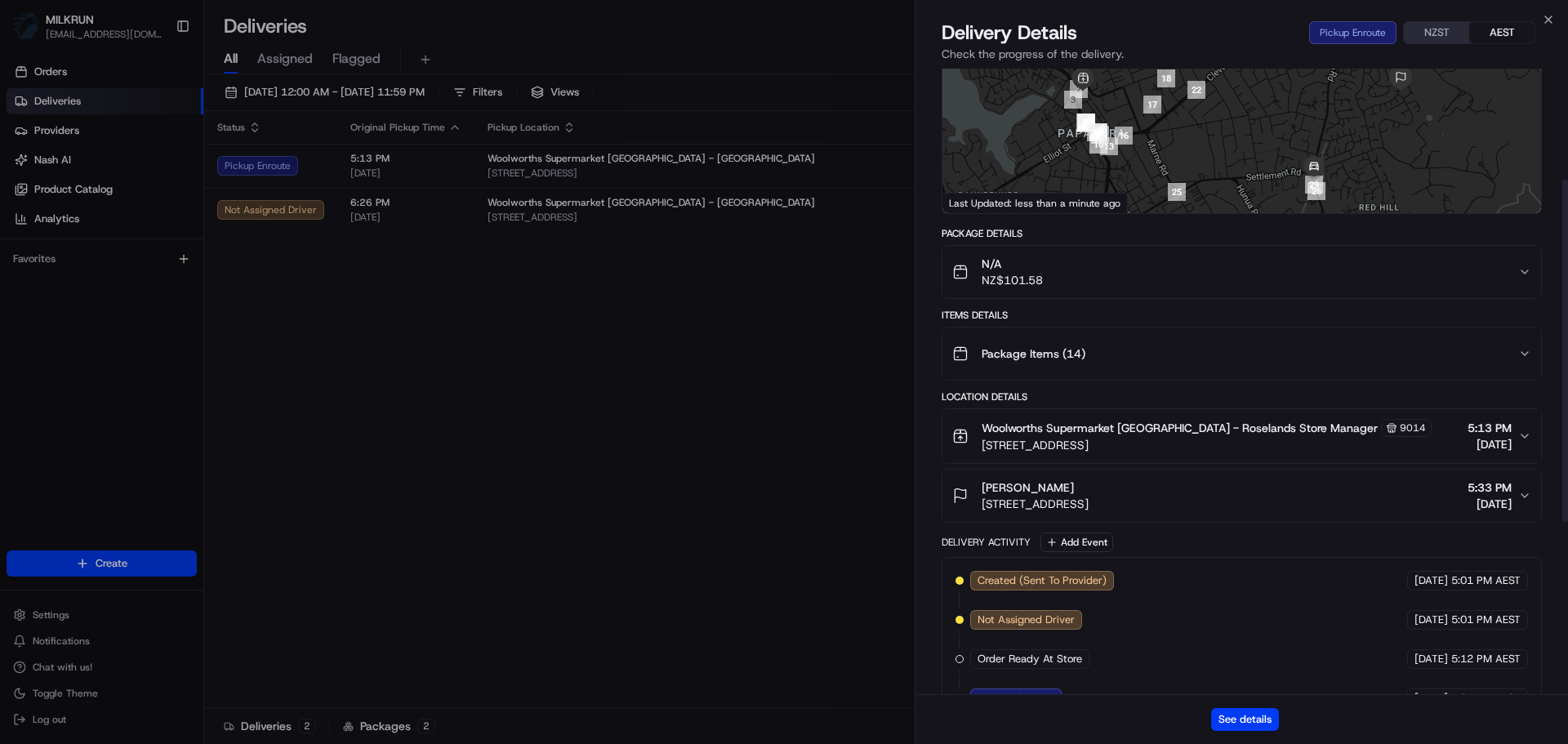
scroll to position [515, 0]
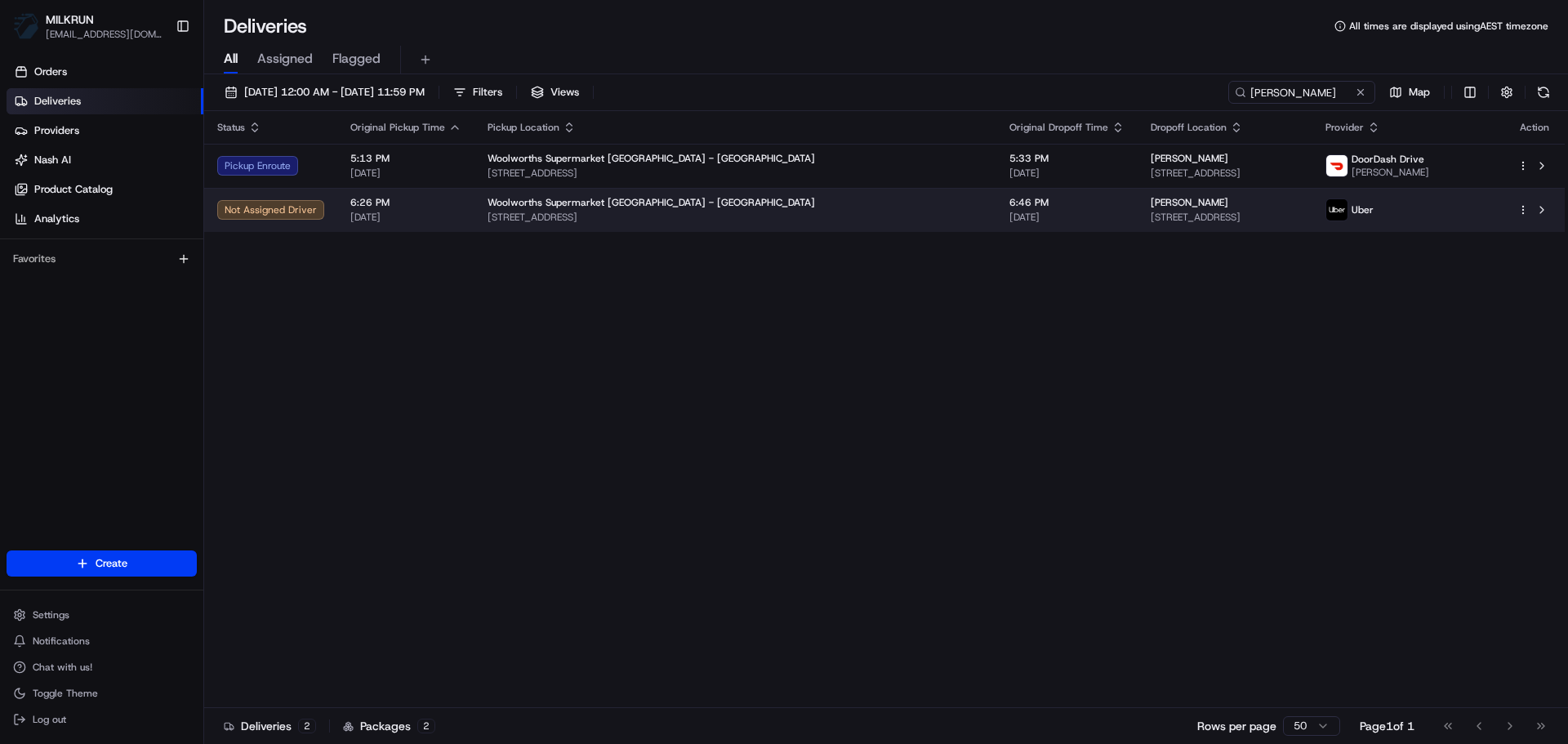
click at [696, 202] on div "Woolworths Supermarket NZ - Waiata Shores" at bounding box center [735, 202] width 496 height 13
click at [1009, 205] on span "6:46 PM" at bounding box center [1066, 202] width 115 height 13
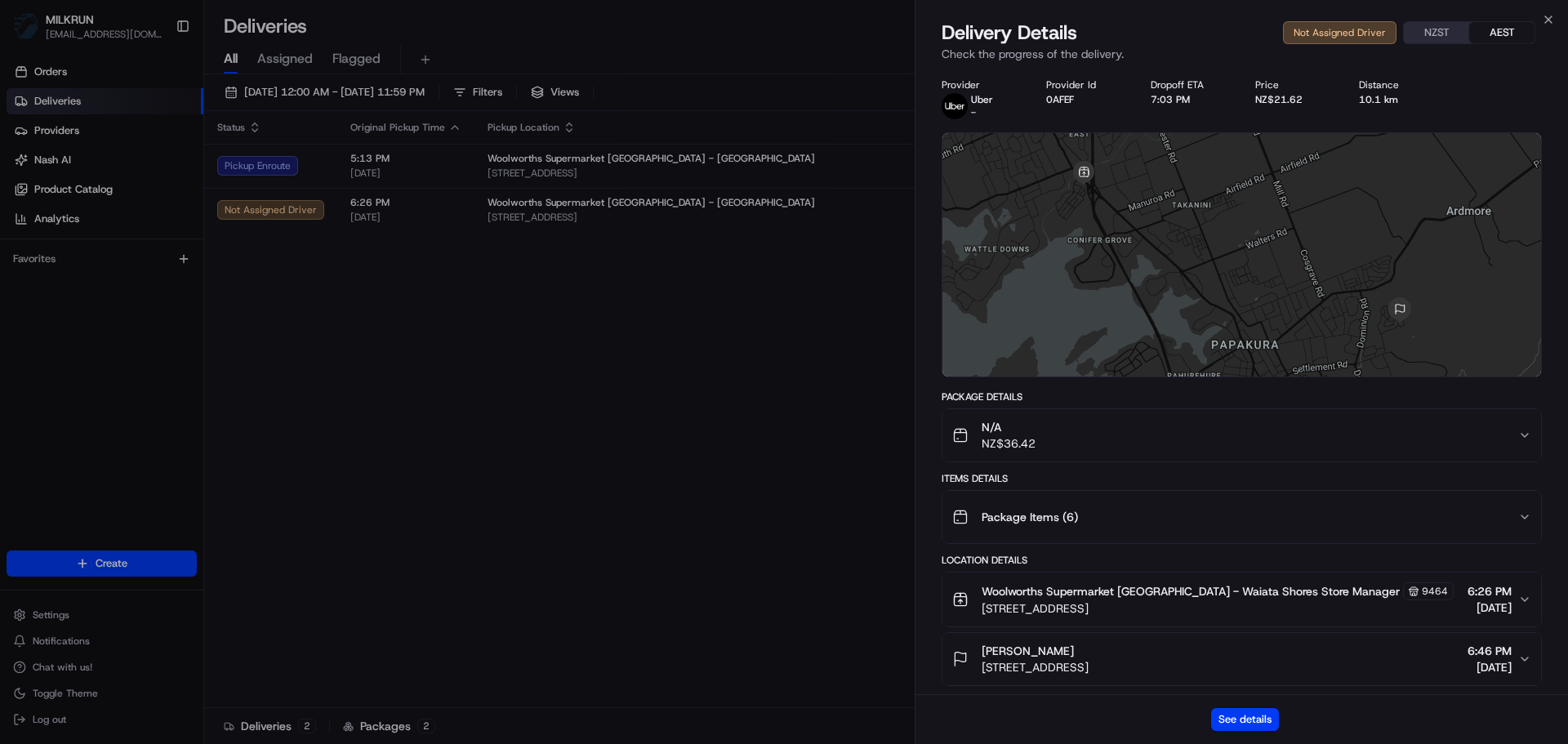
drag, startPoint x: 1354, startPoint y: 265, endPoint x: 1342, endPoint y: 289, distance: 26.8
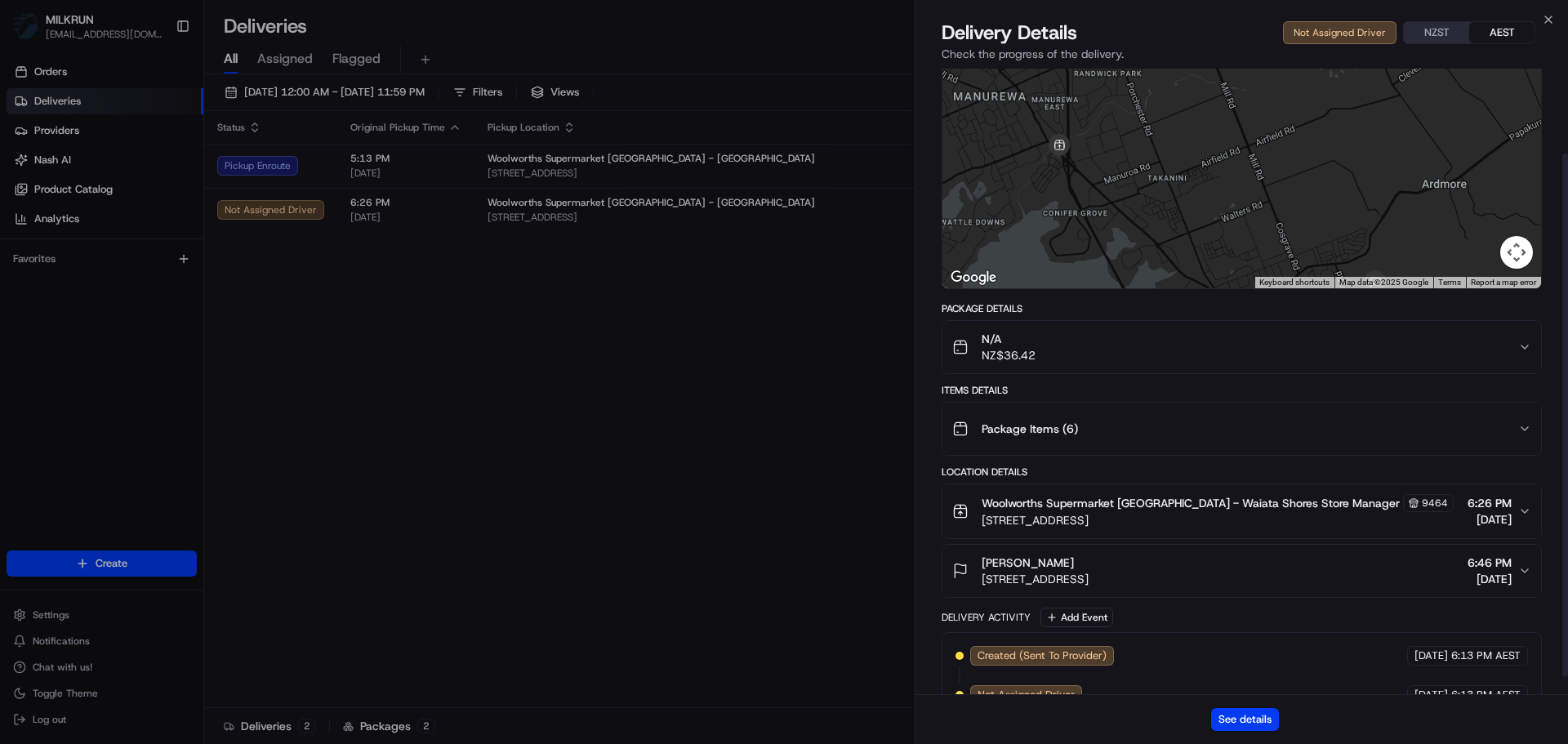
scroll to position [122, 0]
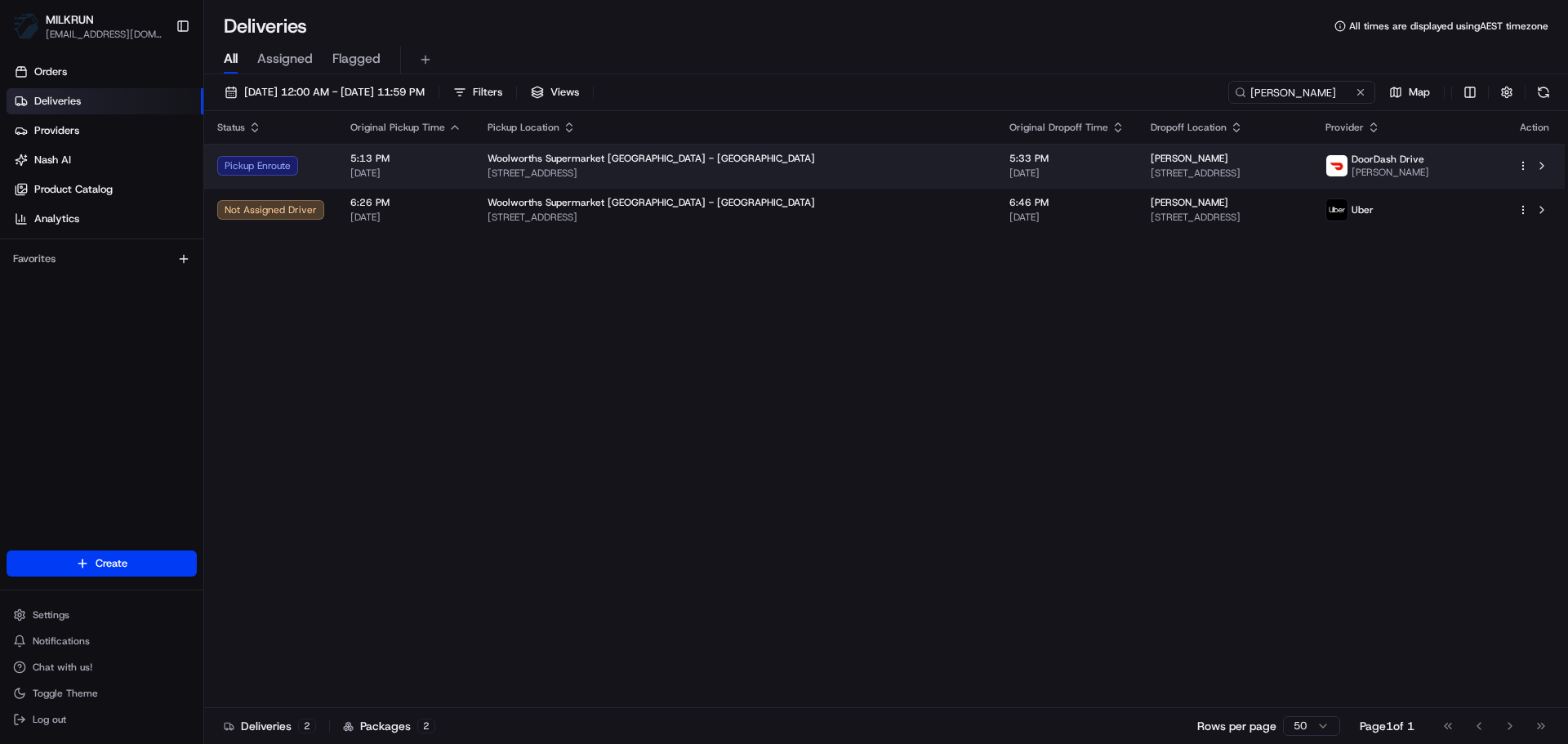
click at [1009, 169] on span "[DATE]" at bounding box center [1066, 173] width 115 height 13
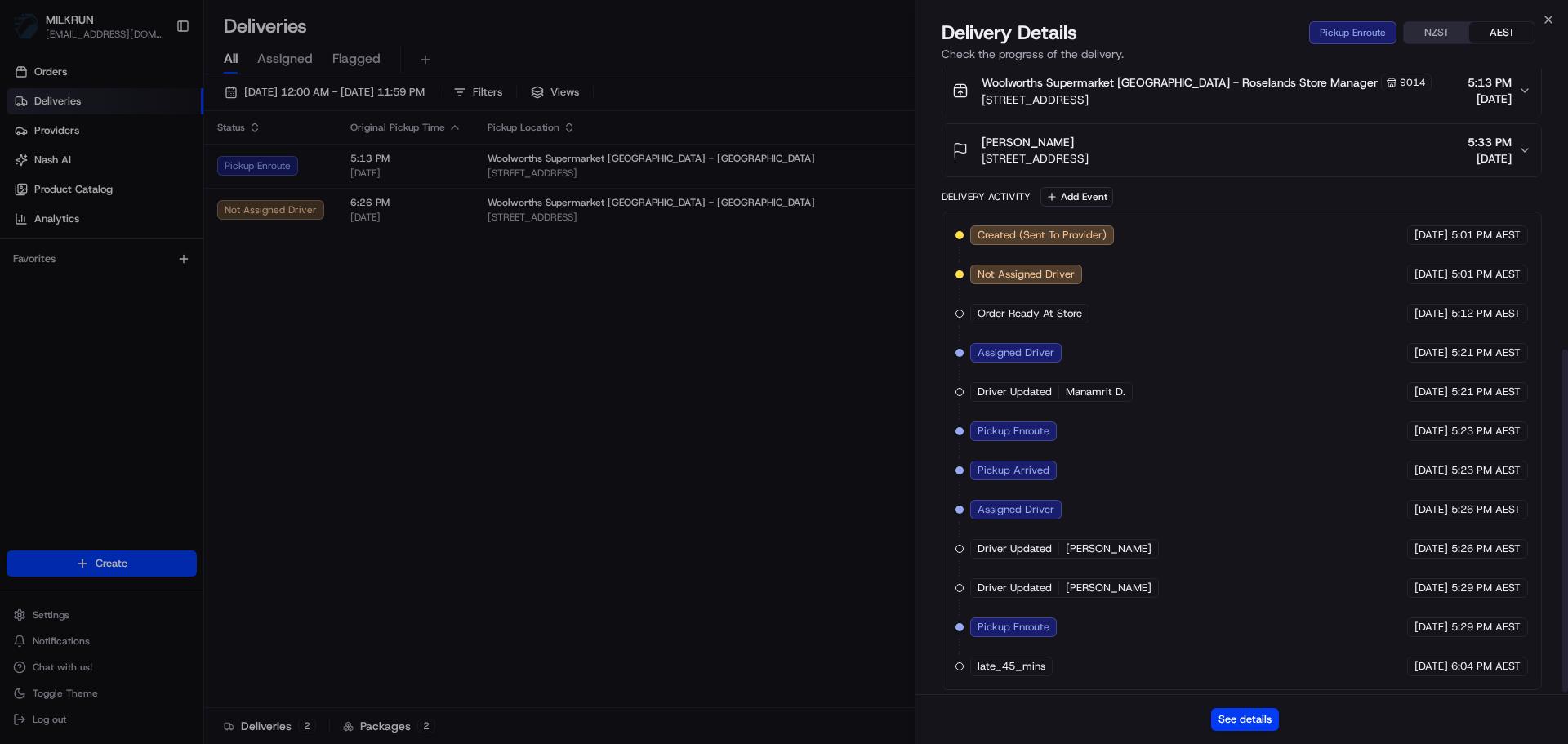
scroll to position [515, 0]
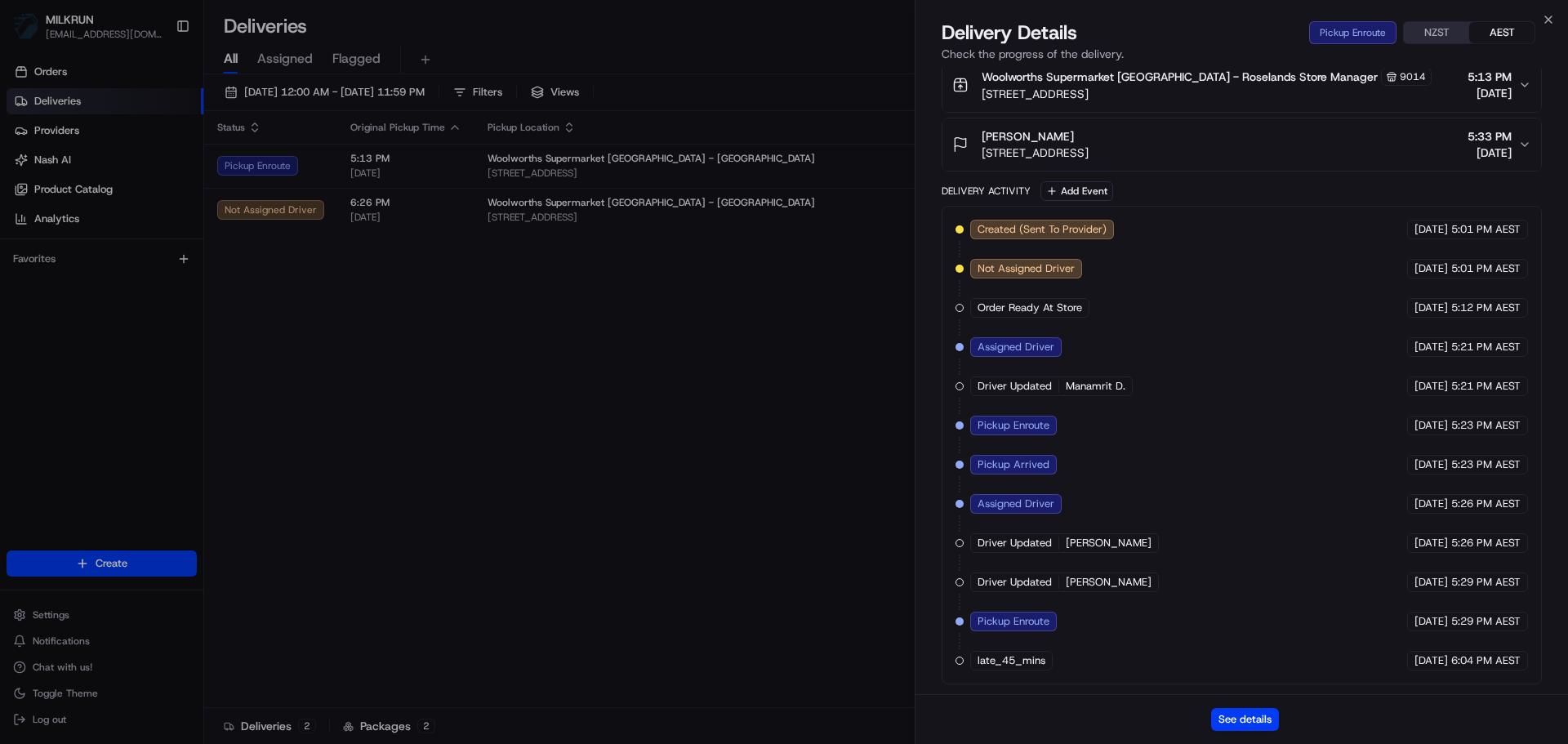
drag, startPoint x: 474, startPoint y: 435, endPoint x: 466, endPoint y: 417, distance: 19.7
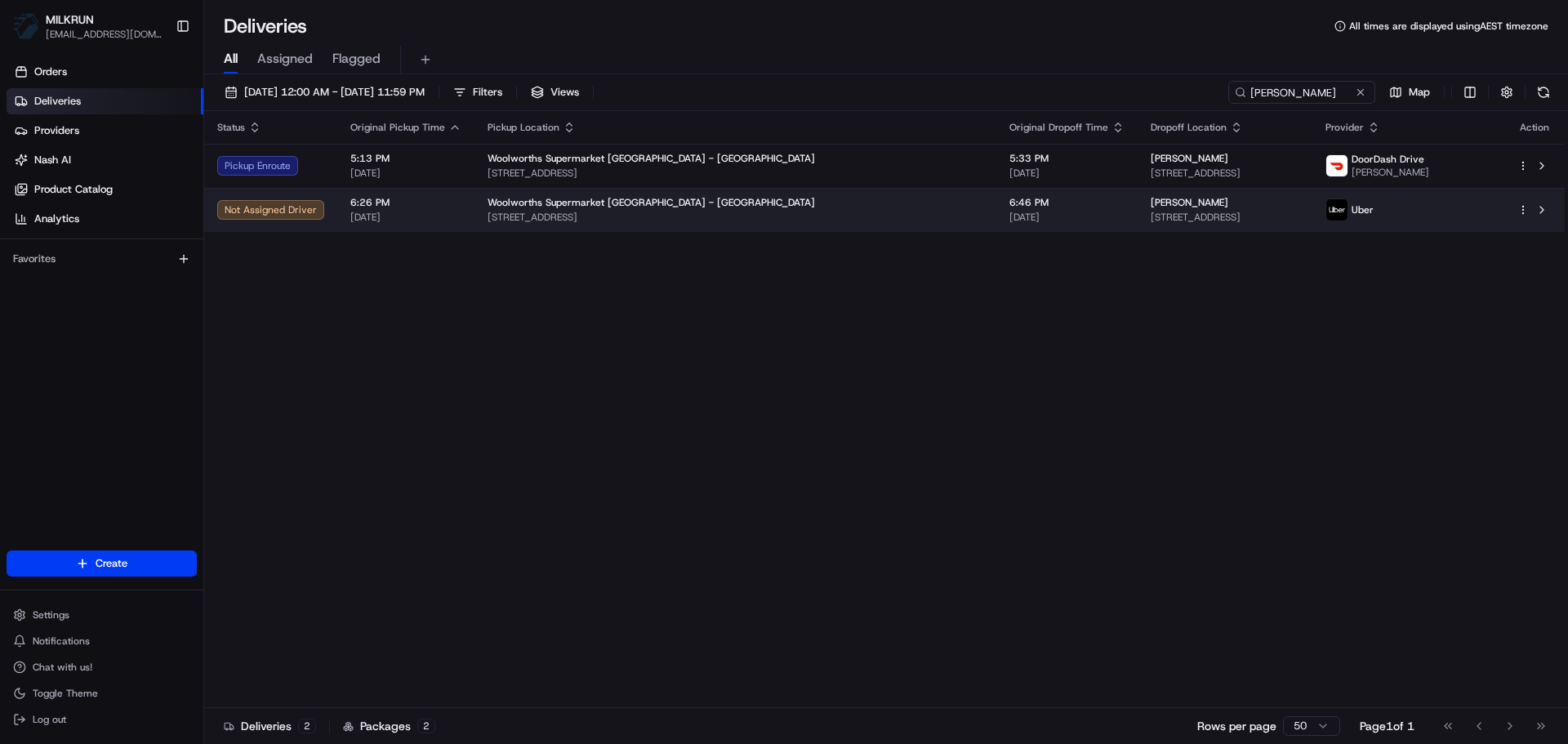
click at [996, 187] on td "6:46 PM 19/08/2025" at bounding box center [1066, 209] width 141 height 44
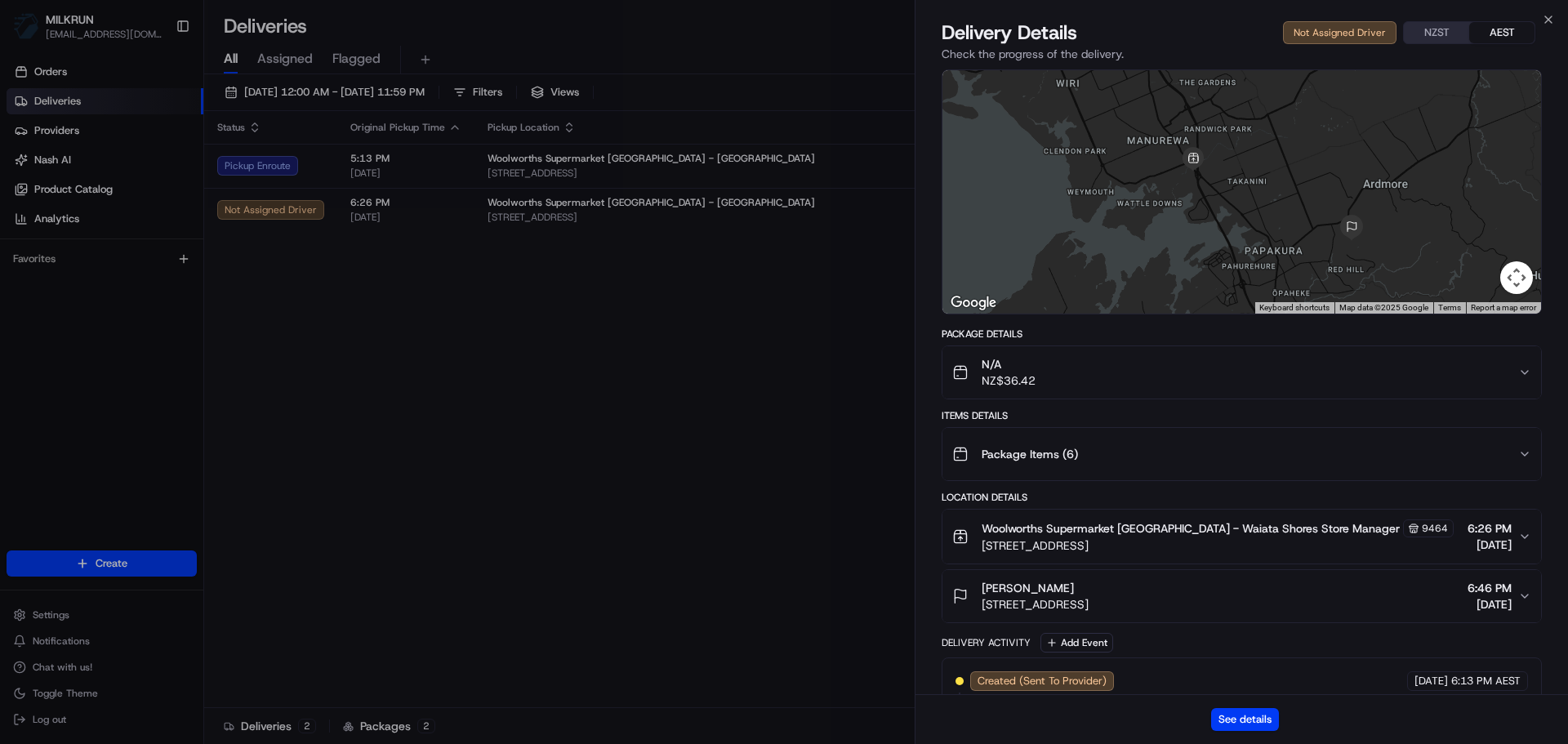
scroll to position [122, 0]
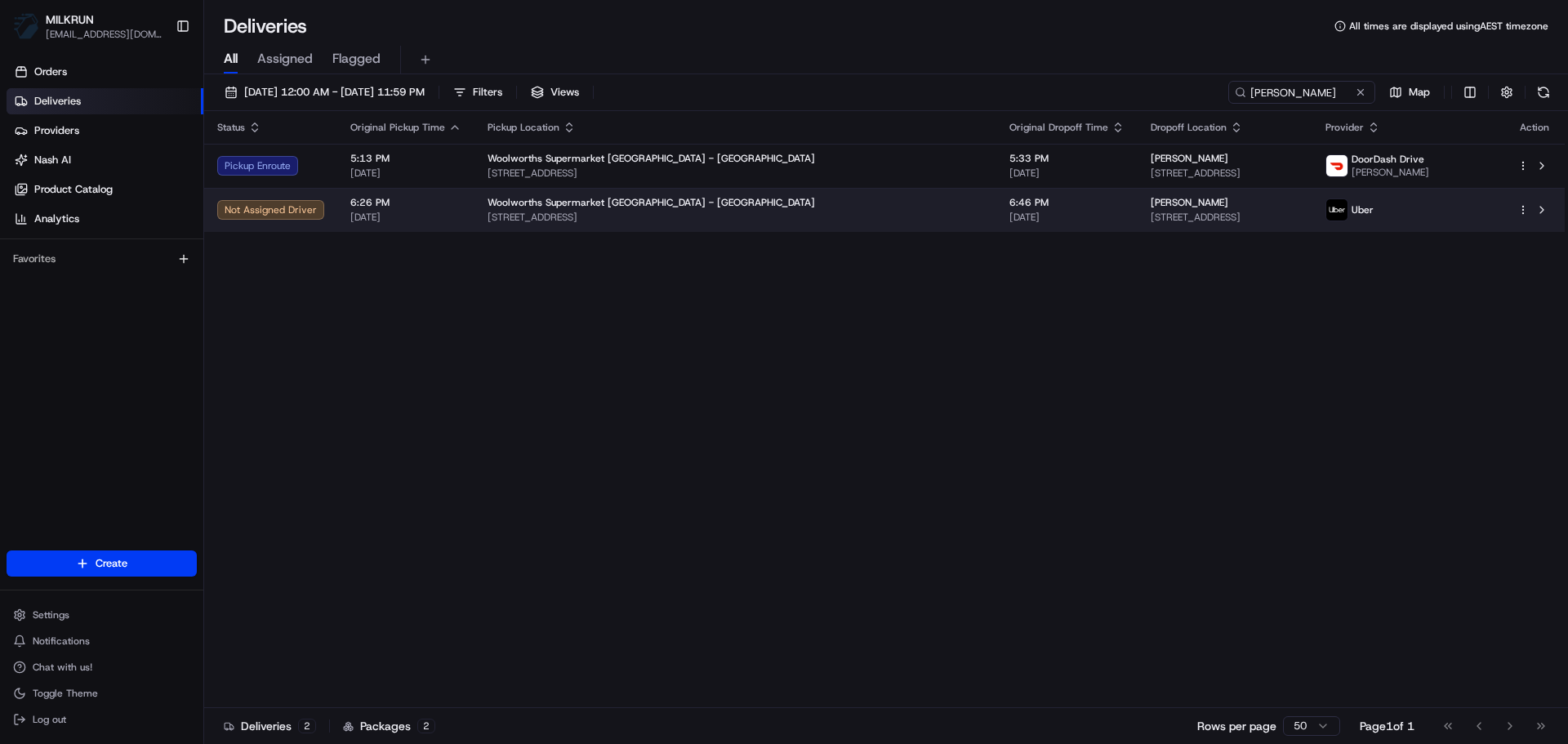
click at [1267, 191] on td "Devon paddy 61 Keri Vista Rise, Papakura, Auckland 2110, NZ" at bounding box center [1225, 209] width 175 height 44
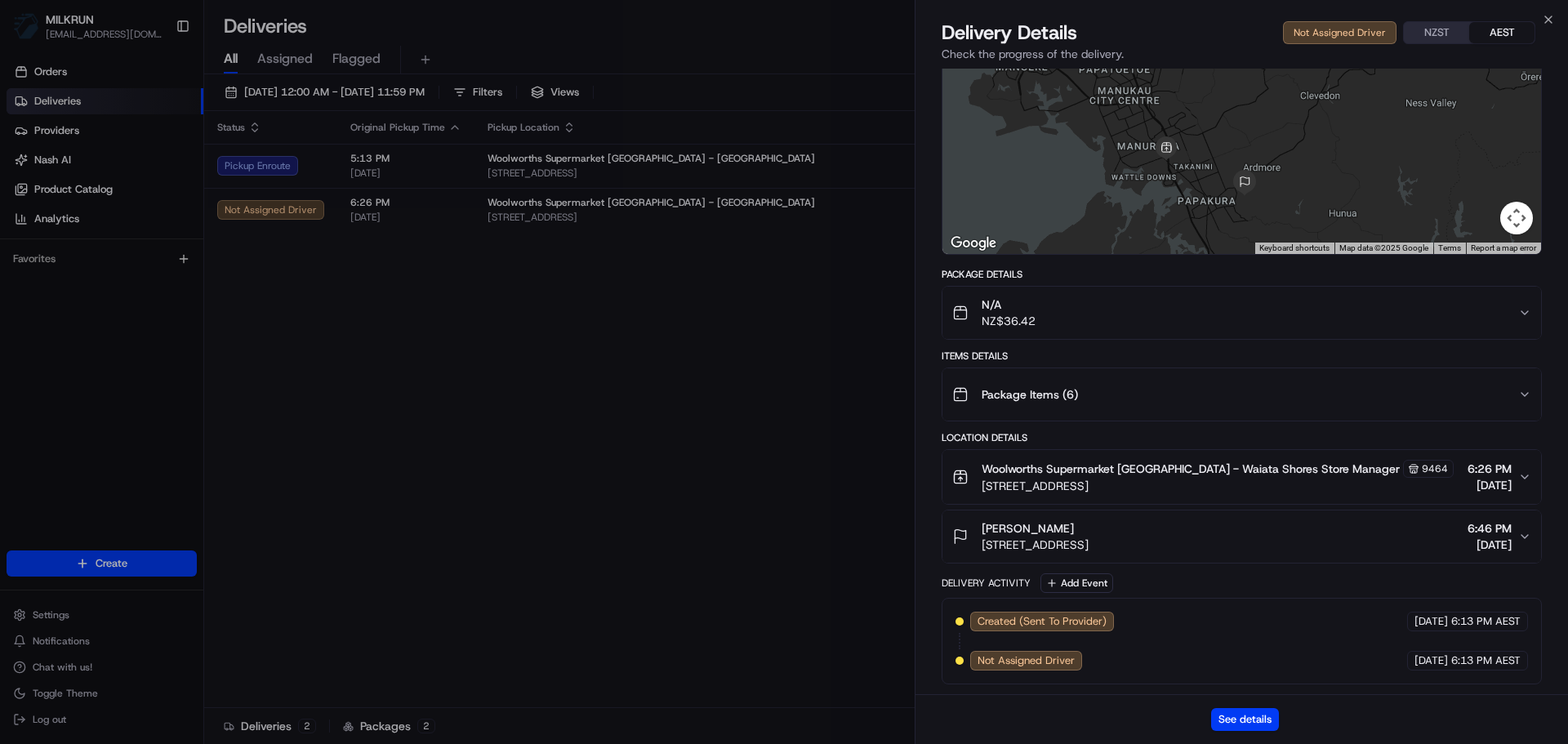
scroll to position [0, 0]
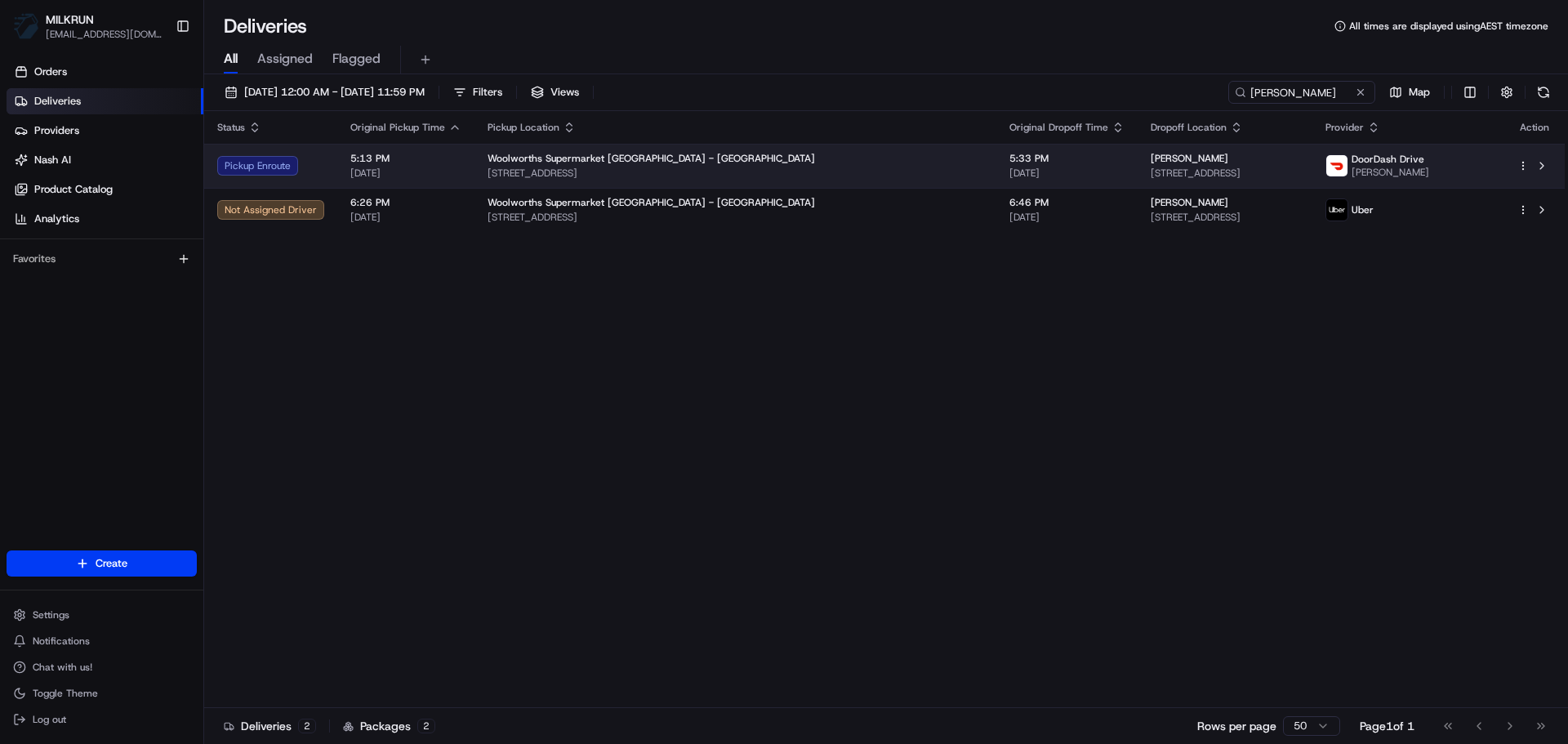
click at [996, 149] on td "5:33 PM 19/08/2025" at bounding box center [1066, 165] width 141 height 44
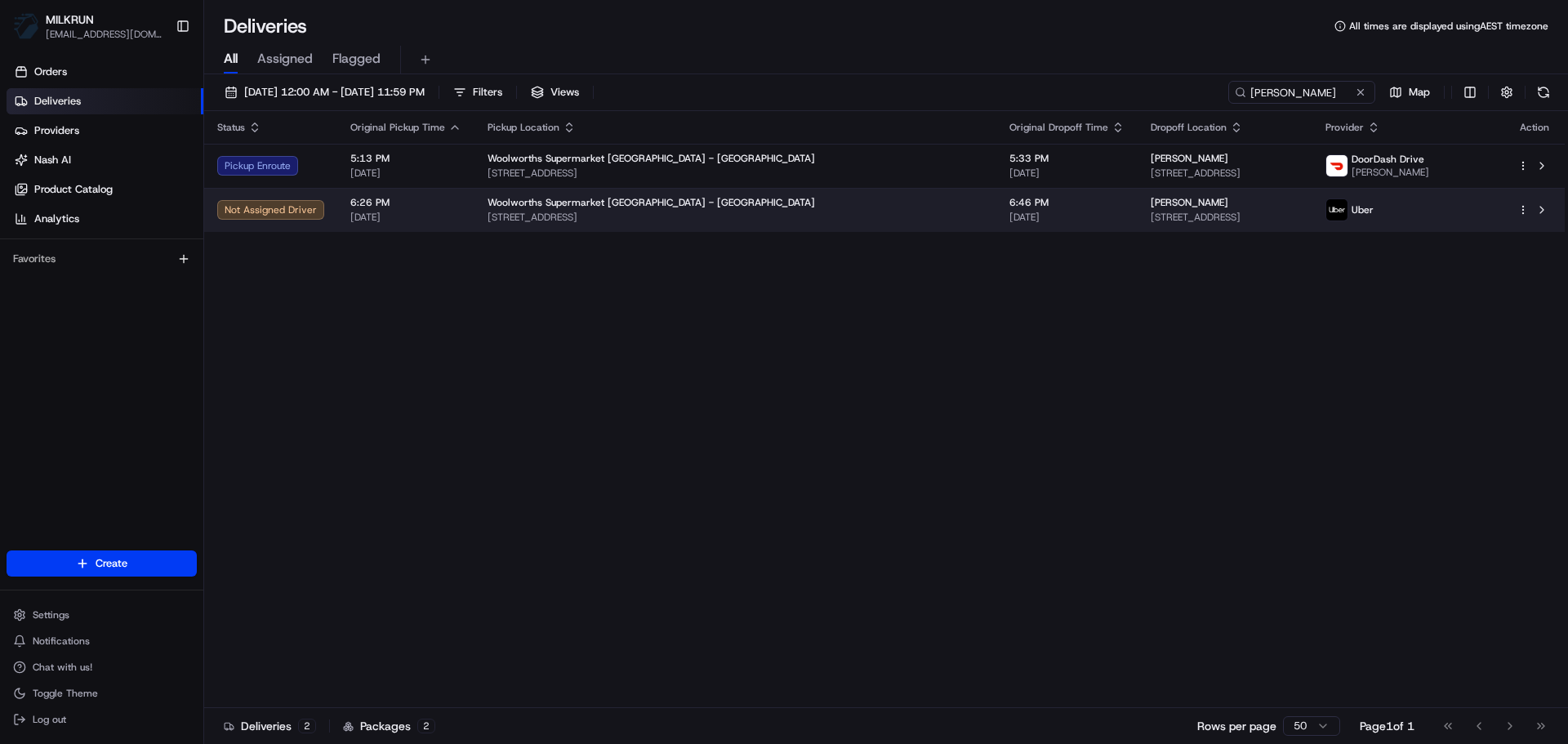
click at [487, 210] on div "Woolworths Supermarket NZ - Waiata Shores 2 Periko Way, Auckland, Auckland 2112…" at bounding box center [735, 210] width 496 height 27
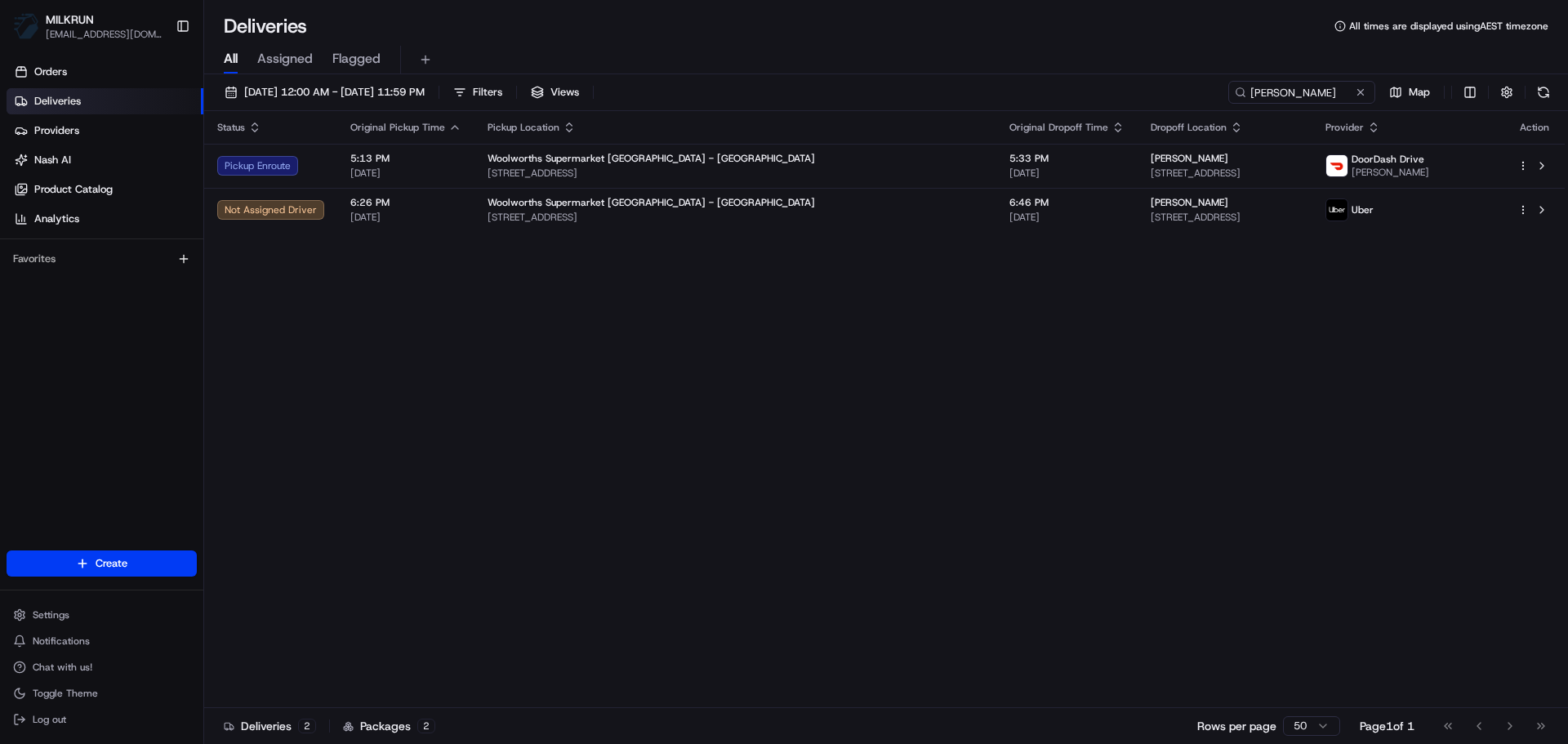
click at [852, 242] on div "Status Original Pickup Time Pickup Location Original Dropoff Time Dropoff Locat…" at bounding box center [884, 409] width 1360 height 597
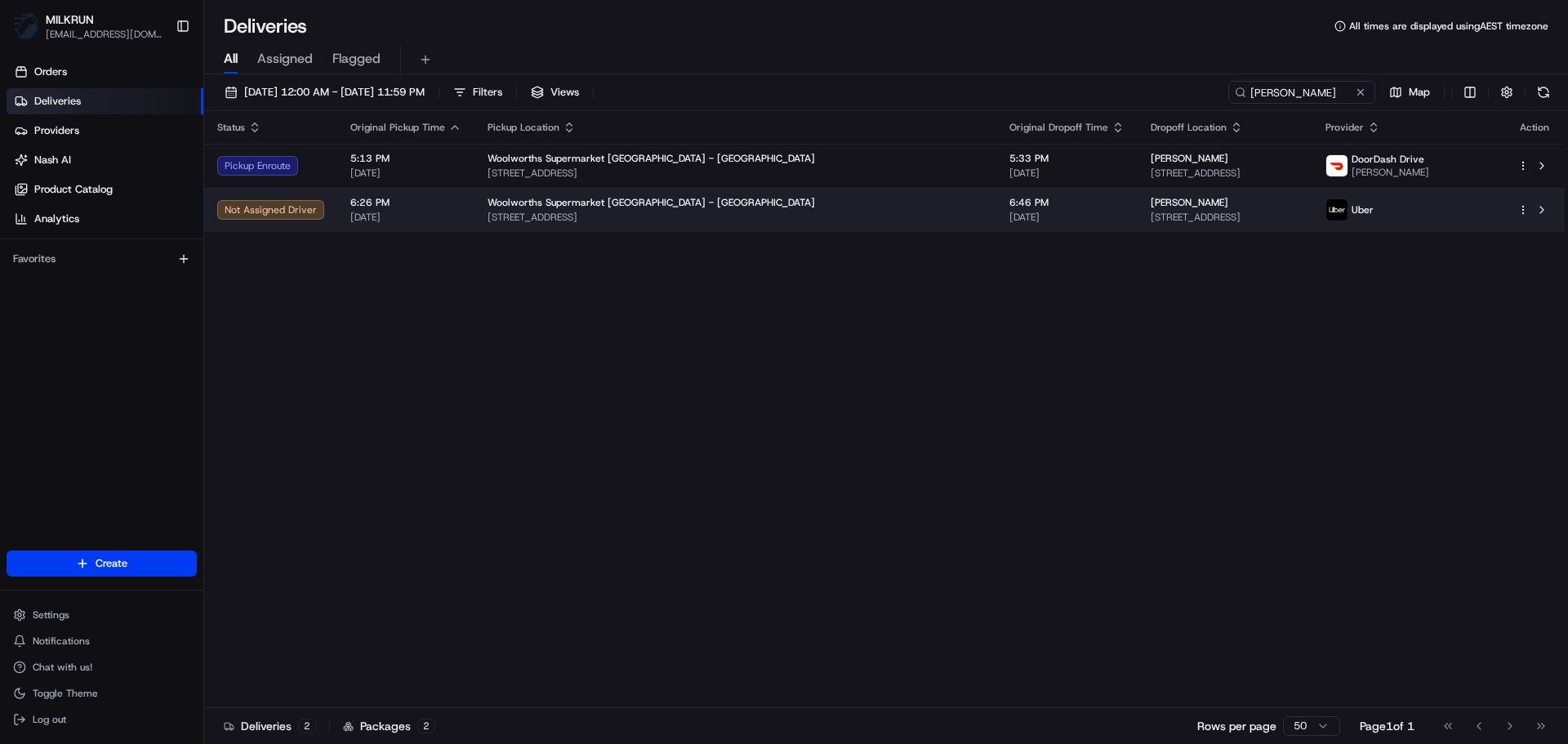
click at [996, 225] on td "6:46 PM 19/08/2025" at bounding box center [1066, 209] width 141 height 44
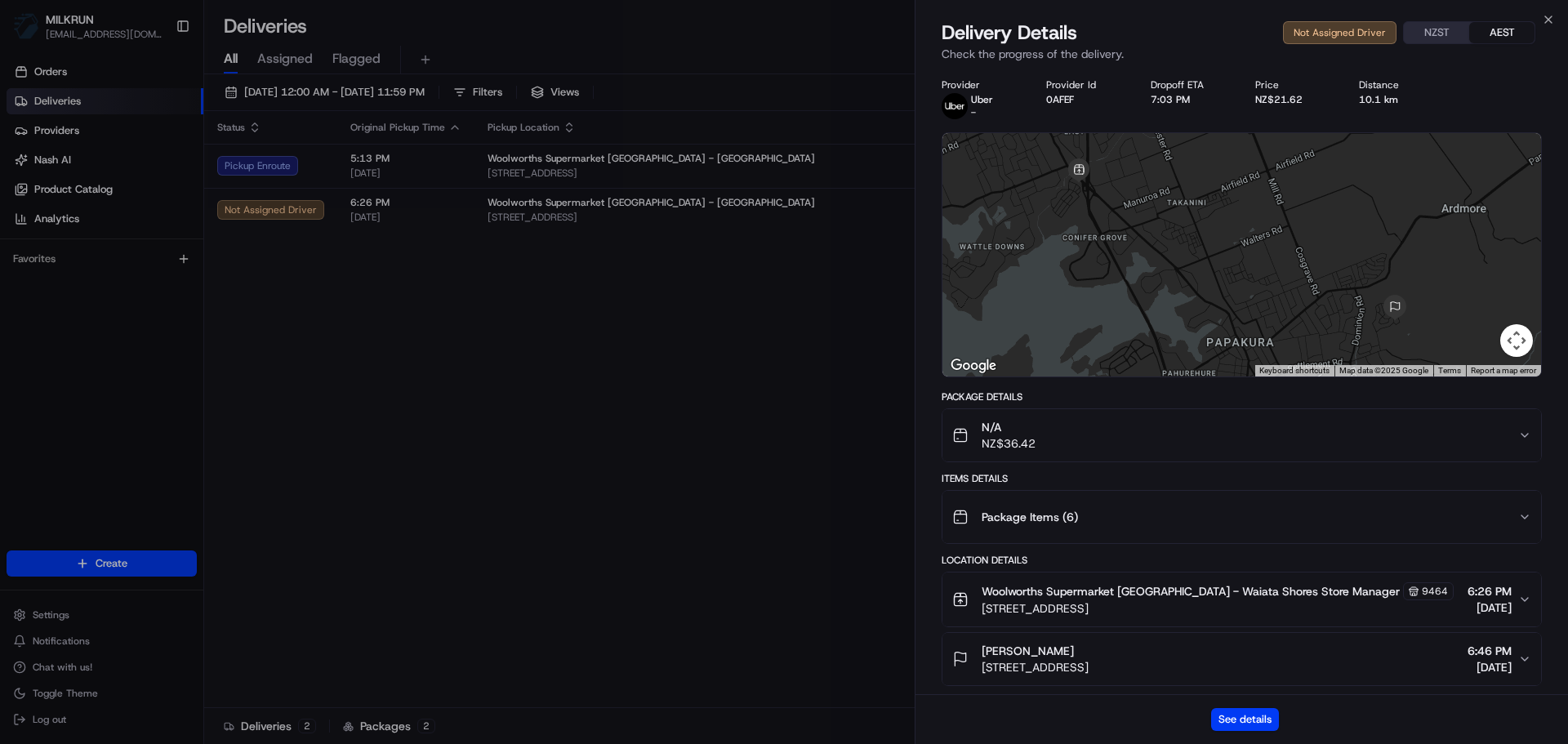
drag, startPoint x: 1189, startPoint y: 268, endPoint x: 1183, endPoint y: 285, distance: 18.0
click at [1183, 289] on div at bounding box center [1241, 254] width 599 height 243
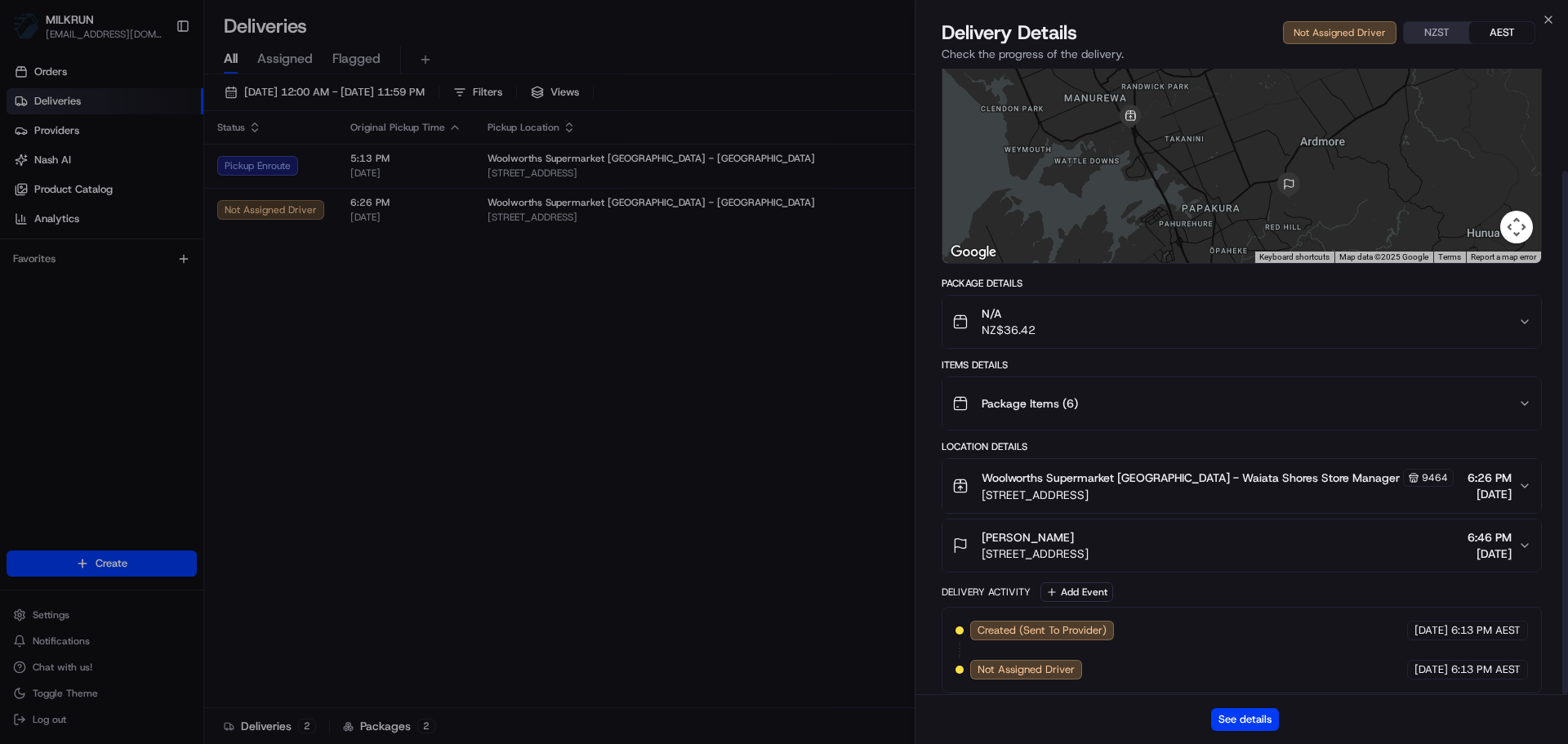
scroll to position [122, 0]
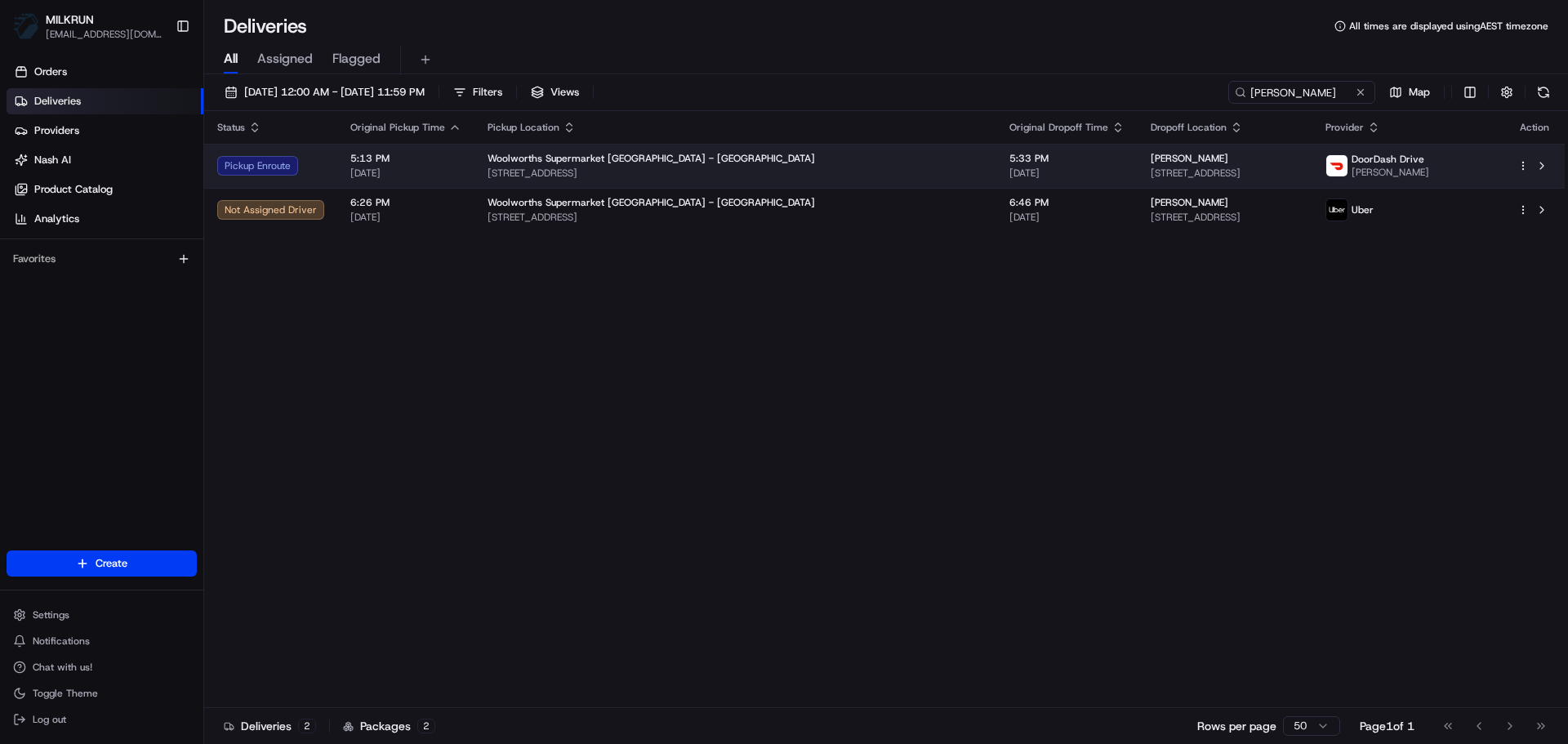
click at [462, 164] on td "5:13 PM 19/08/2025" at bounding box center [406, 165] width 137 height 44
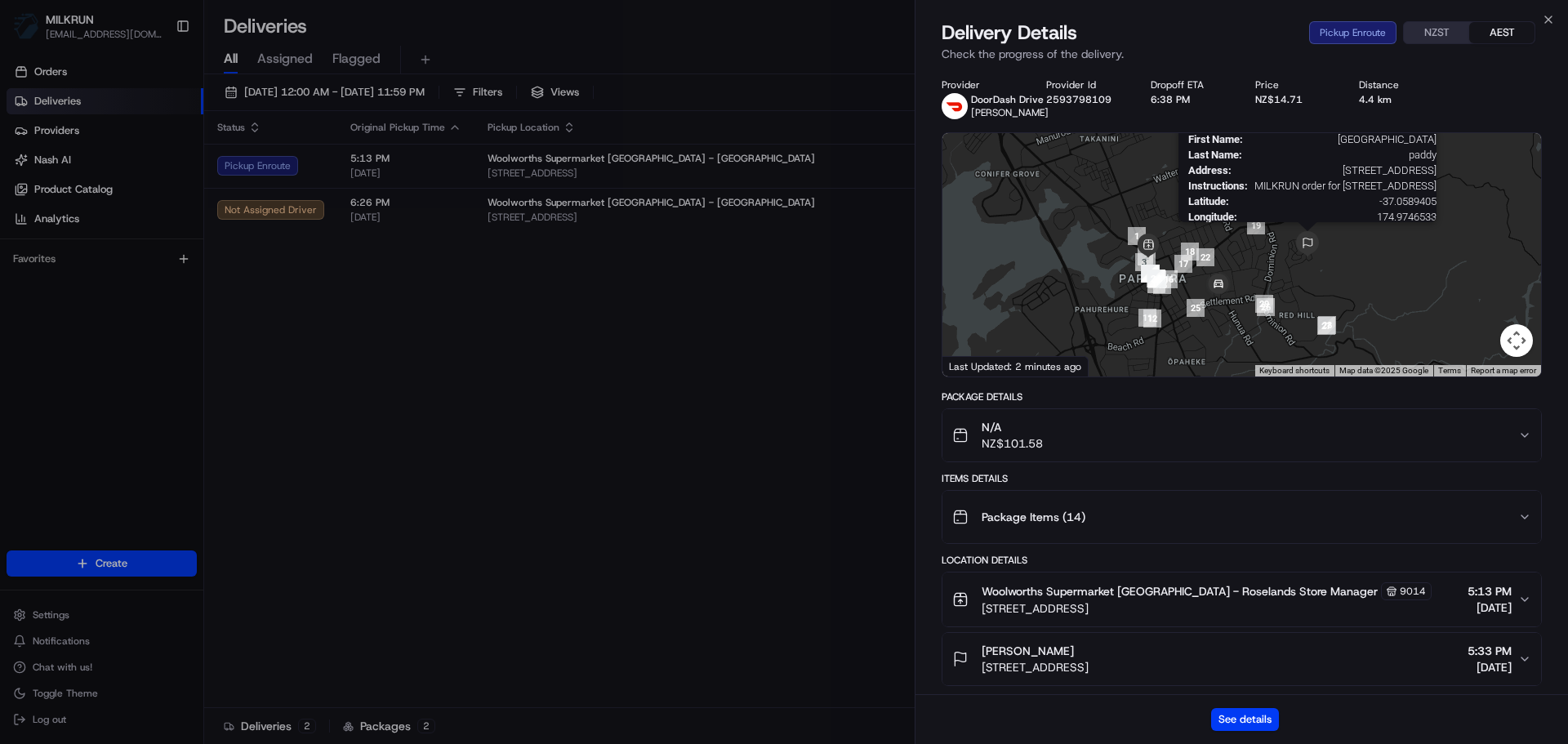
drag, startPoint x: 1316, startPoint y: 235, endPoint x: 1297, endPoint y: 249, distance: 23.6
click at [1297, 249] on img at bounding box center [1307, 244] width 27 height 27
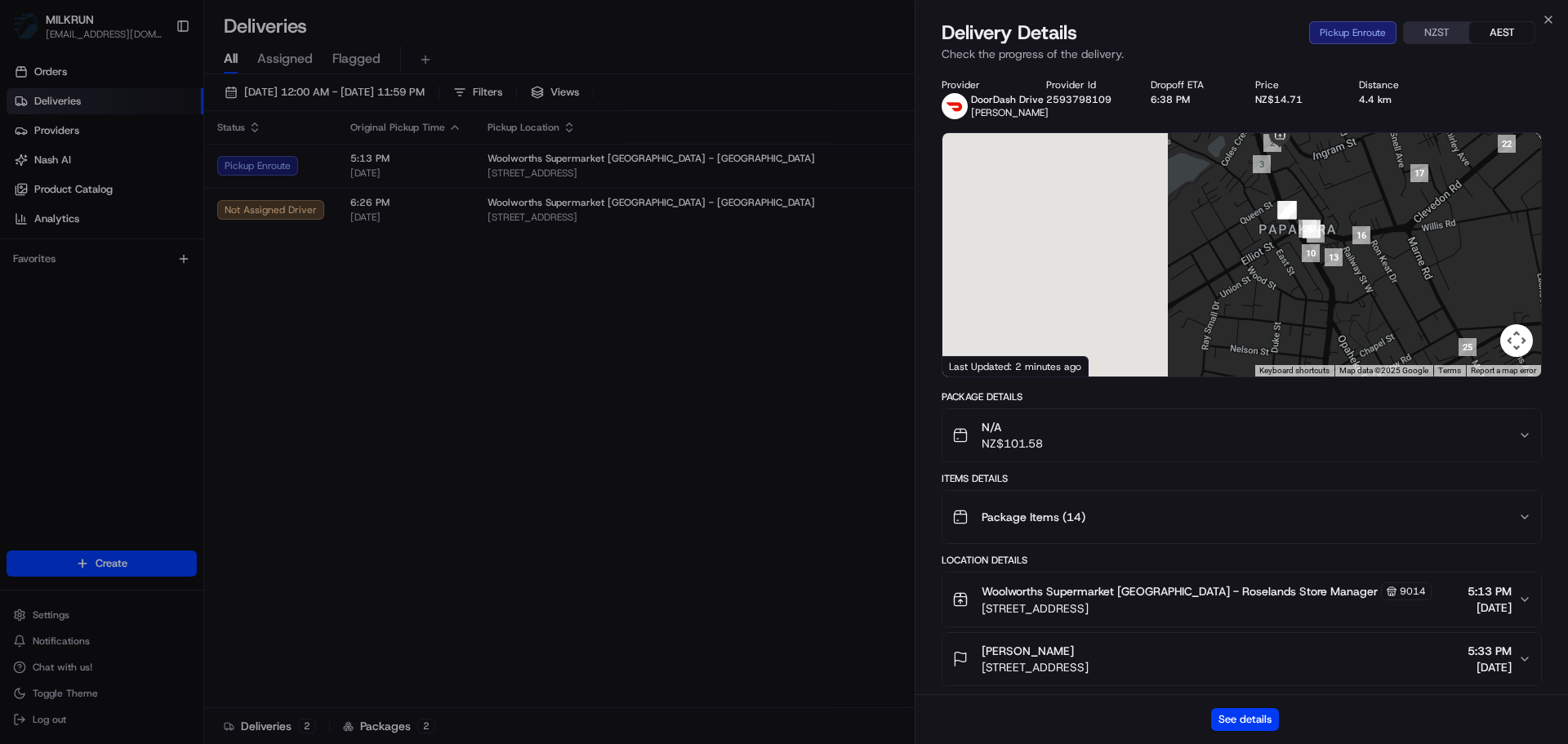
drag, startPoint x: 1106, startPoint y: 289, endPoint x: 1500, endPoint y: 289, distance: 394.0
click at [1500, 289] on div at bounding box center [1241, 254] width 599 height 243
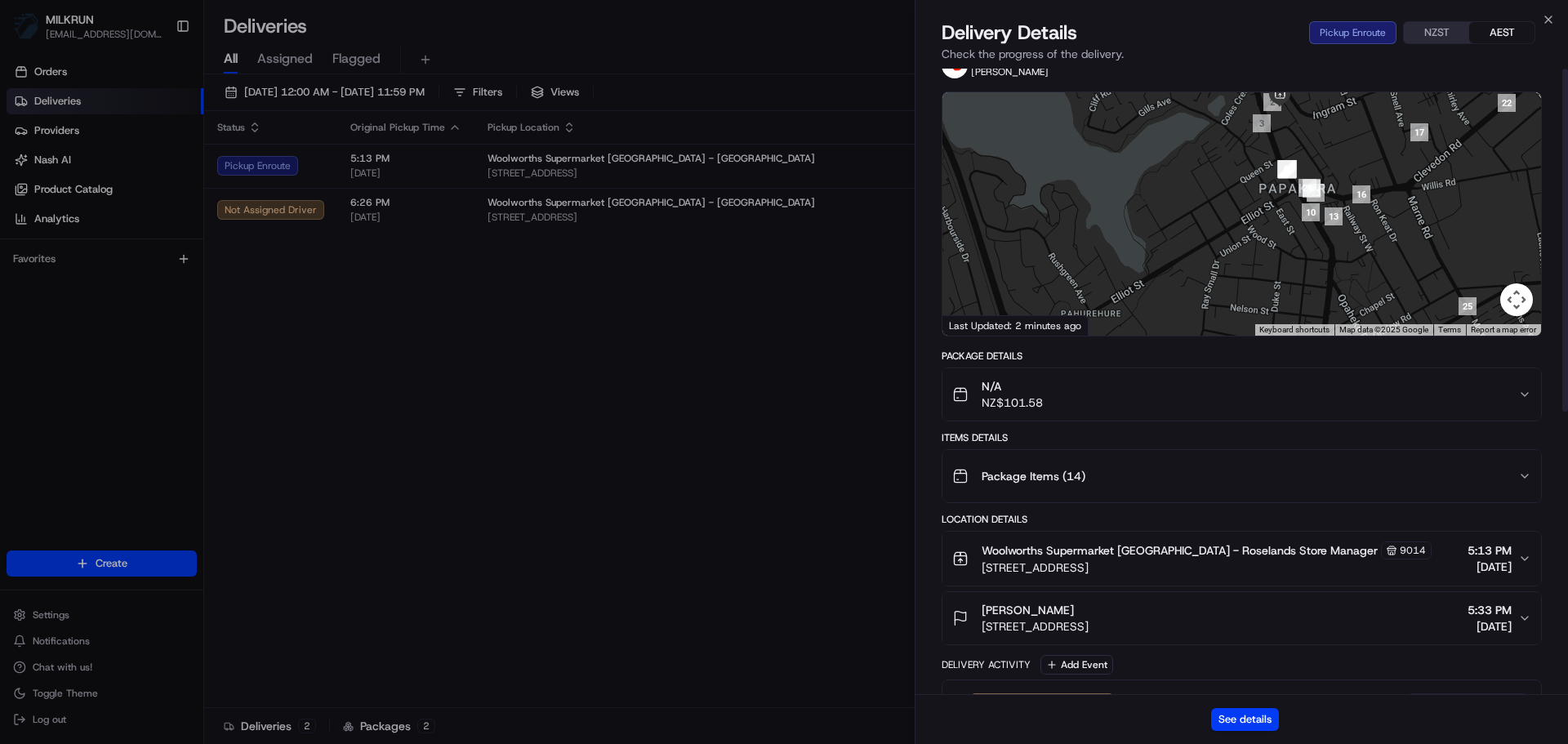
scroll to position [0, 0]
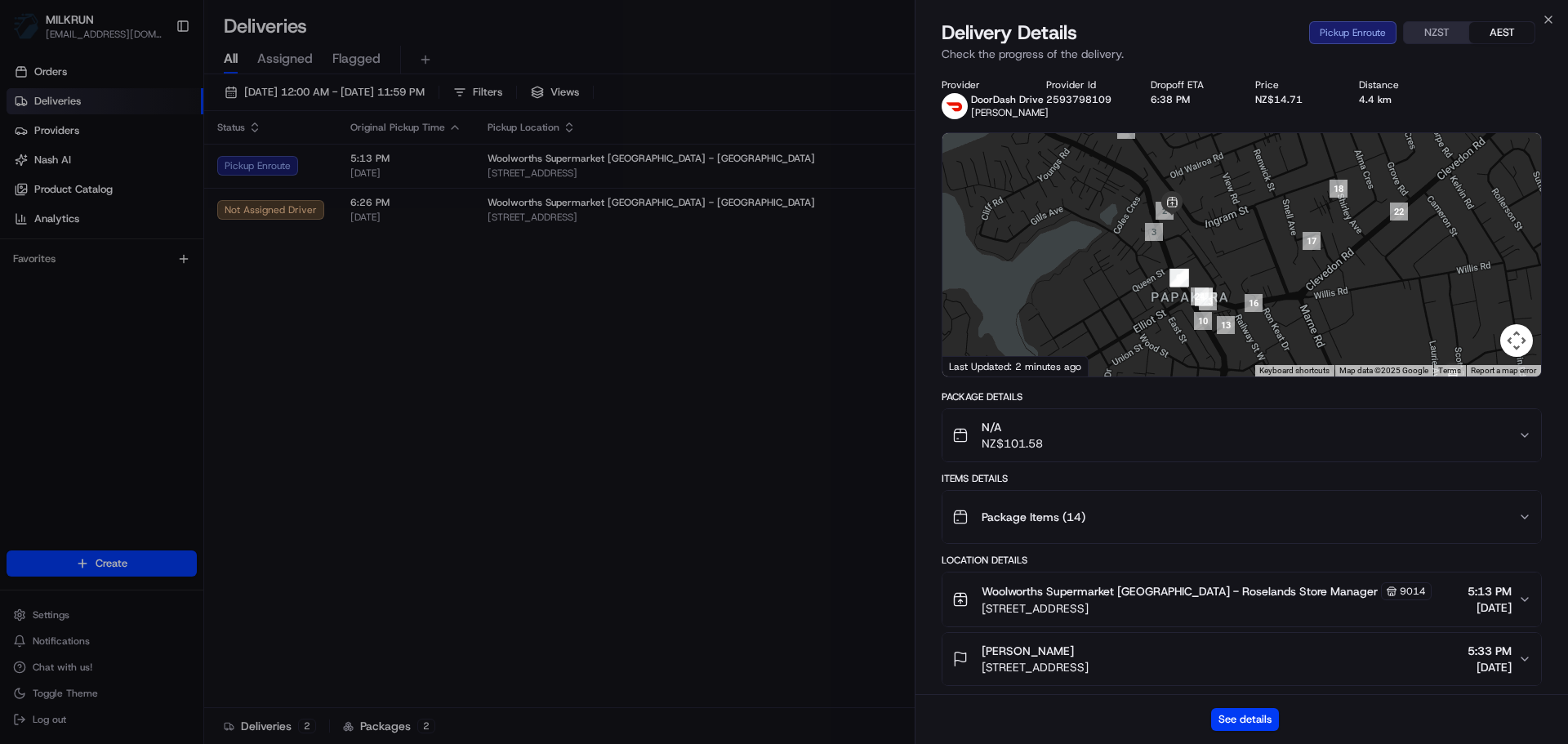
drag, startPoint x: 1249, startPoint y: 233, endPoint x: 1137, endPoint y: 309, distance: 135.4
click at [1138, 309] on div at bounding box center [1241, 254] width 599 height 243
drag, startPoint x: 1220, startPoint y: 258, endPoint x: 1222, endPoint y: 277, distance: 19.1
click at [1222, 277] on div at bounding box center [1241, 254] width 599 height 243
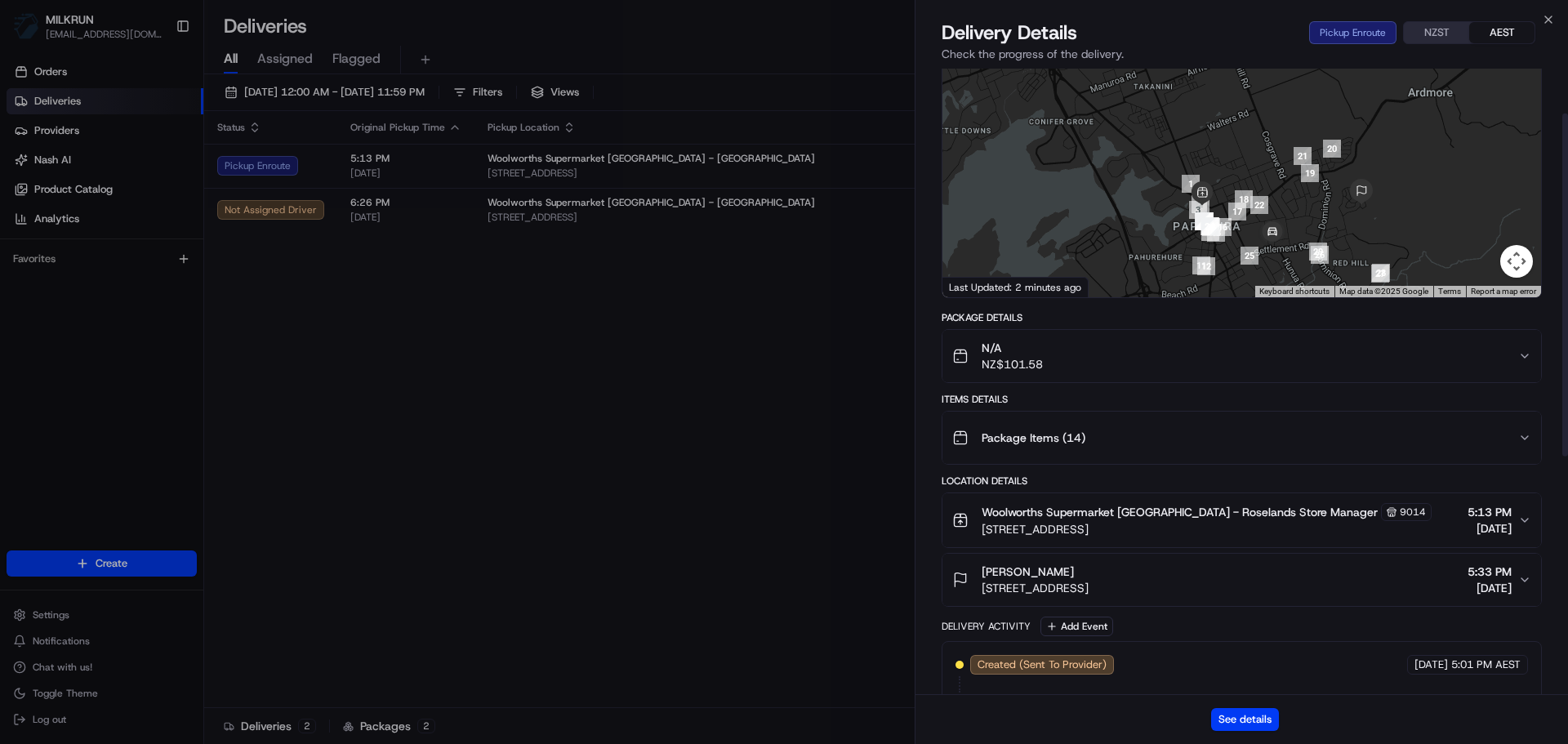
scroll to position [81, 0]
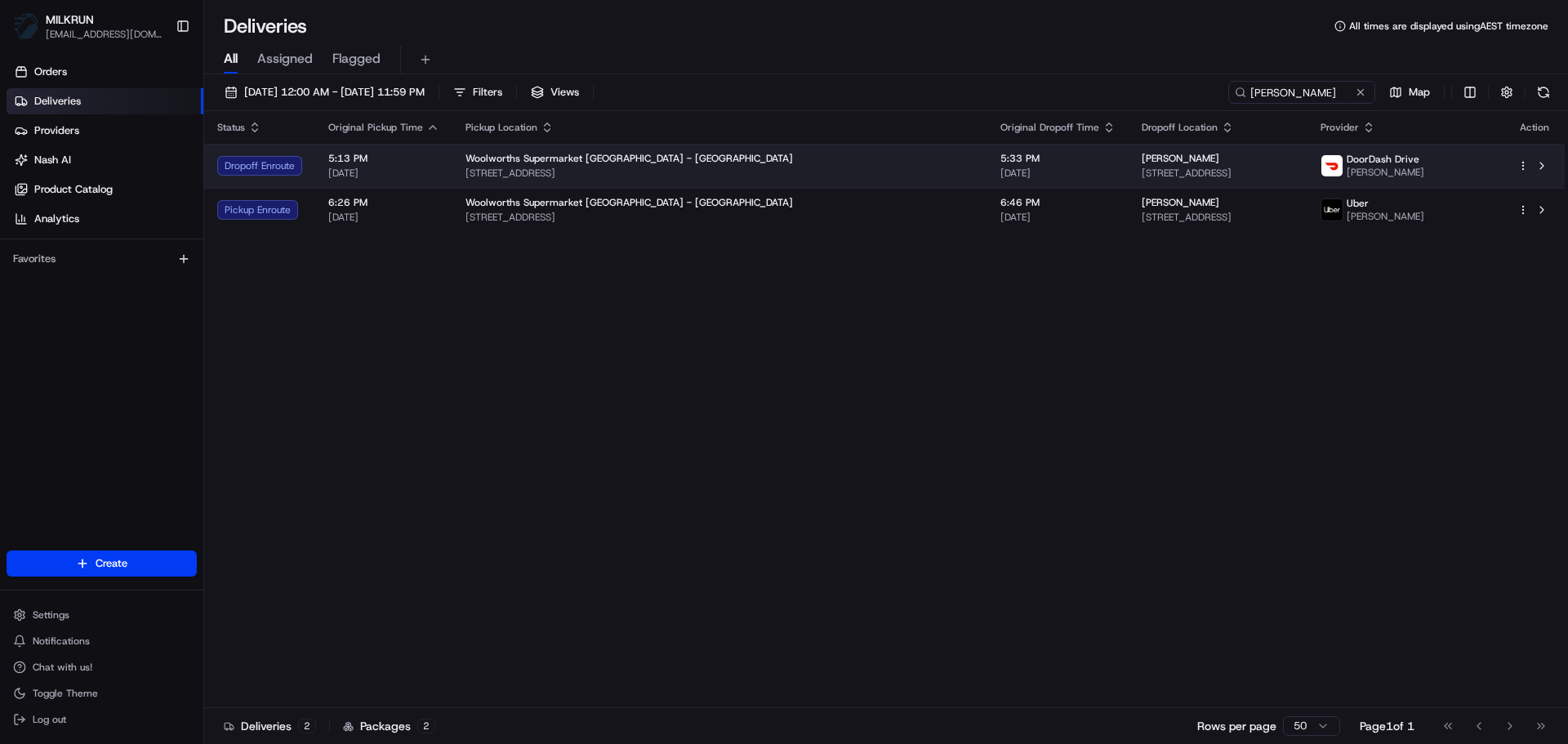
click at [1142, 175] on span "[STREET_ADDRESS]" at bounding box center [1218, 173] width 152 height 13
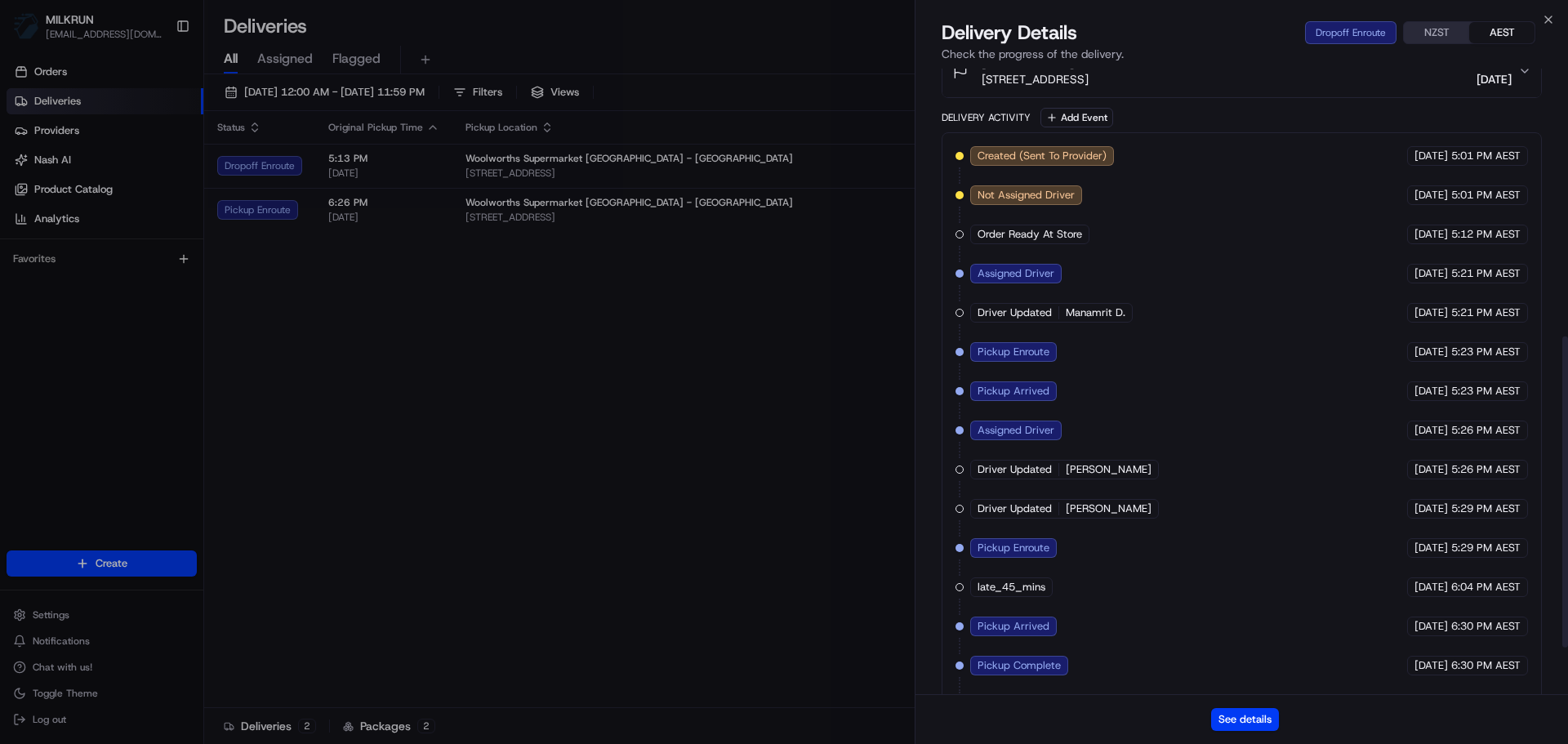
scroll to position [632, 0]
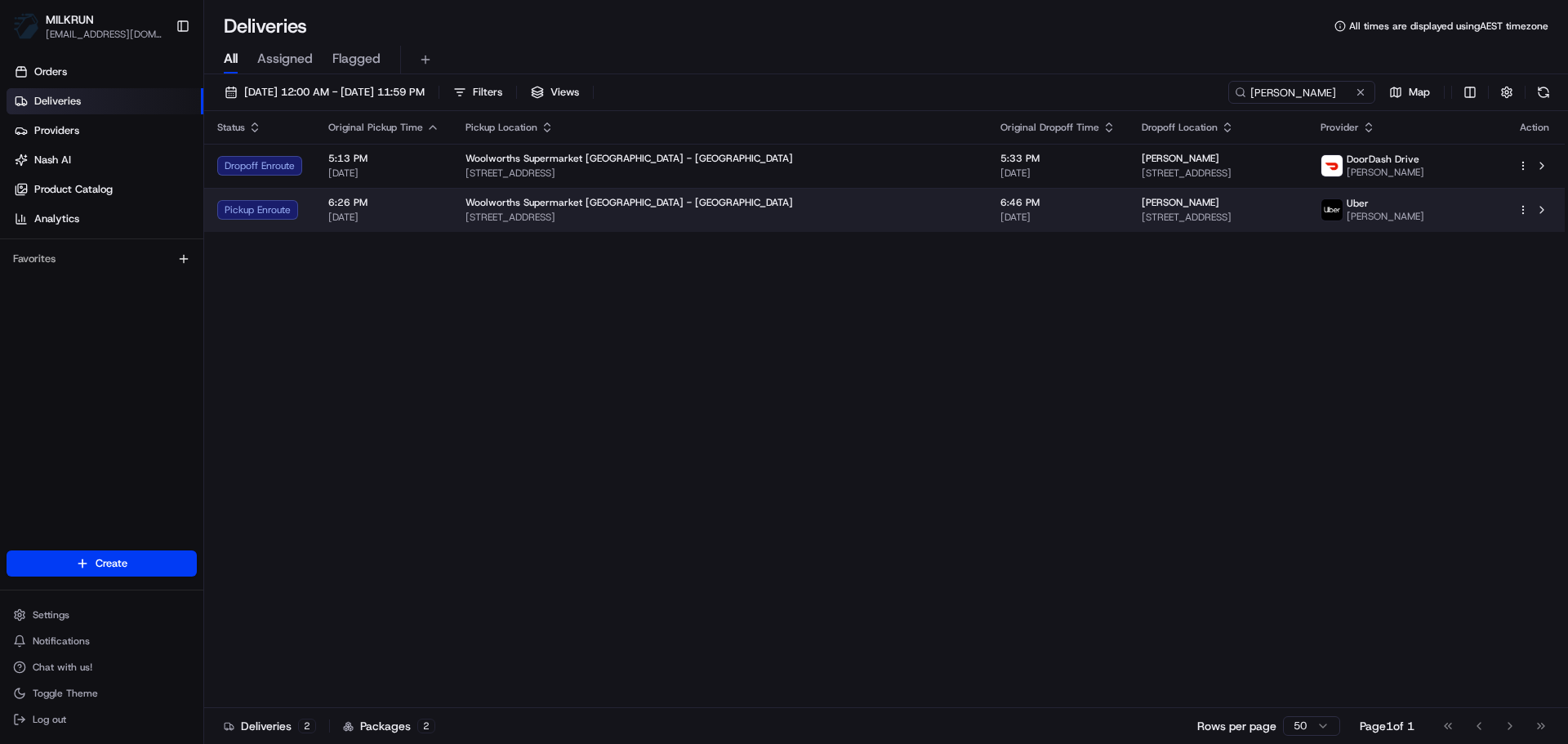
click at [1000, 204] on span "6:46 PM" at bounding box center [1058, 202] width 115 height 13
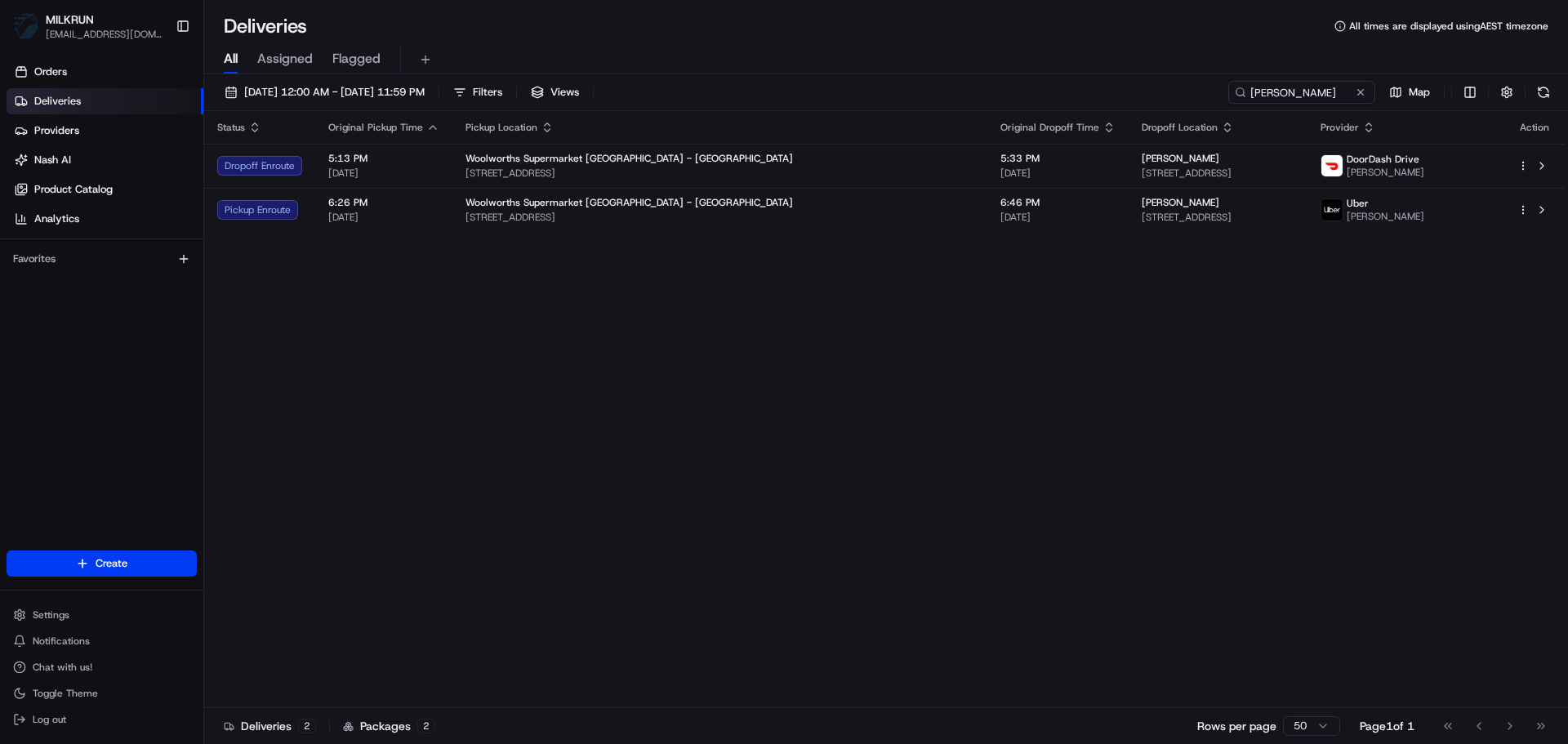
click at [712, 442] on div "Status Original Pickup Time Pickup Location Original Dropoff Time Dropoff Locat…" at bounding box center [884, 409] width 1360 height 597
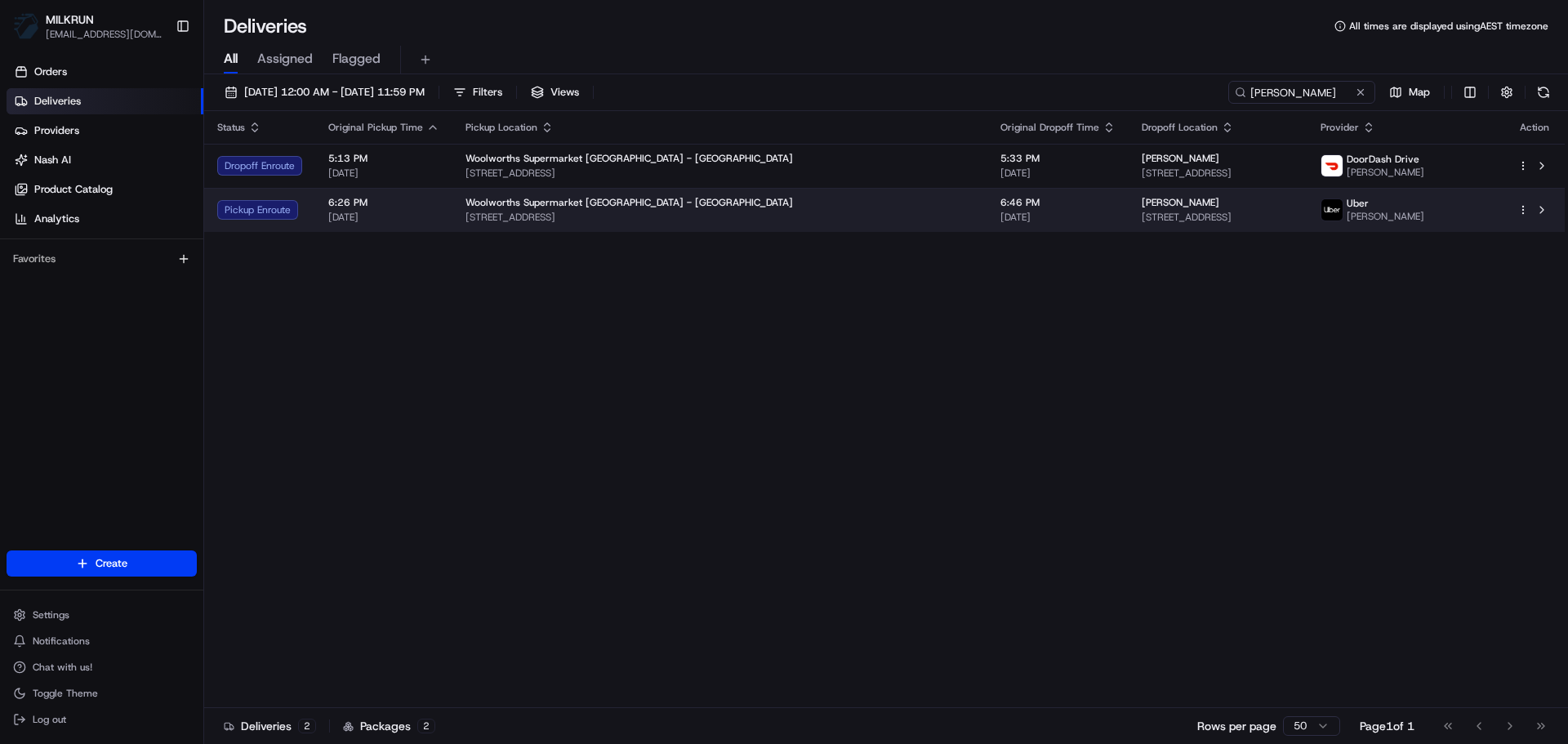
click at [633, 223] on span "[STREET_ADDRESS]" at bounding box center [719, 217] width 509 height 13
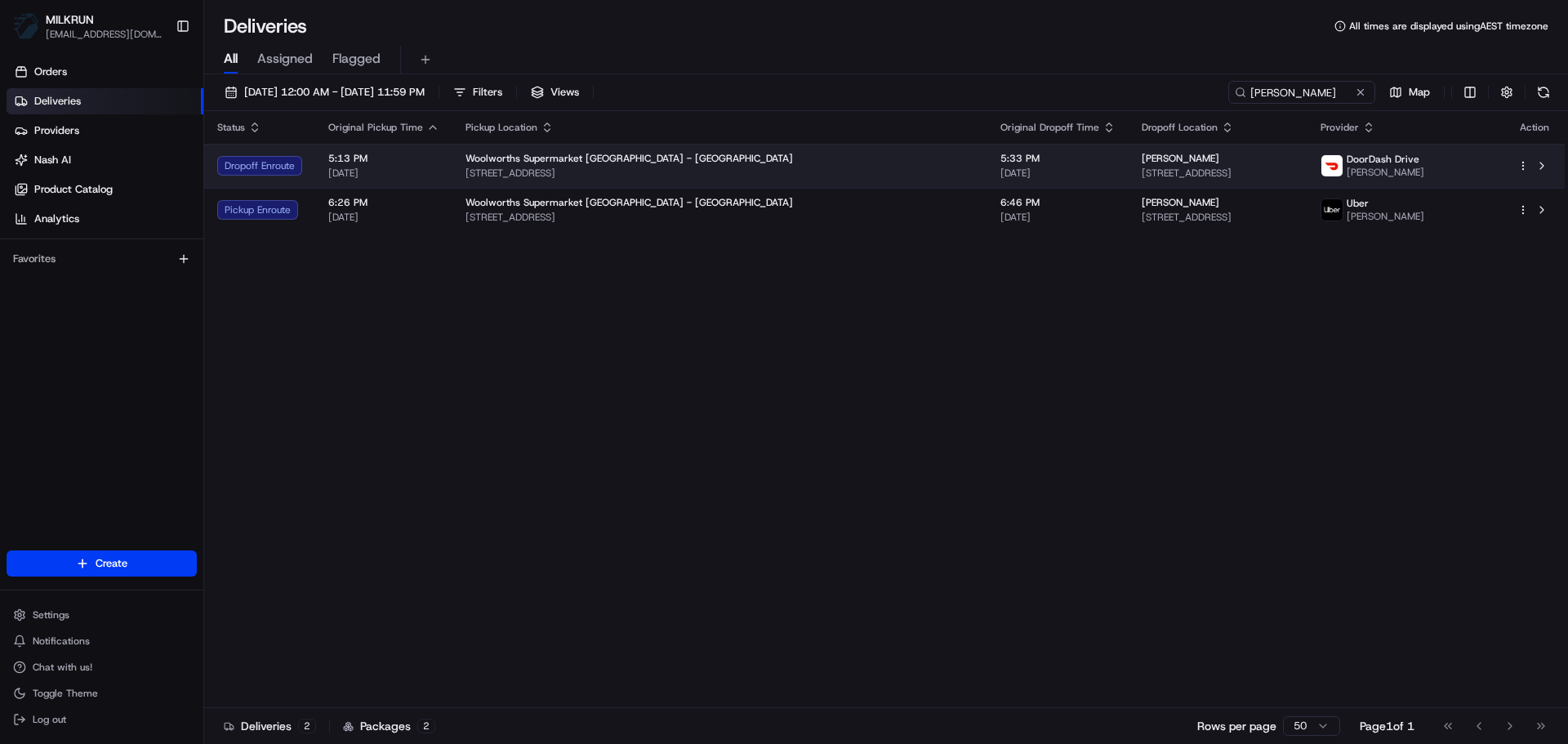
click at [638, 162] on span "Woolworths Supermarket NZ - Roselands" at bounding box center [629, 158] width 327 height 13
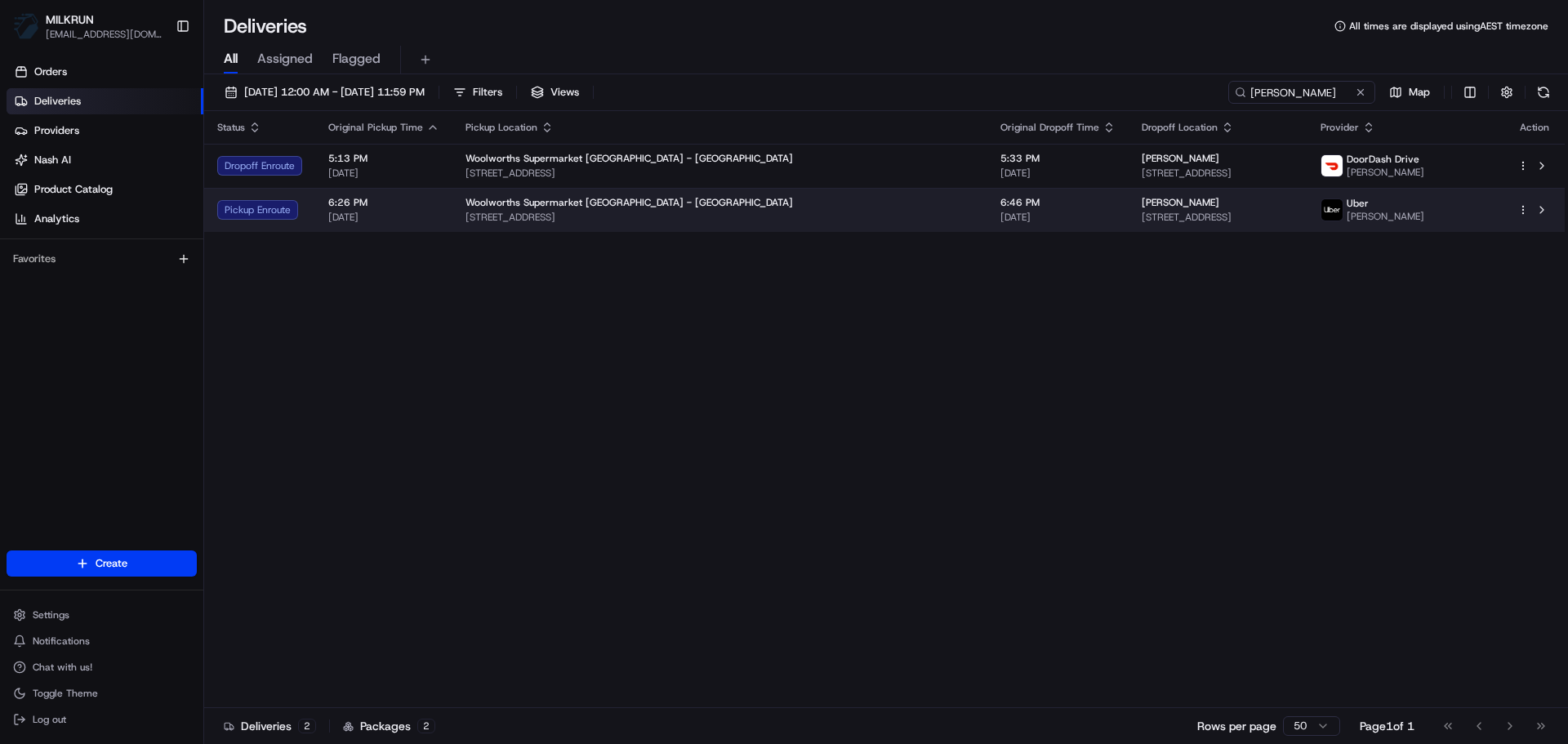
click at [776, 221] on span "[STREET_ADDRESS]" at bounding box center [719, 217] width 509 height 13
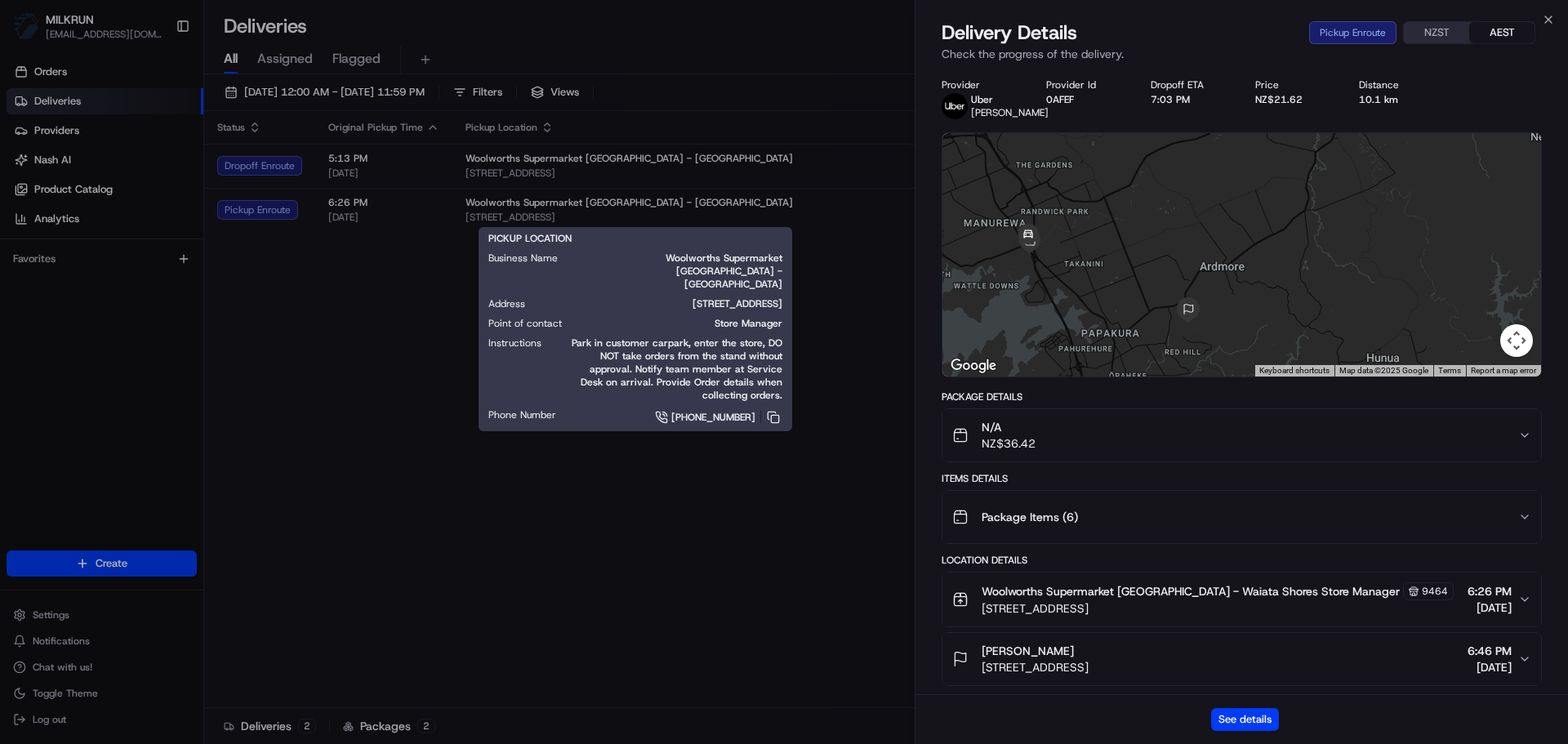
click at [577, 317] on div "Point of contact Store Manager" at bounding box center [635, 323] width 294 height 13
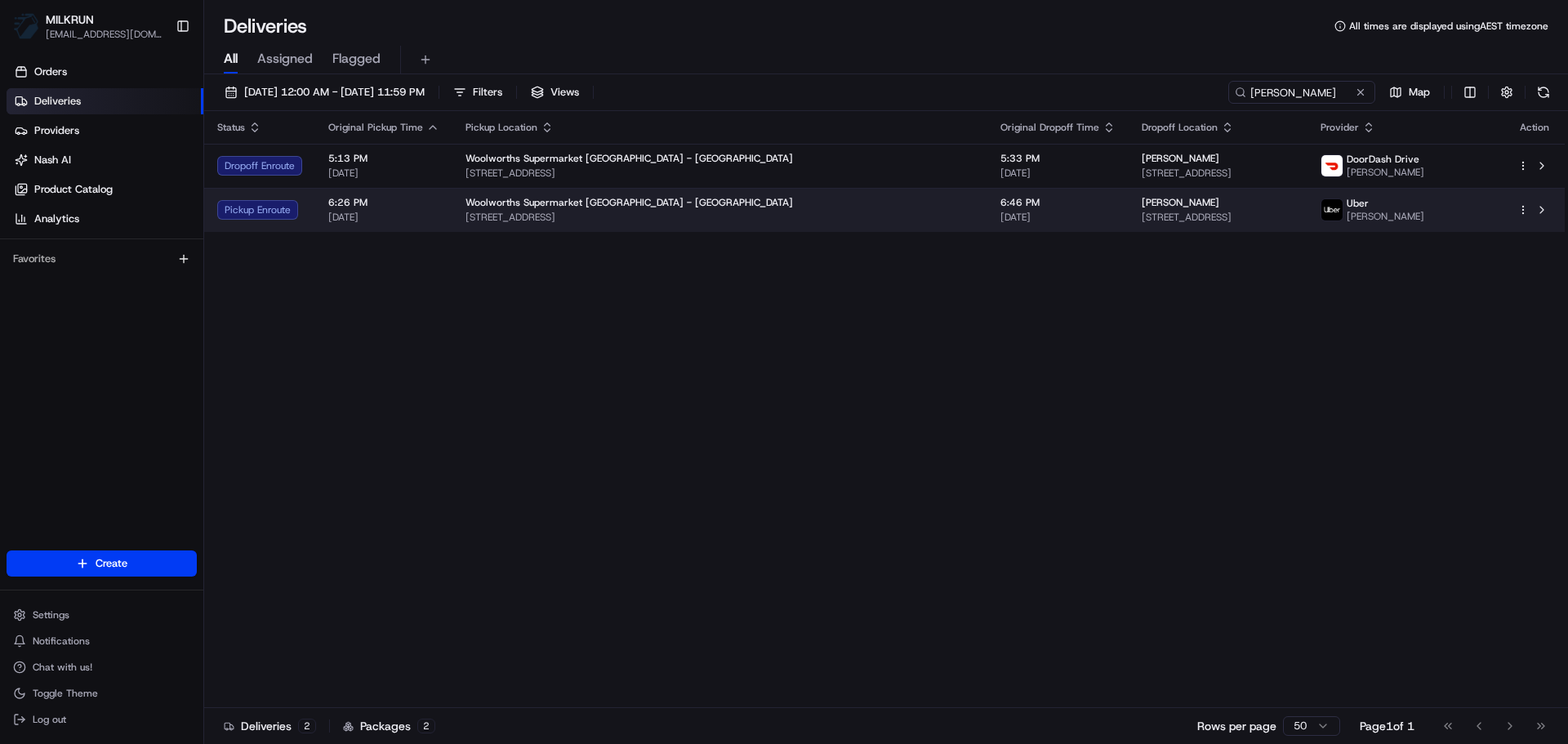
click at [1000, 219] on span "[DATE]" at bounding box center [1058, 217] width 115 height 13
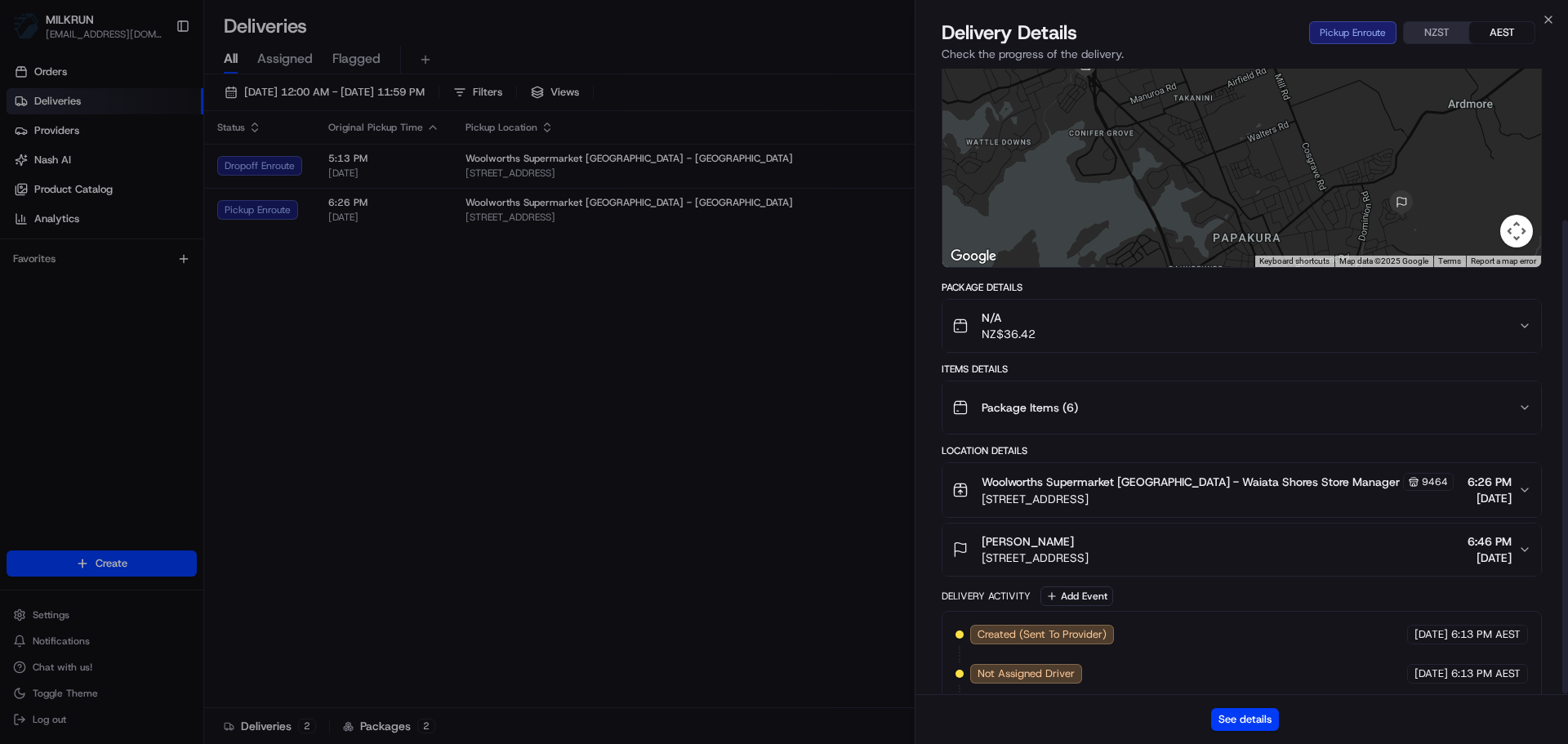
scroll to position [201, 0]
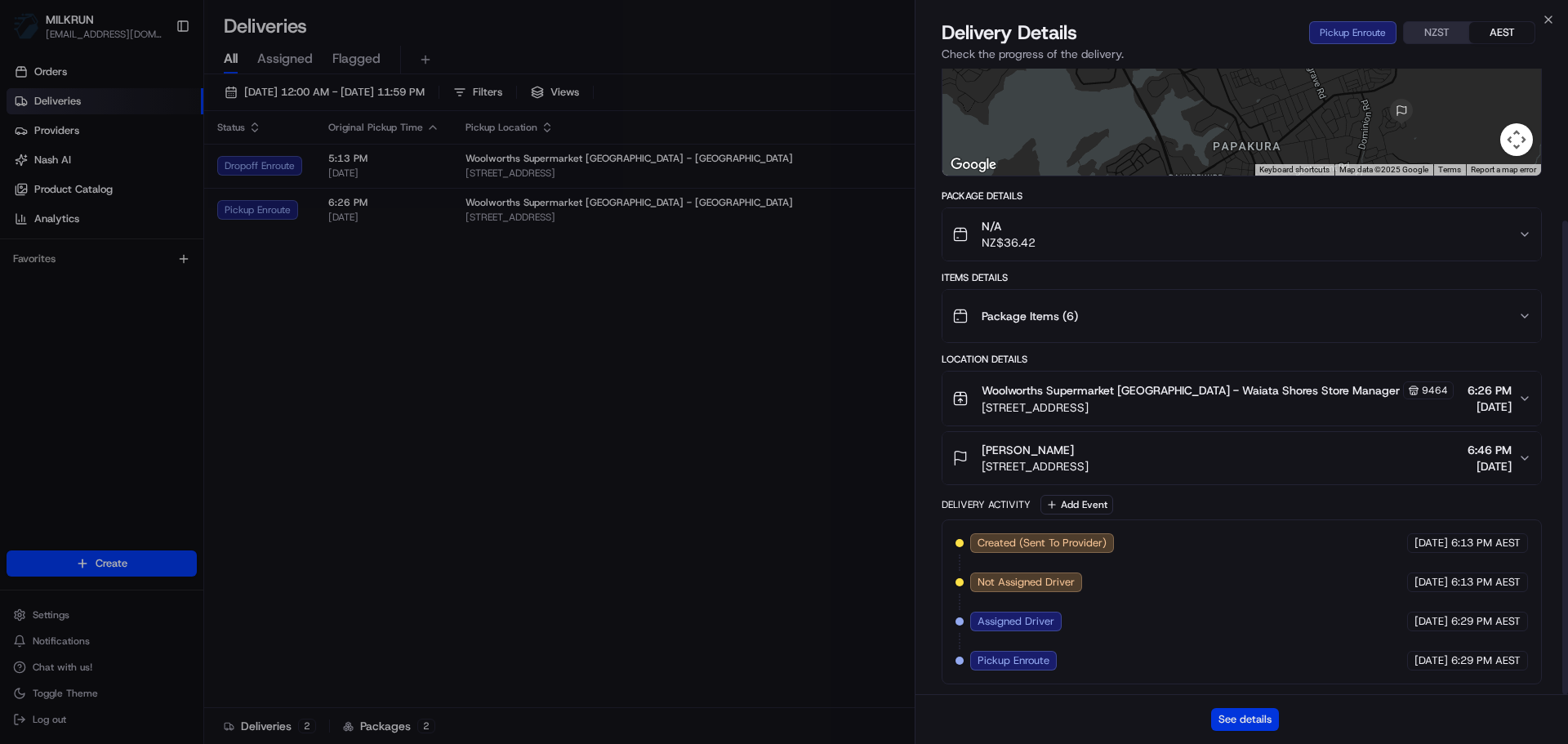
click at [1264, 709] on button "See details" at bounding box center [1244, 719] width 68 height 23
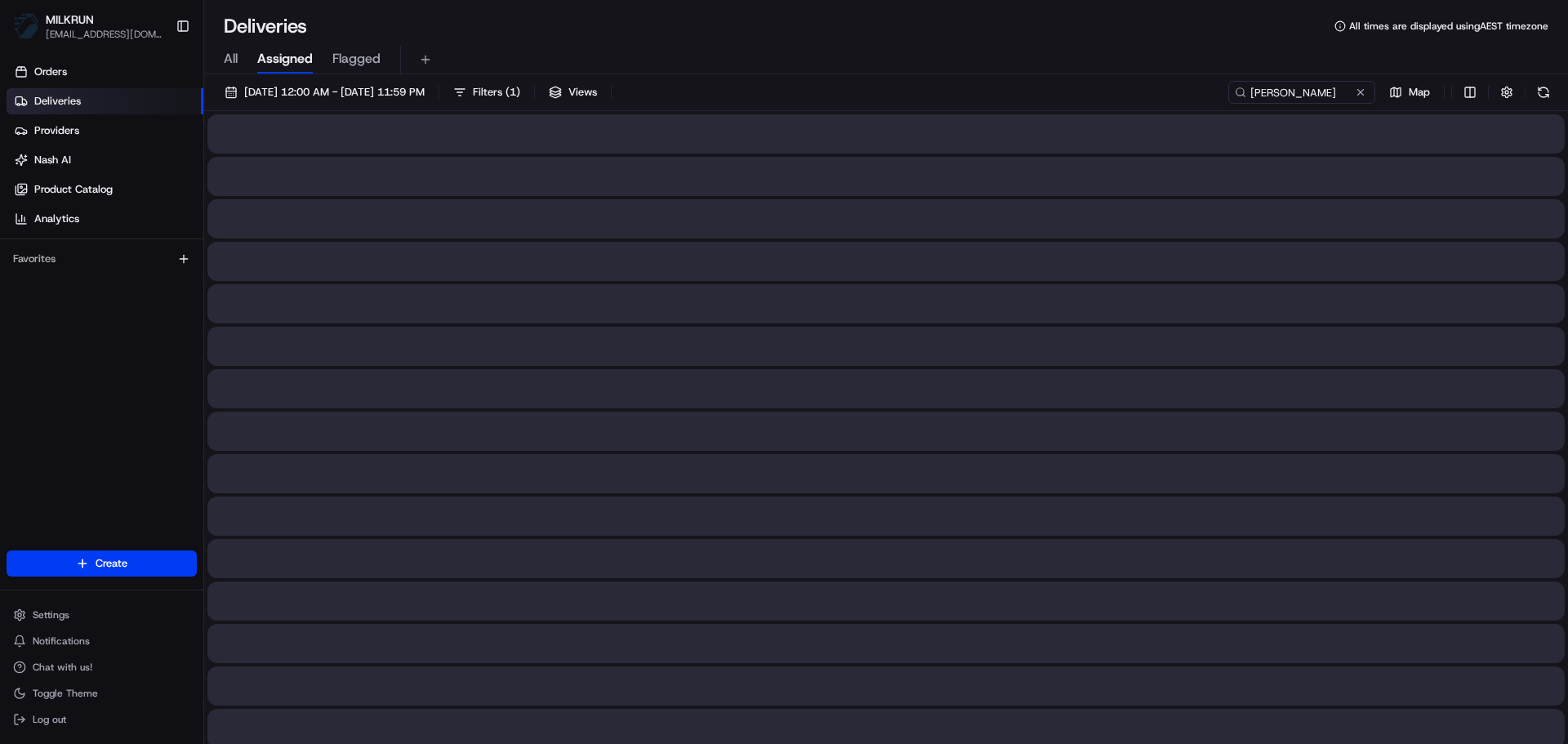
click at [241, 66] on div "All Assigned Flagged" at bounding box center [885, 59] width 1363 height 28
click at [238, 52] on div "All Assigned Flagged" at bounding box center [885, 59] width 1363 height 28
drag, startPoint x: 1323, startPoint y: 82, endPoint x: 1320, endPoint y: 92, distance: 10.4
click at [1322, 86] on input at bounding box center [1277, 92] width 196 height 23
paste input "lee atuahiva"
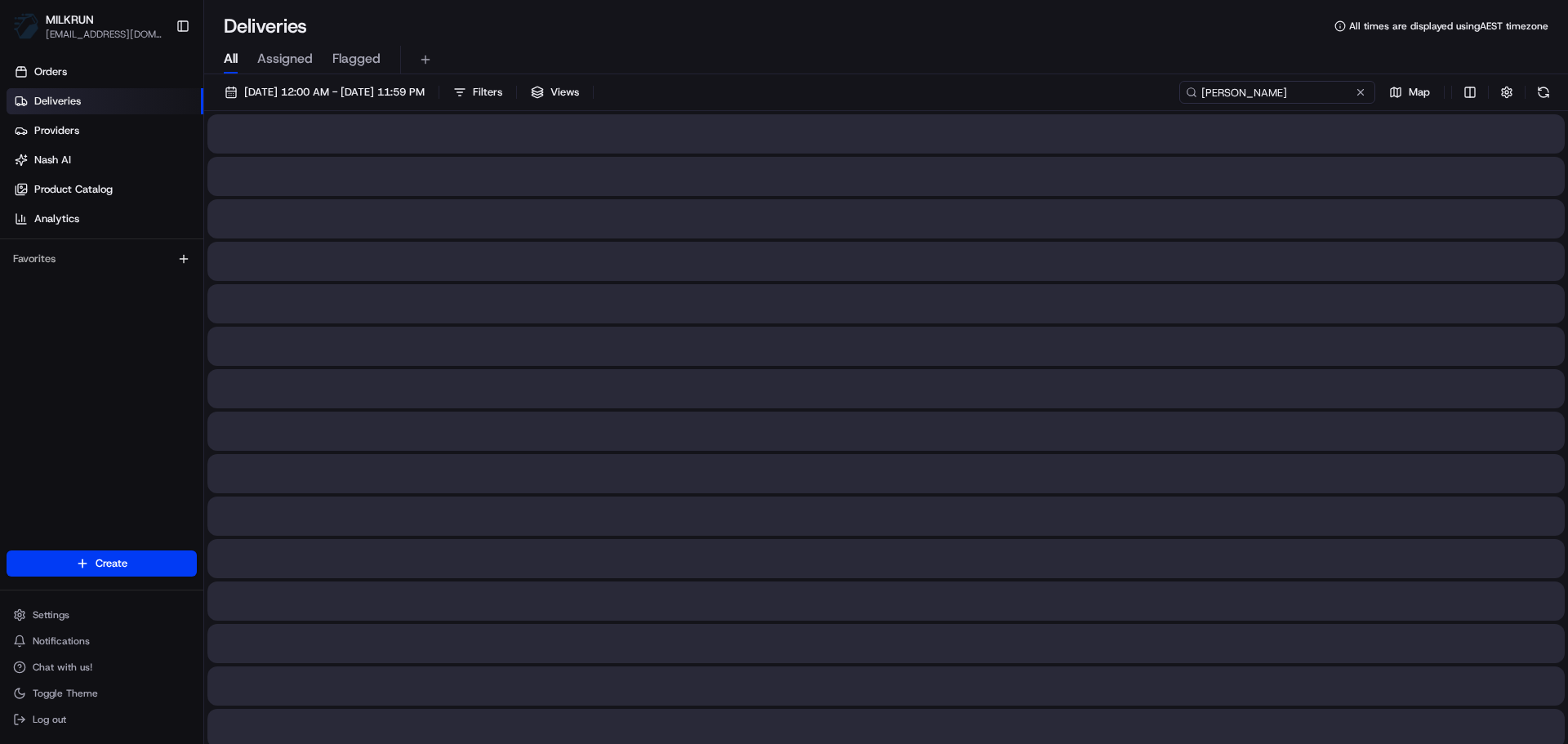
type input "lee atuahiva"
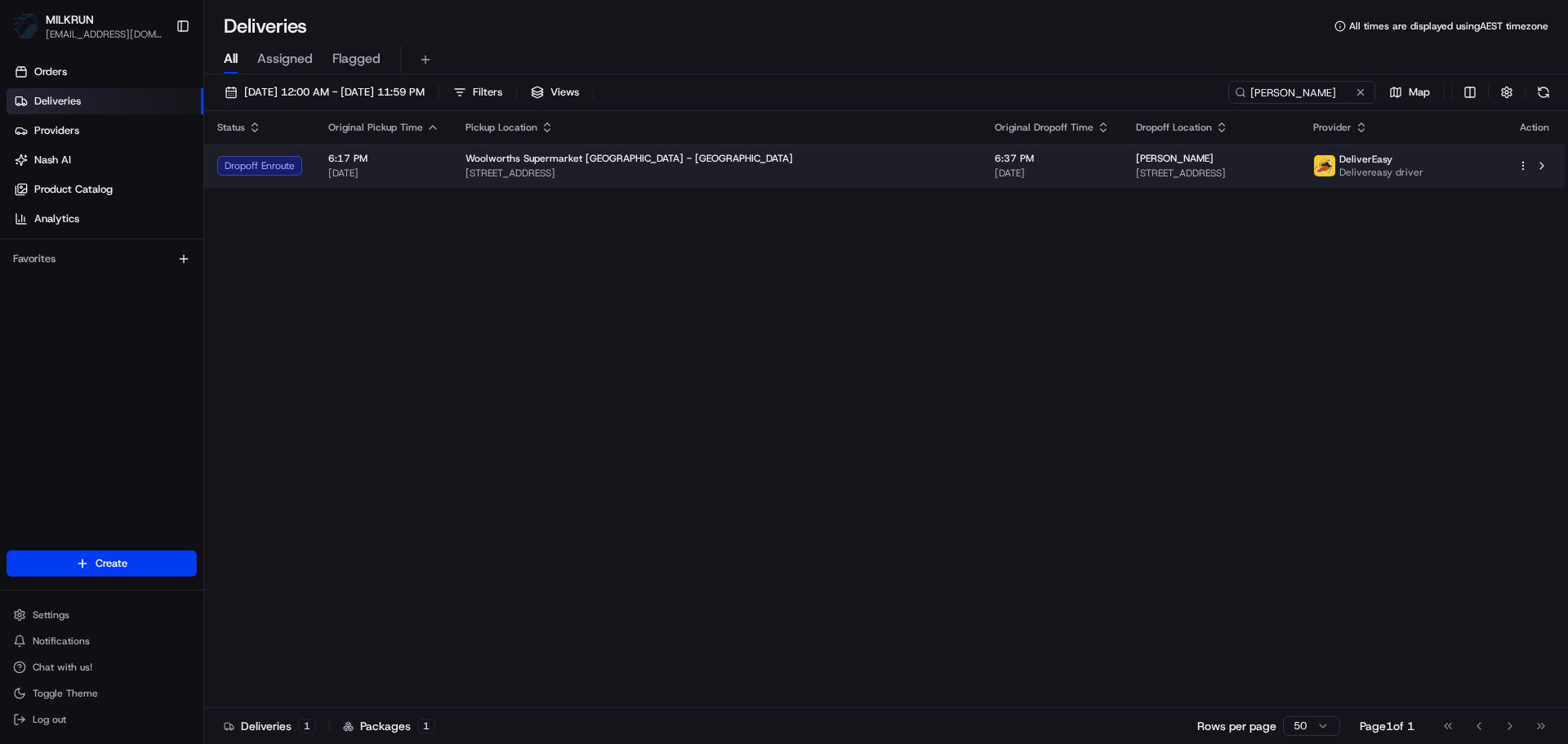
click at [1300, 183] on td "lee atuahiva 12C Lappington Road, Ōtara, Auckland 2023, NZ" at bounding box center [1211, 165] width 177 height 44
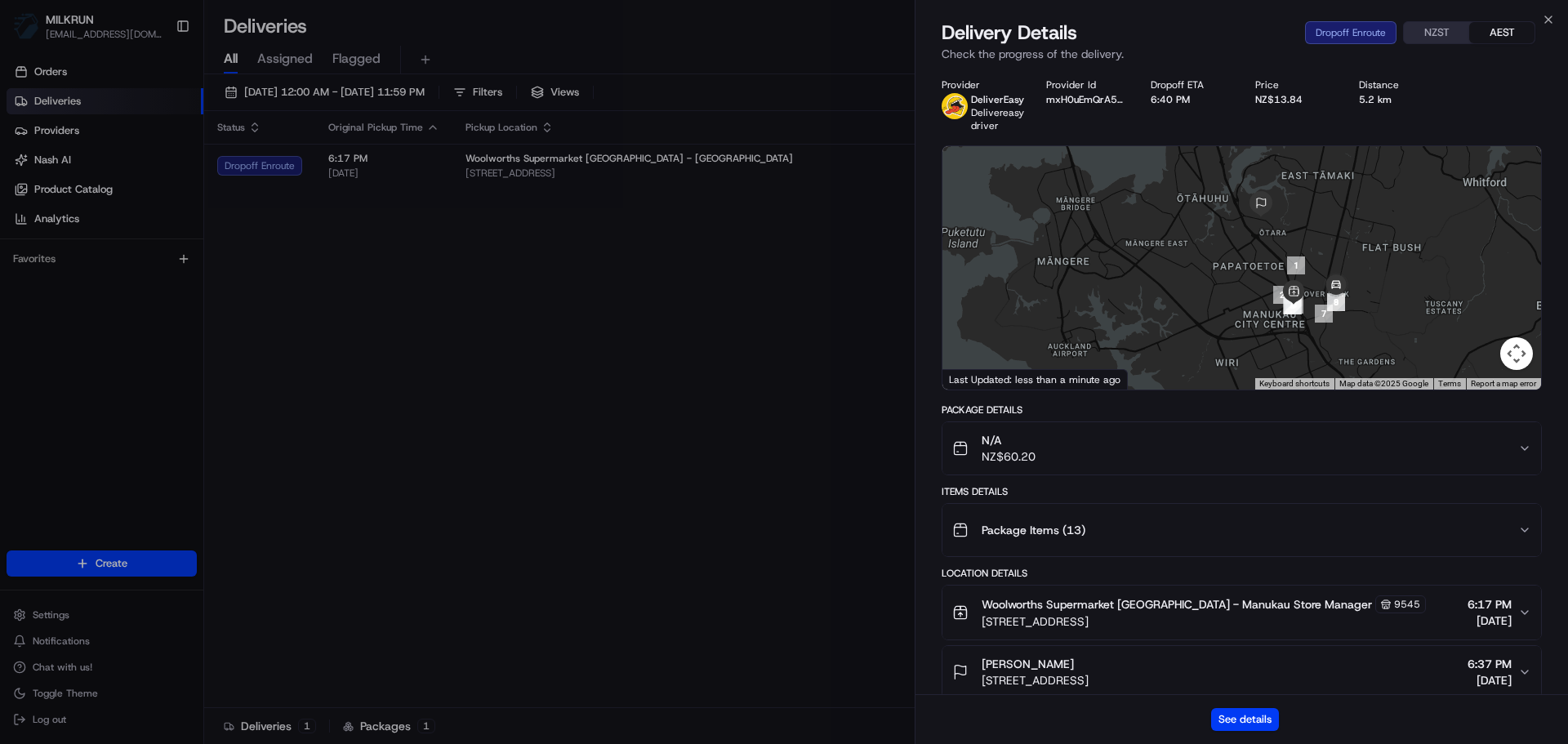
drag, startPoint x: 1329, startPoint y: 311, endPoint x: 1329, endPoint y: 301, distance: 10.0
click at [1329, 305] on img "7" at bounding box center [1323, 313] width 18 height 18
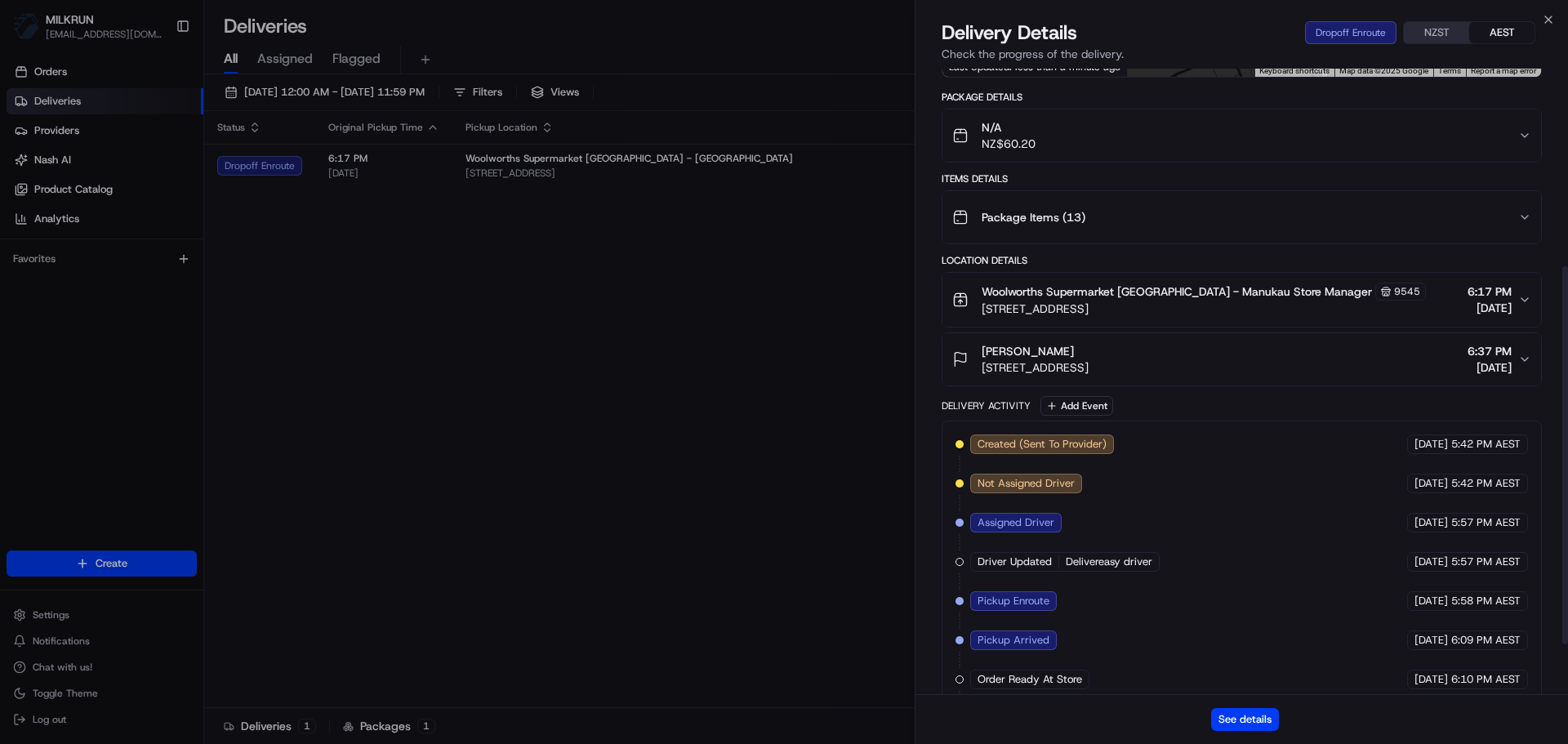
scroll to position [326, 0]
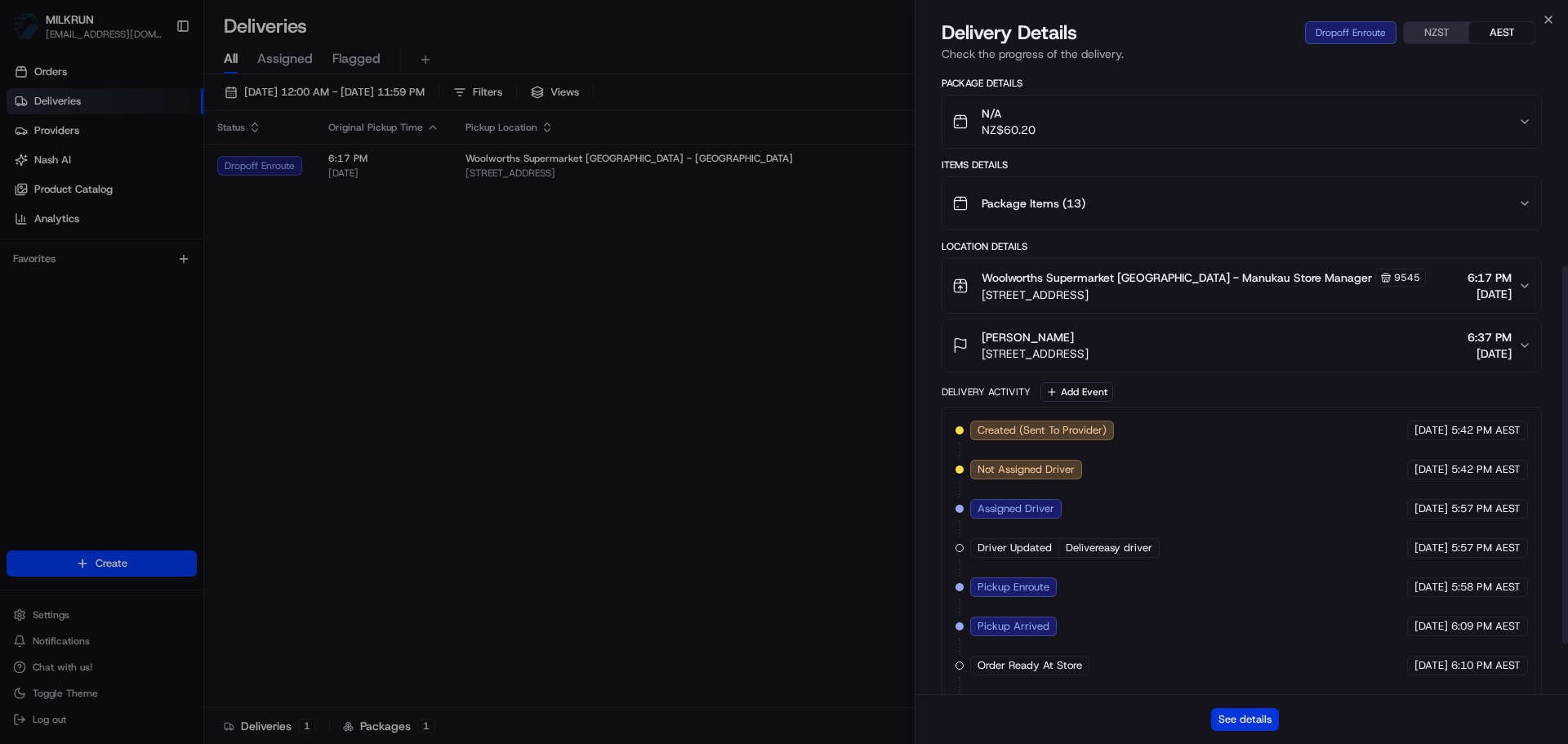
click at [1242, 723] on button "See details" at bounding box center [1244, 719] width 68 height 23
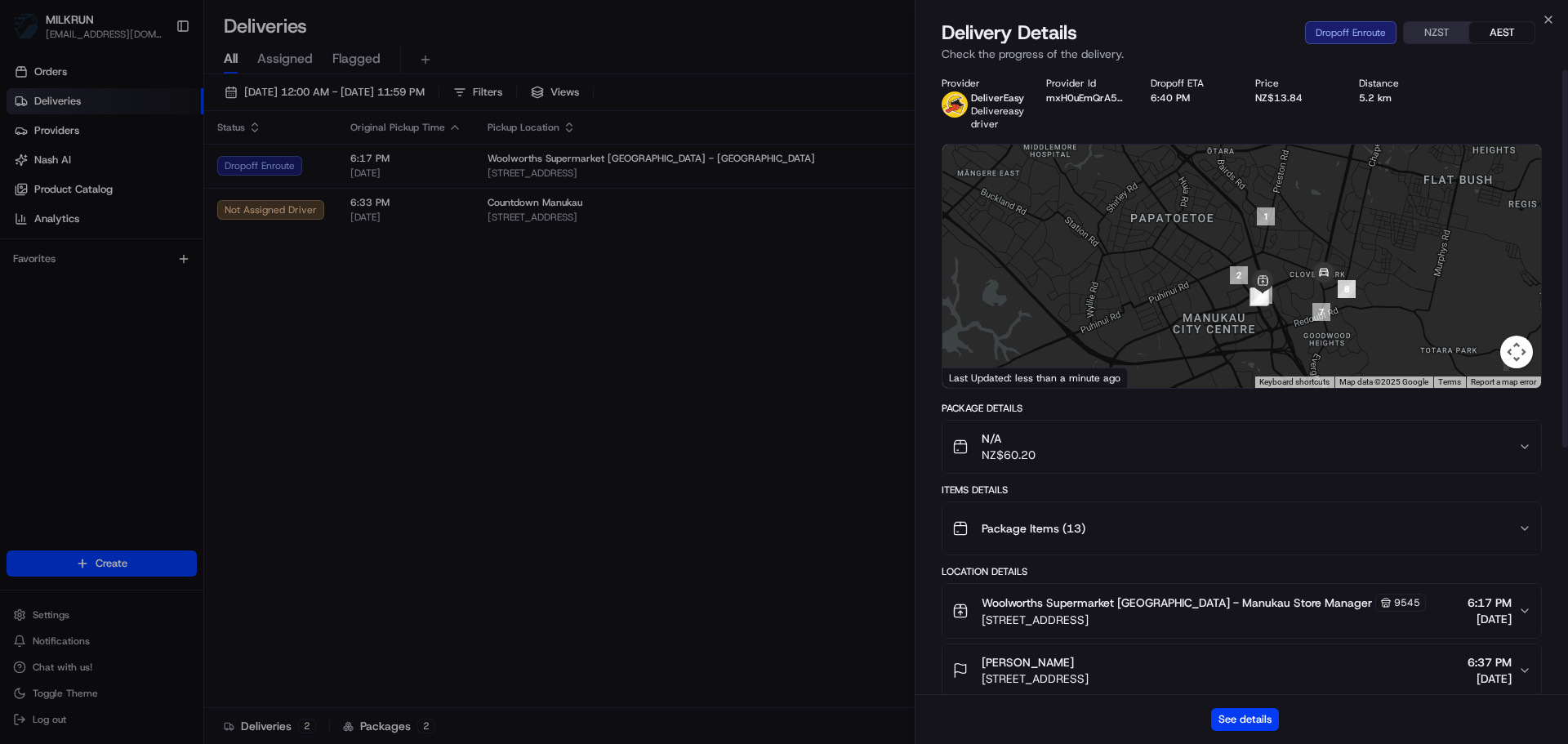
scroll to position [0, 0]
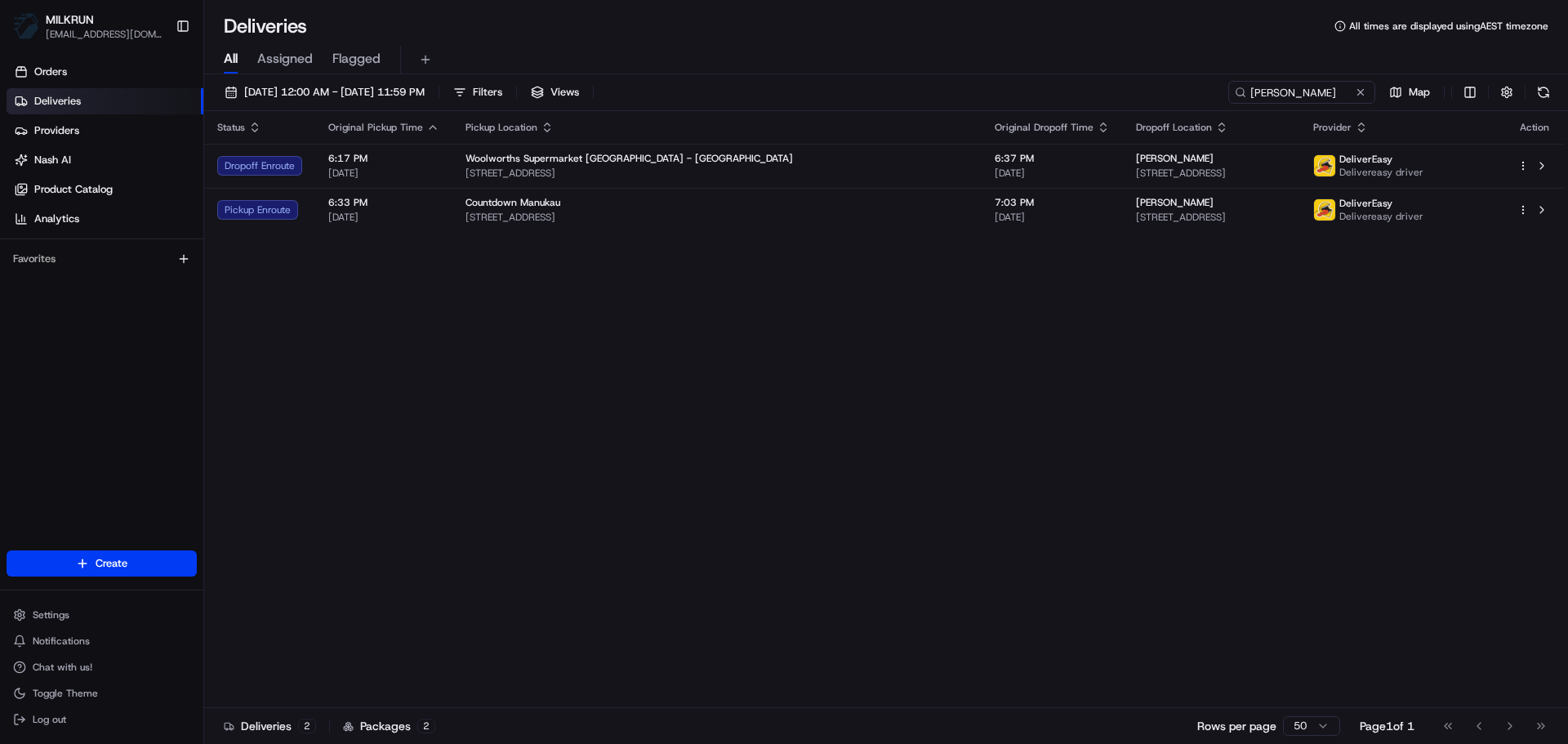
click at [689, 201] on div "Countdown Manukau" at bounding box center [716, 202] width 503 height 13
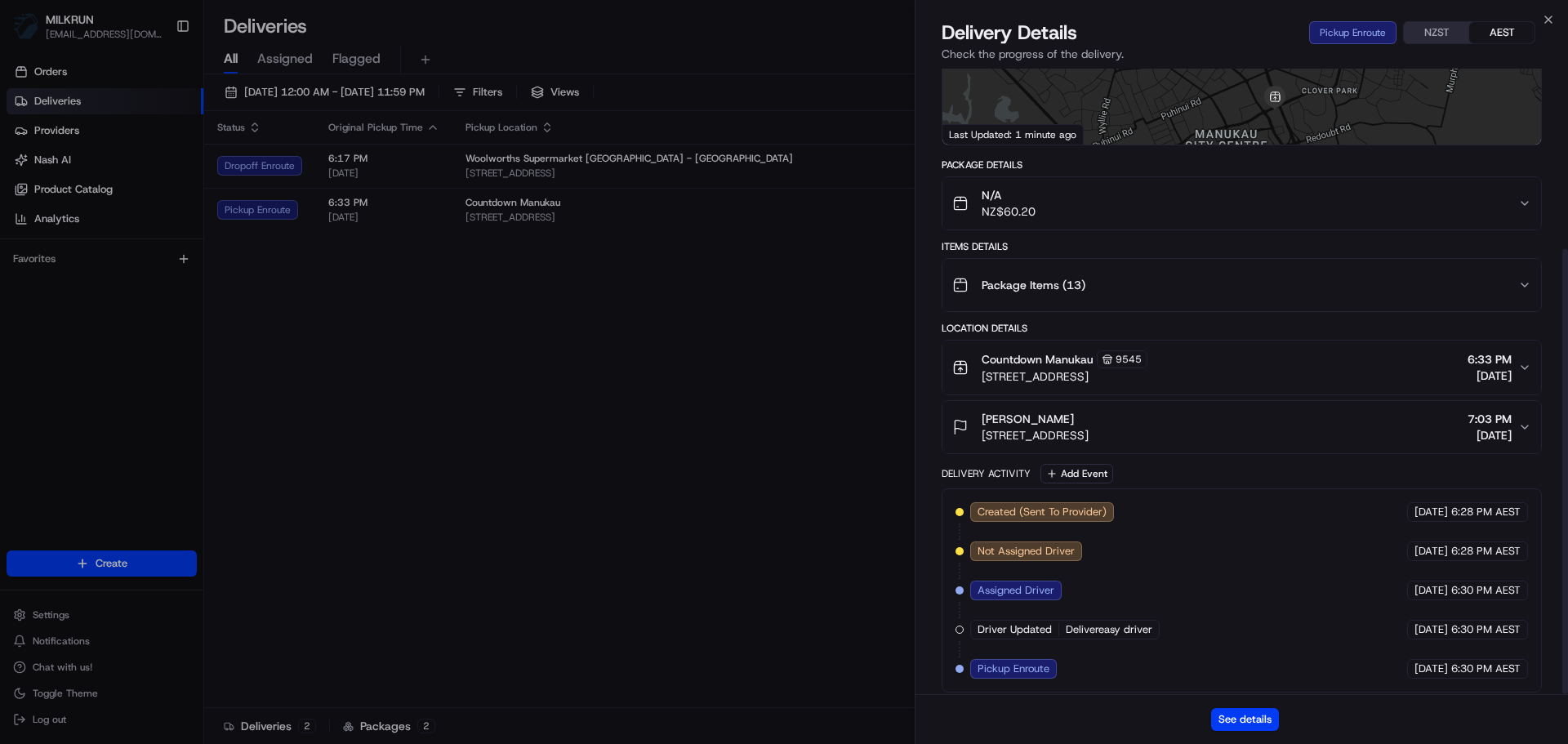
scroll to position [253, 0]
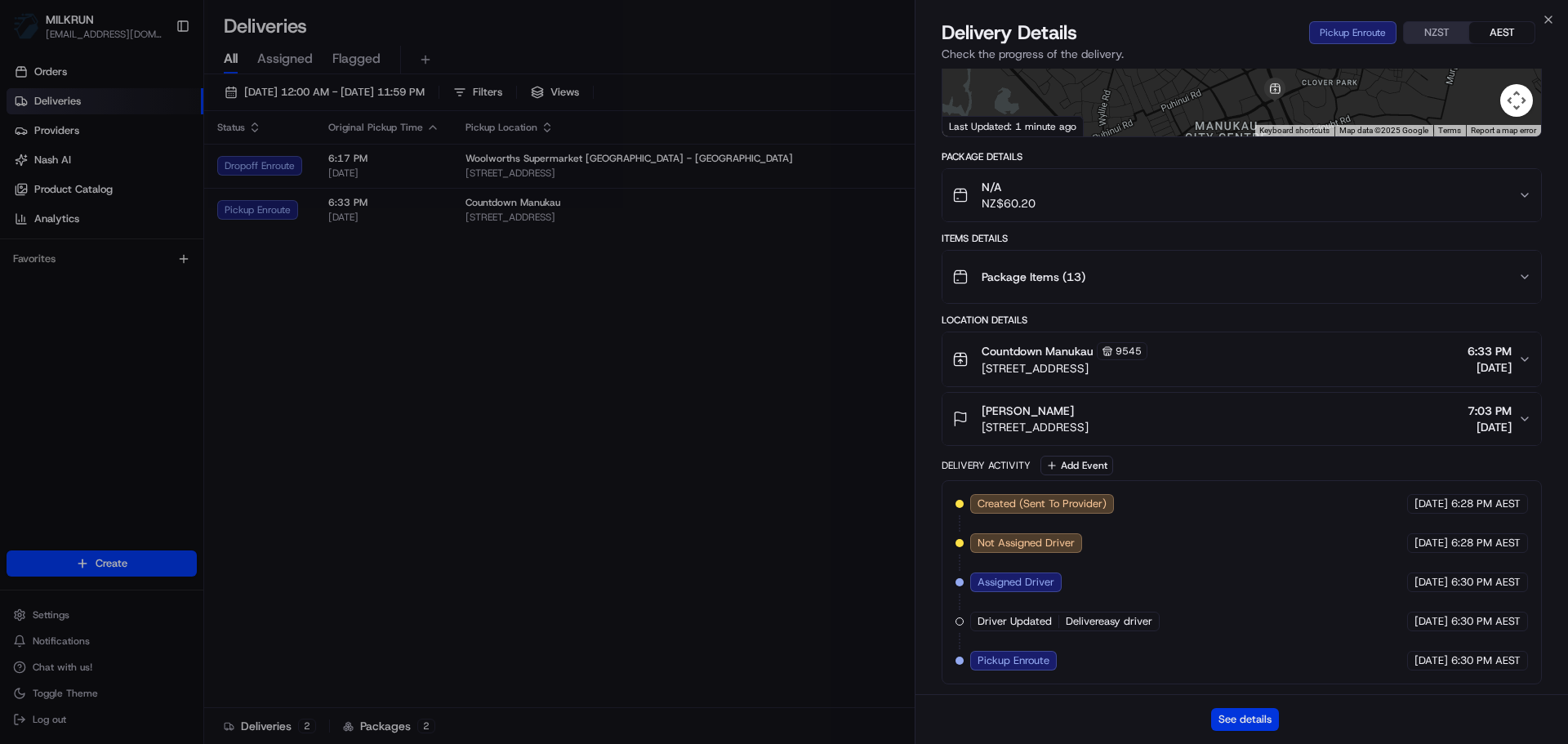
click at [1239, 715] on button "See details" at bounding box center [1244, 719] width 68 height 23
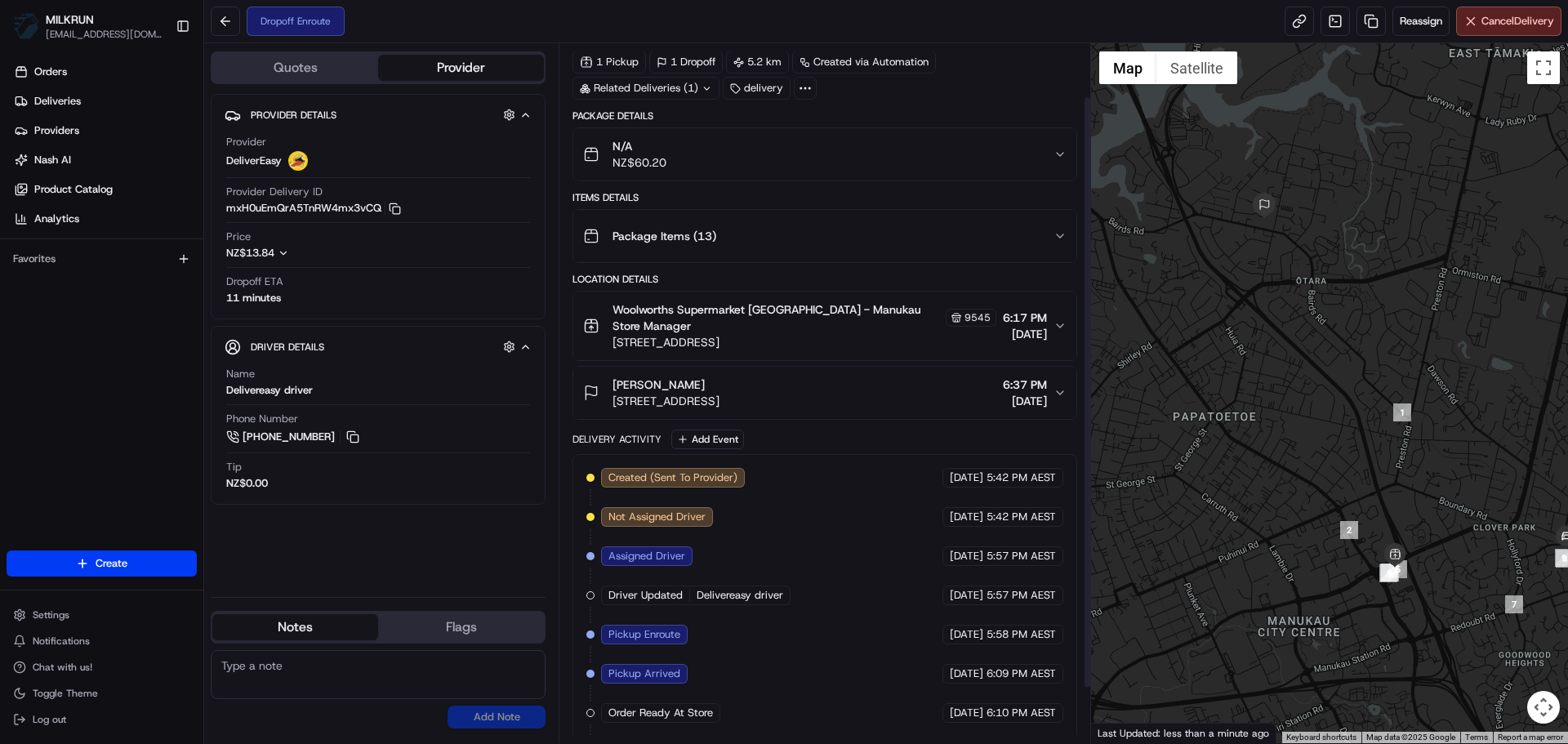
scroll to position [128, 0]
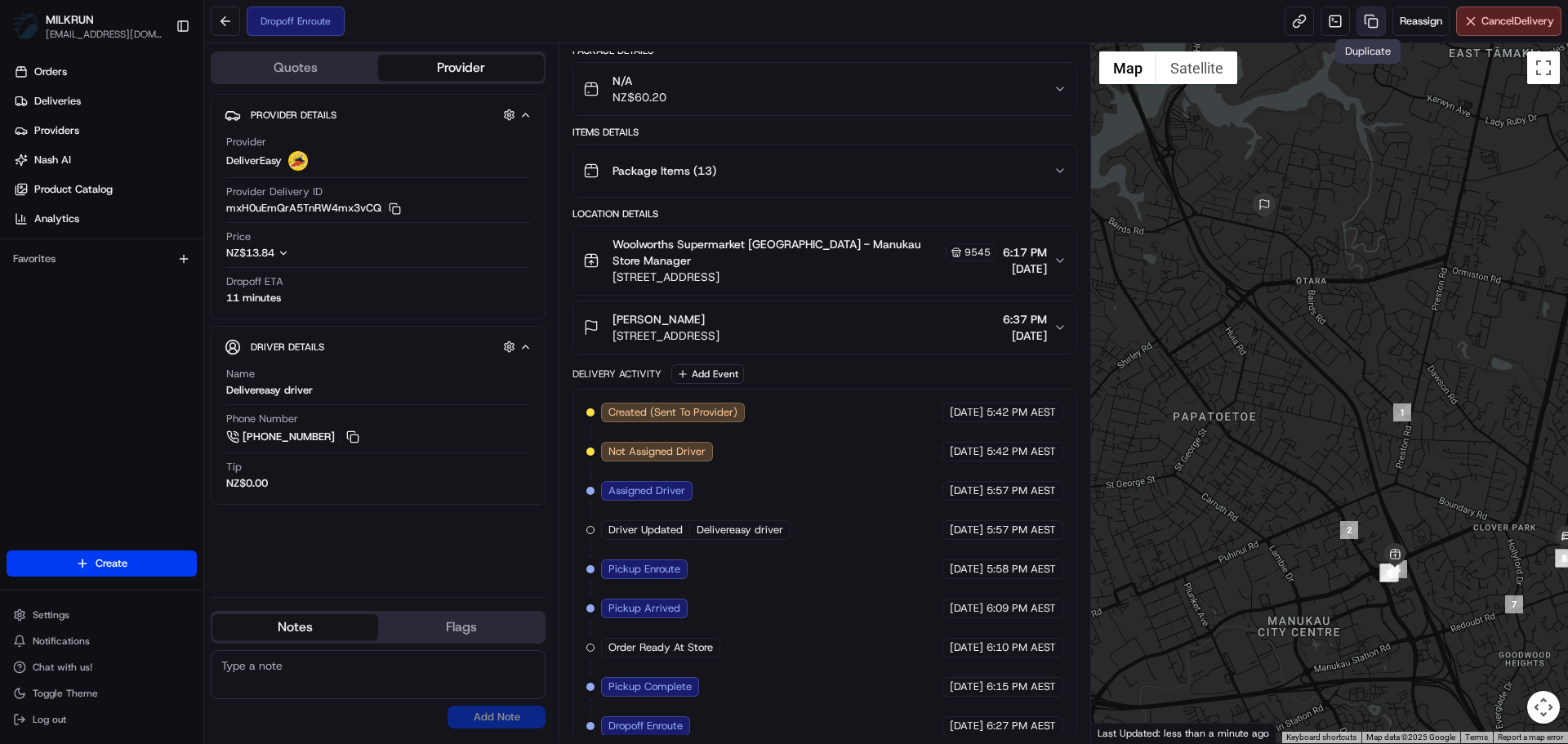
click at [1369, 17] on link at bounding box center [1371, 21] width 29 height 29
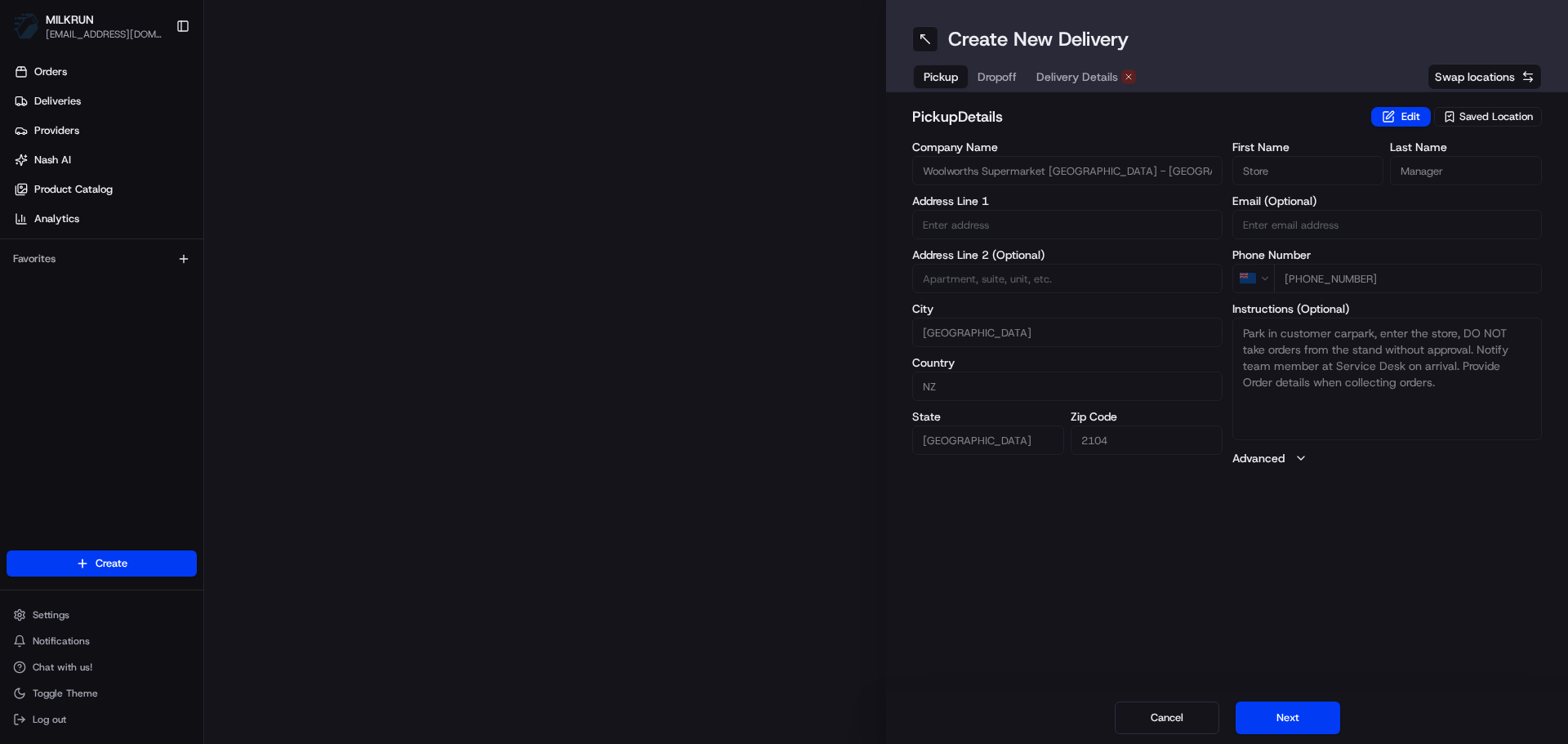
type input "652 Great South Rd"
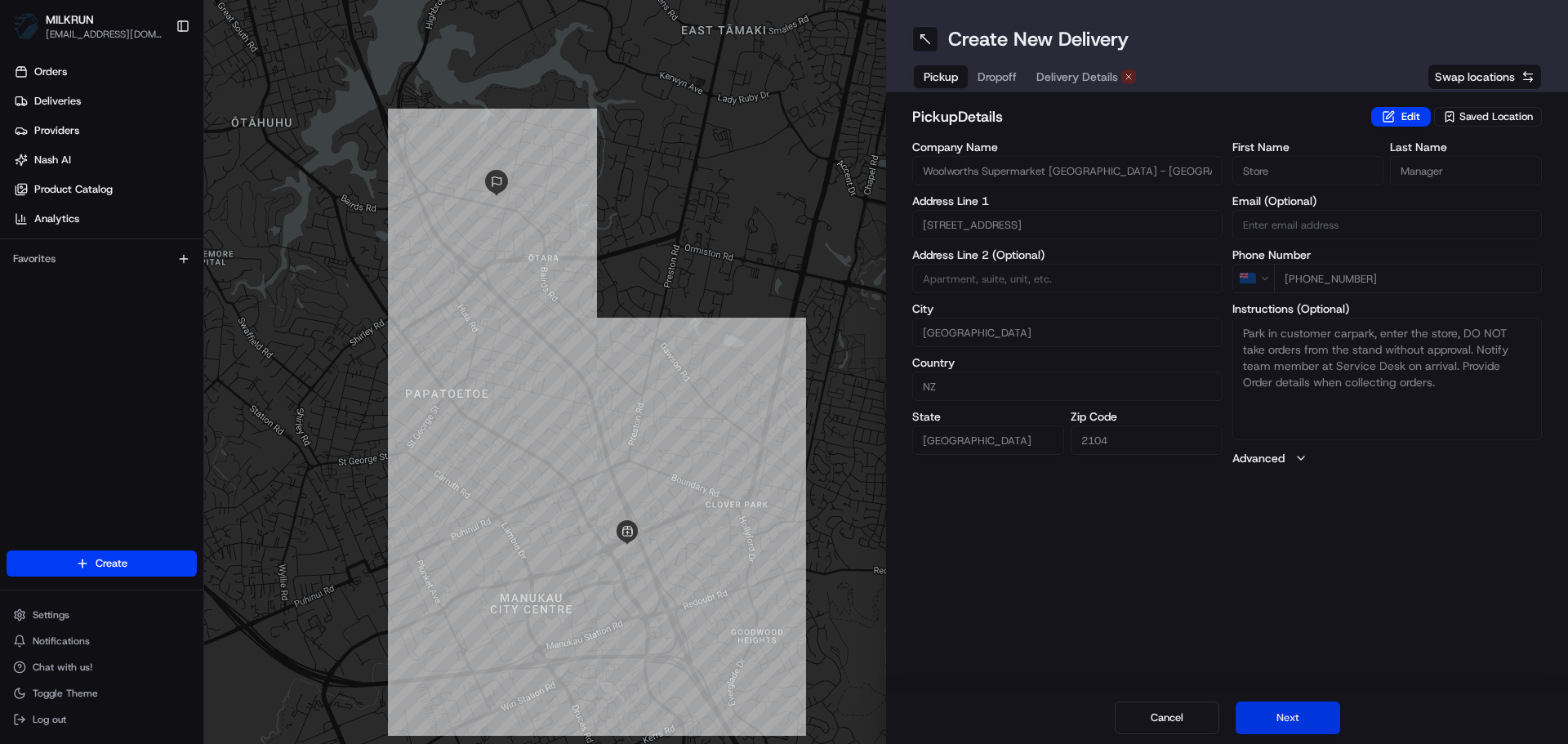
click at [1248, 705] on button "Next" at bounding box center [1288, 717] width 104 height 33
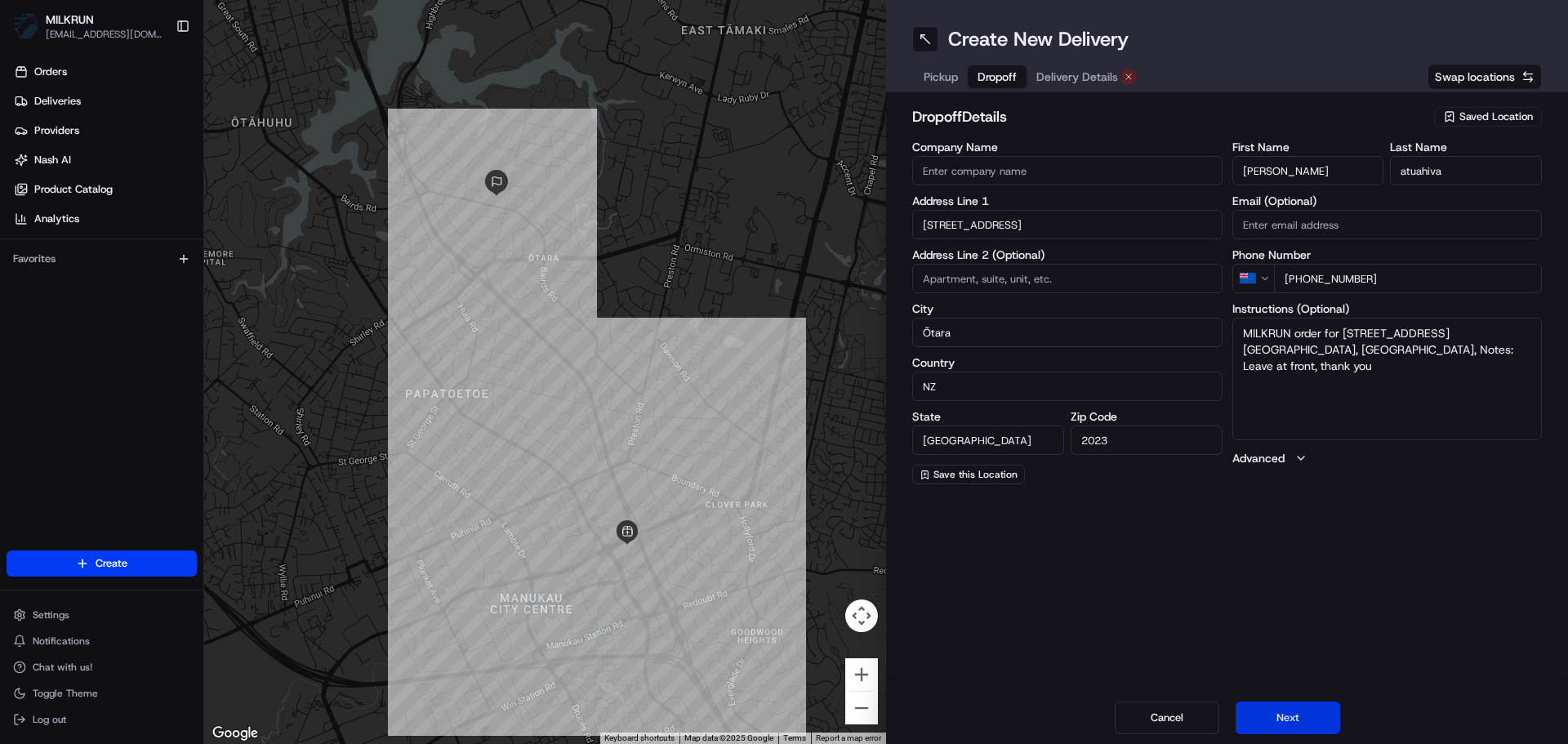
click at [1249, 705] on button "Next" at bounding box center [1288, 717] width 104 height 33
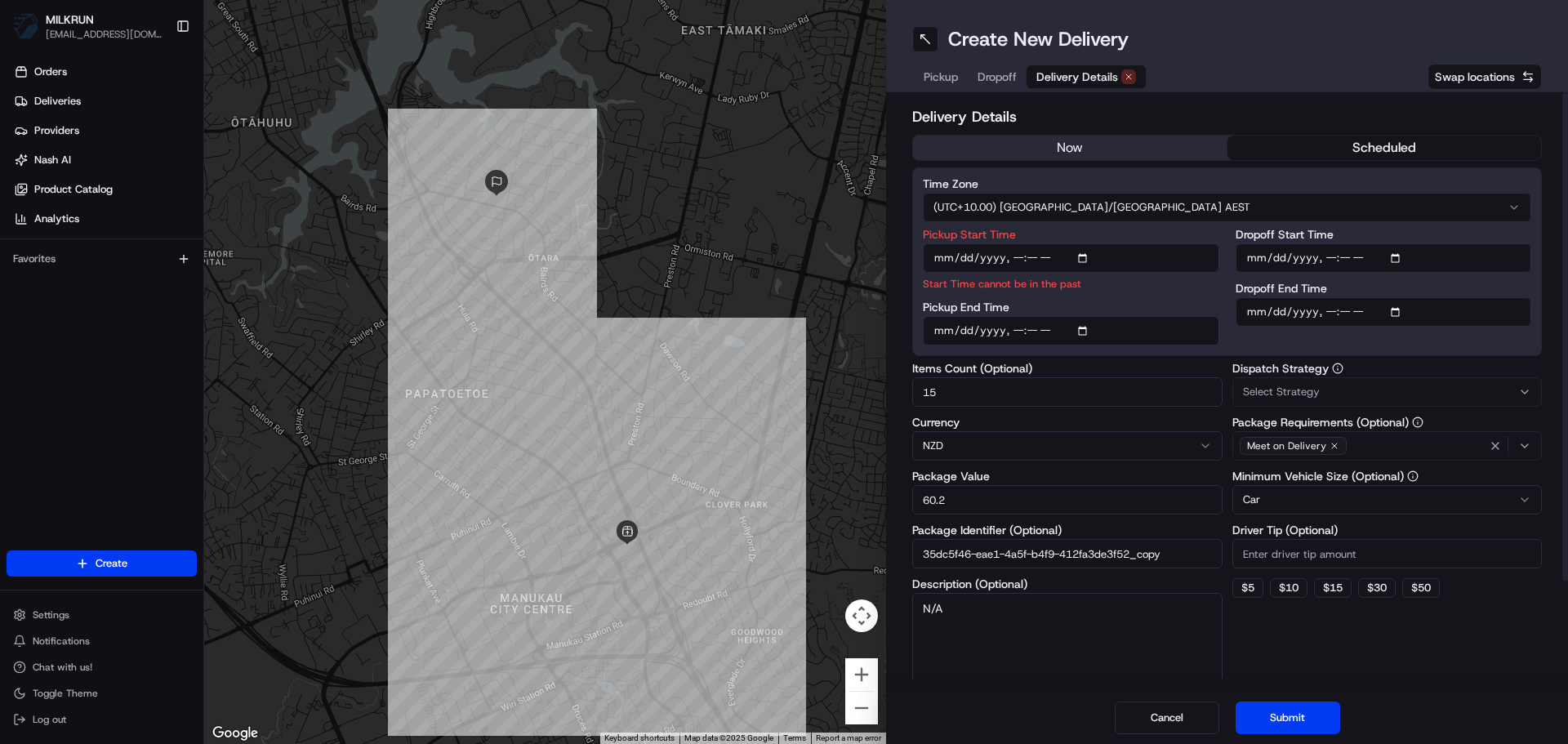
click at [1033, 128] on h2 "Delivery Details" at bounding box center [1226, 116] width 629 height 23
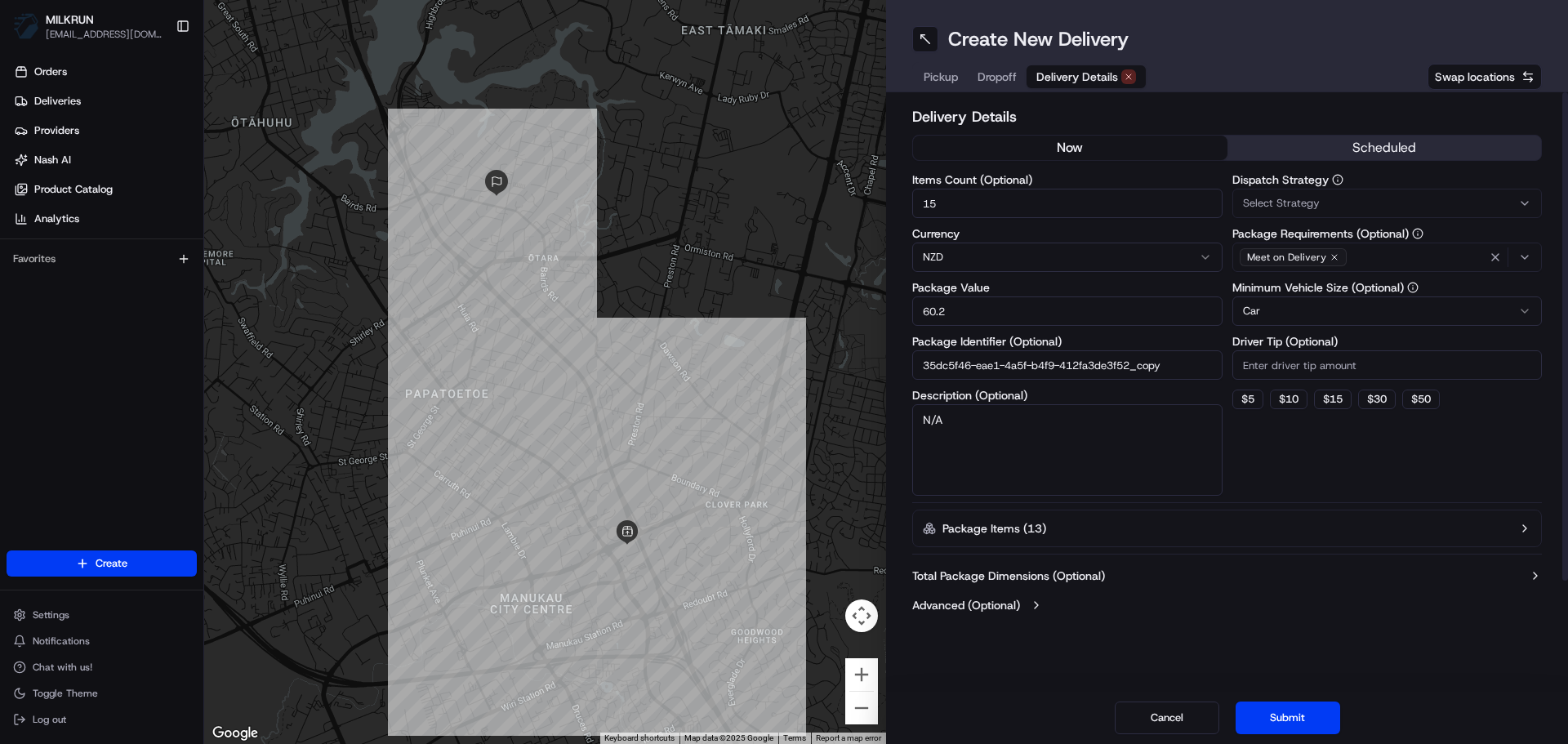
click at [1031, 144] on button "now" at bounding box center [1070, 147] width 314 height 25
click at [1292, 717] on button "Submit" at bounding box center [1288, 717] width 104 height 33
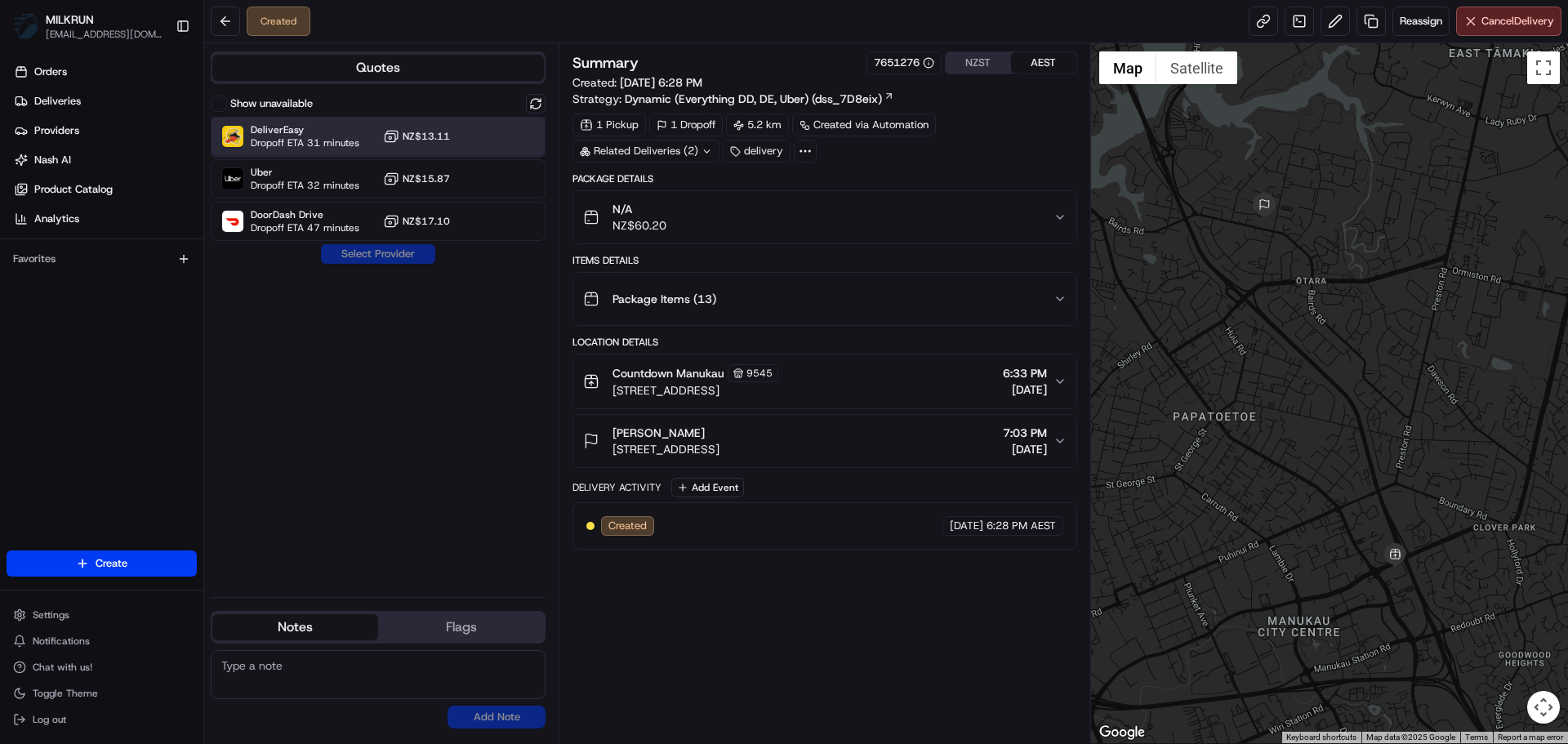
click at [379, 140] on div "DeliverEasy Dropoff ETA 31 minutes NZ$13.11" at bounding box center [378, 136] width 335 height 39
click at [419, 257] on button "Assign Provider" at bounding box center [378, 253] width 116 height 20
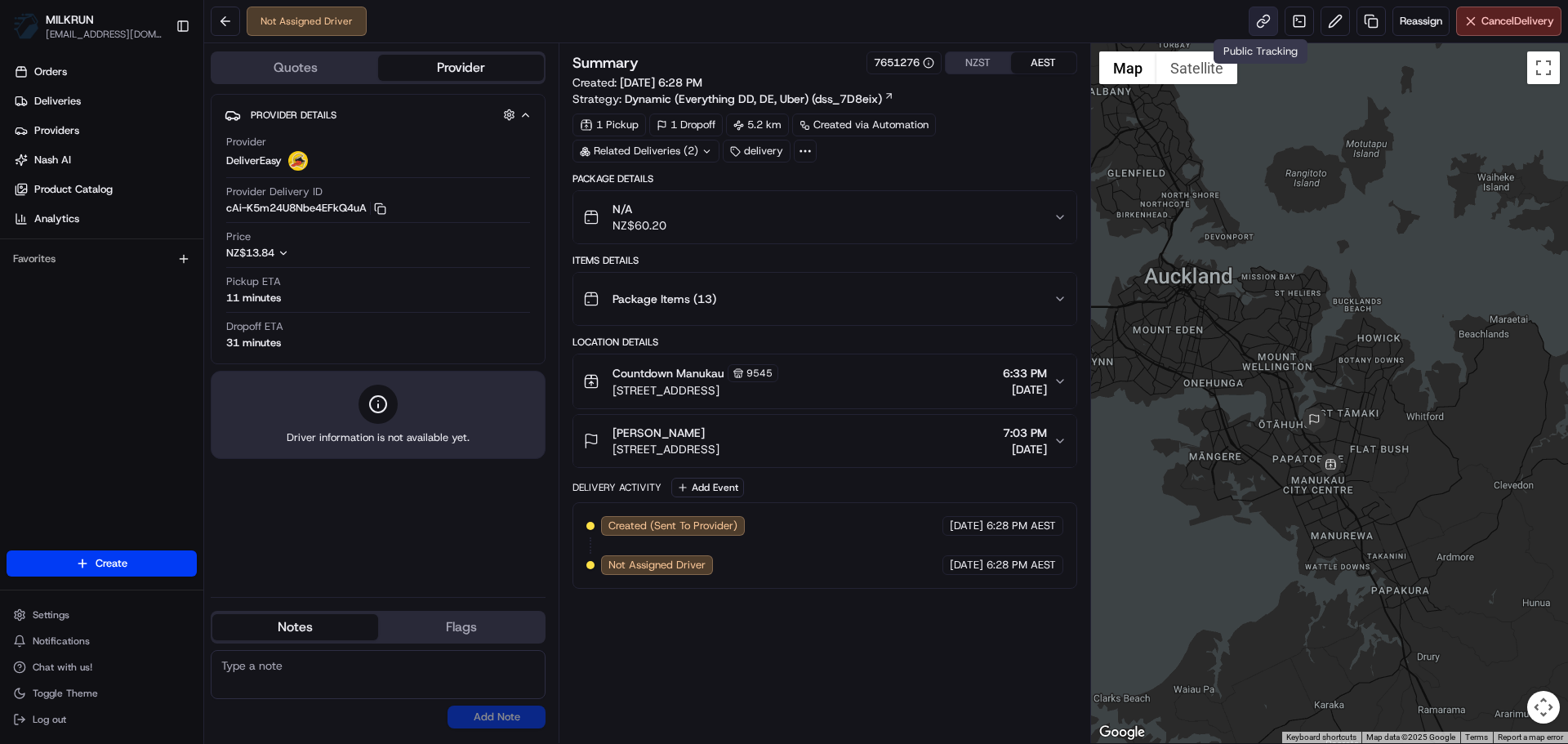
click at [1252, 20] on link at bounding box center [1263, 21] width 29 height 29
